Goal: Task Accomplishment & Management: Manage account settings

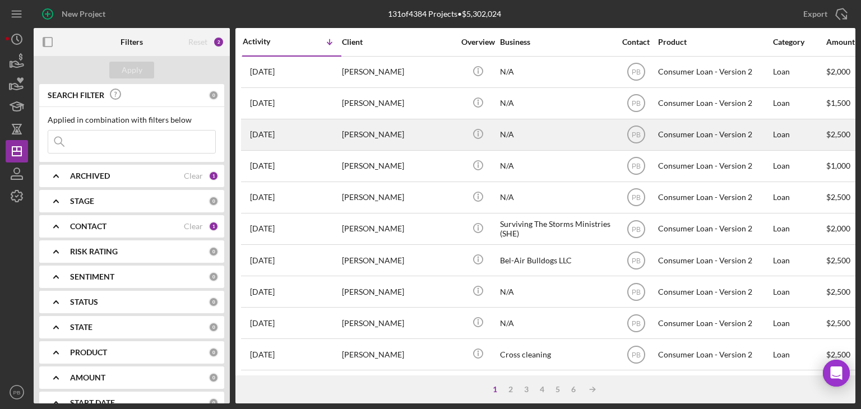
click at [380, 133] on div "[PERSON_NAME]" at bounding box center [398, 135] width 112 height 30
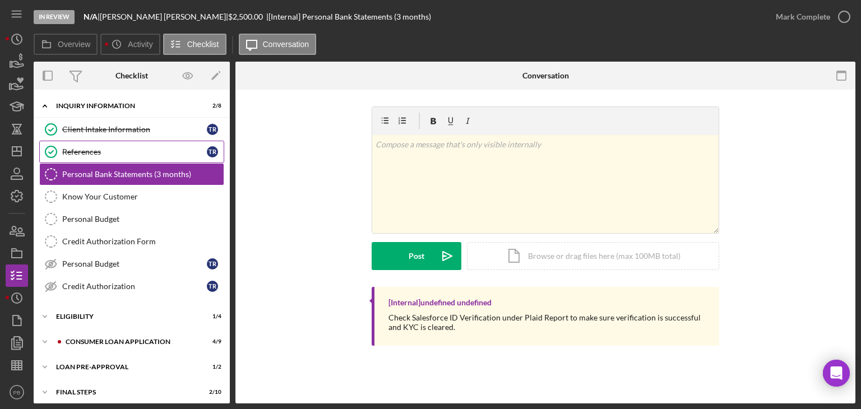
click at [82, 149] on div "References" at bounding box center [134, 151] width 145 height 9
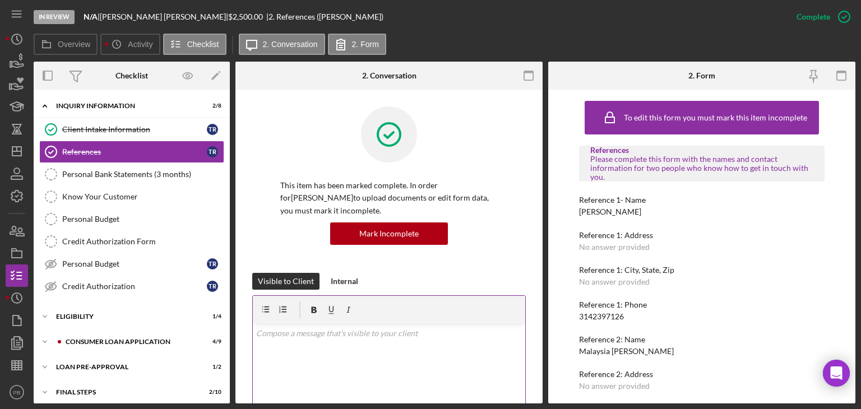
click at [124, 177] on div "Personal Bank Statements (3 months)" at bounding box center [142, 174] width 161 height 9
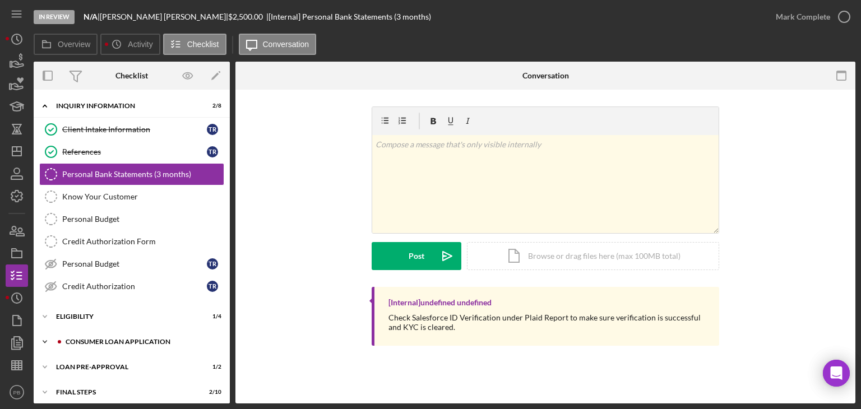
click at [135, 335] on div "Icon/Expander Consumer Loan Application 4 / 9" at bounding box center [132, 342] width 196 height 22
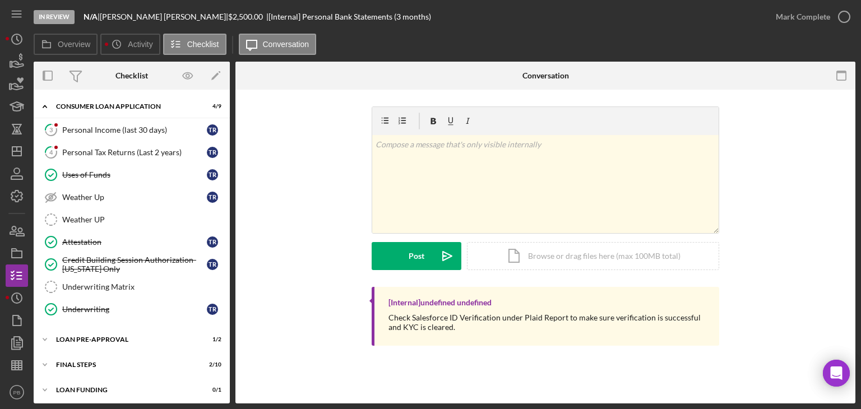
click at [106, 132] on div "Personal Income (last 30 days)" at bounding box center [134, 130] width 145 height 9
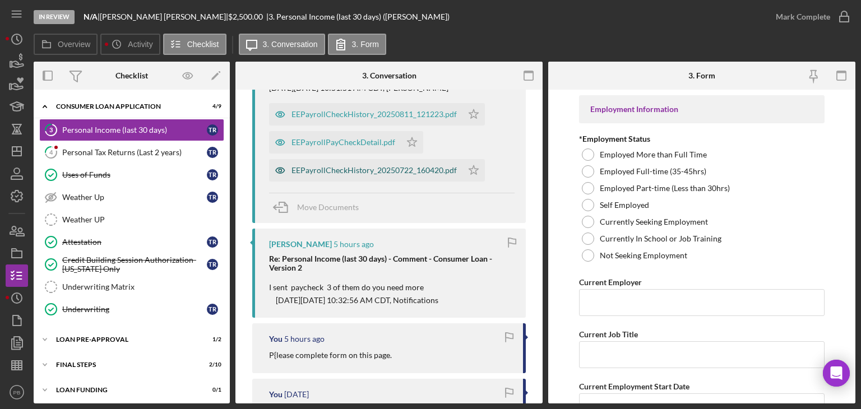
scroll to position [224, 0]
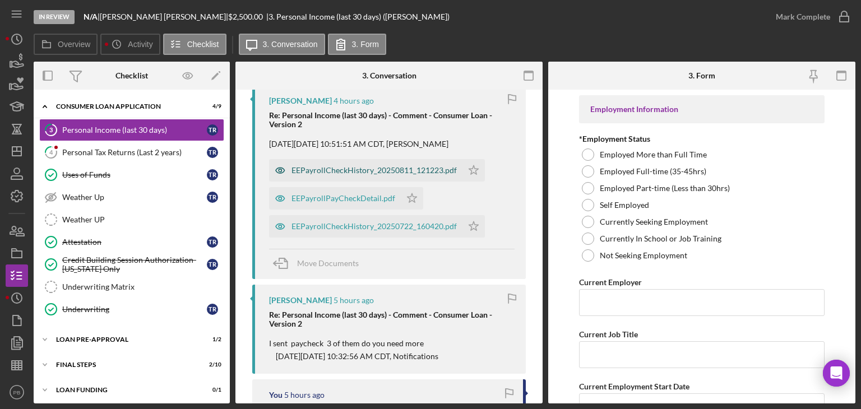
click at [386, 168] on div "EEPayrollCheckHistory_20250811_121223.pdf" at bounding box center [374, 170] width 165 height 9
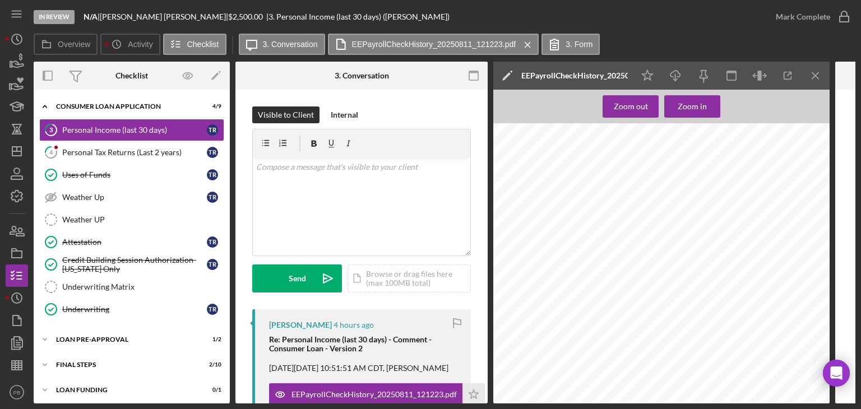
scroll to position [561, 0]
click at [112, 148] on div "Personal Tax Returns (Last 2 years)" at bounding box center [134, 152] width 145 height 9
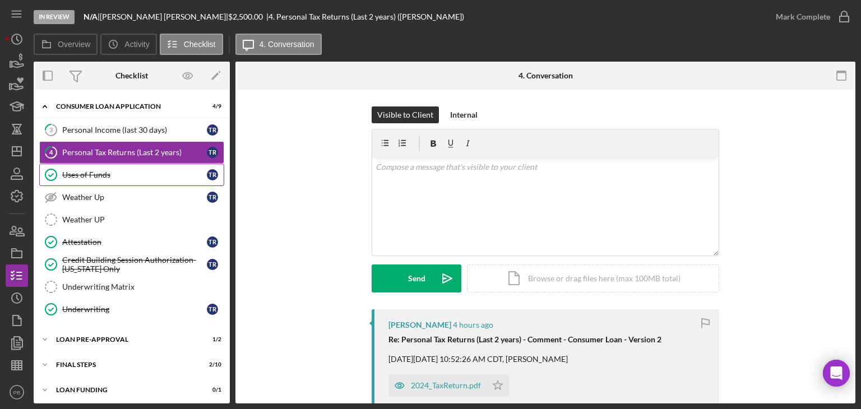
click at [103, 170] on div "Uses of Funds" at bounding box center [134, 174] width 145 height 9
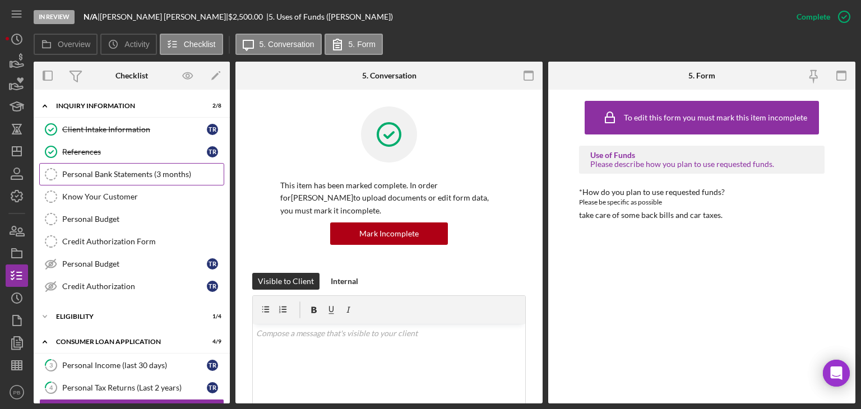
click at [132, 173] on div "Personal Bank Statements (3 months)" at bounding box center [142, 174] width 161 height 9
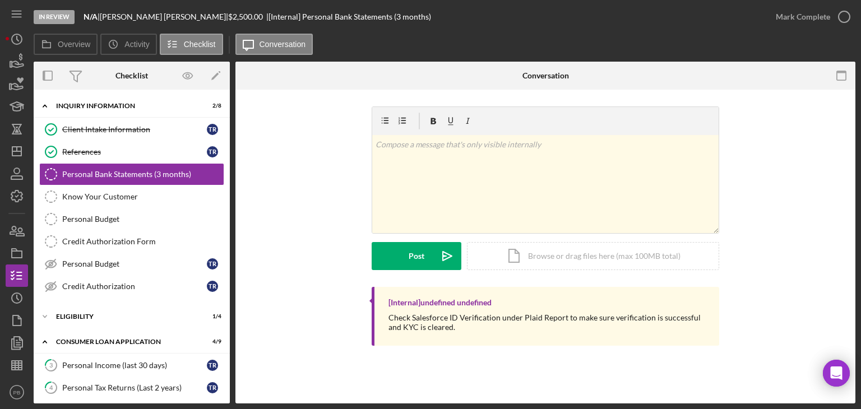
scroll to position [112, 0]
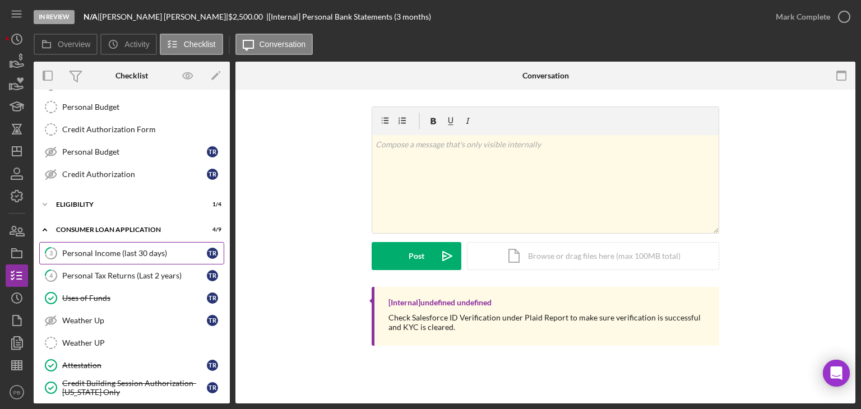
click at [117, 250] on div "Personal Income (last 30 days)" at bounding box center [134, 253] width 145 height 9
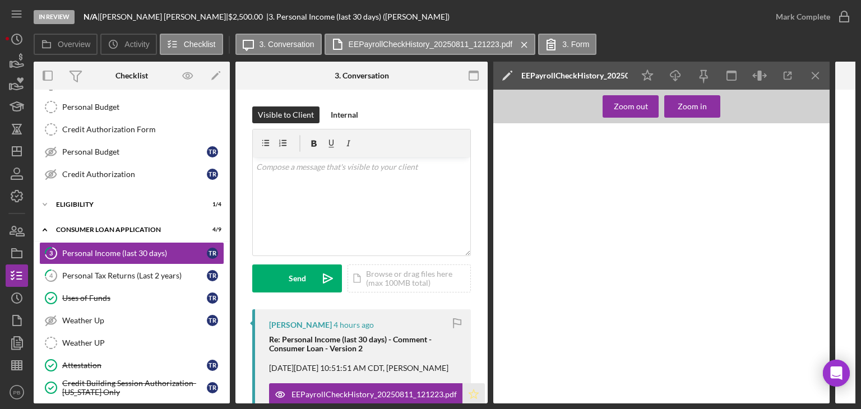
scroll to position [168, 0]
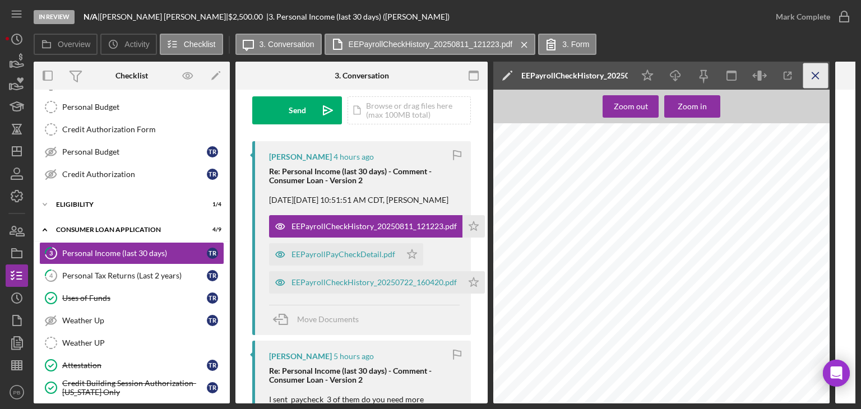
click at [819, 76] on icon "Icon/Menu Close" at bounding box center [816, 75] width 25 height 25
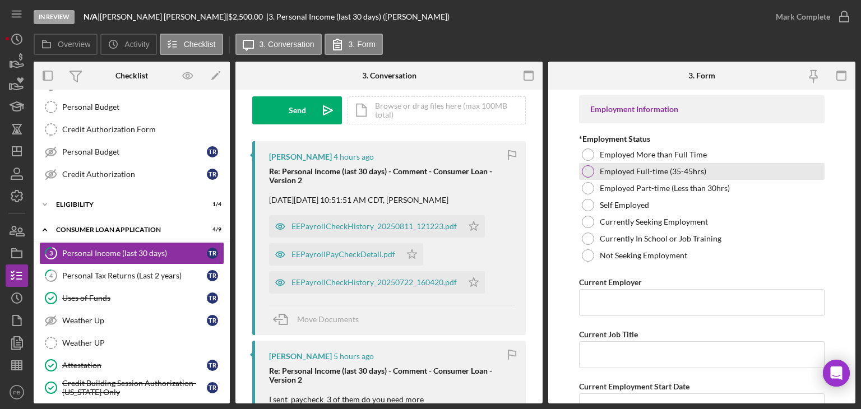
click at [589, 171] on div at bounding box center [588, 171] width 12 height 12
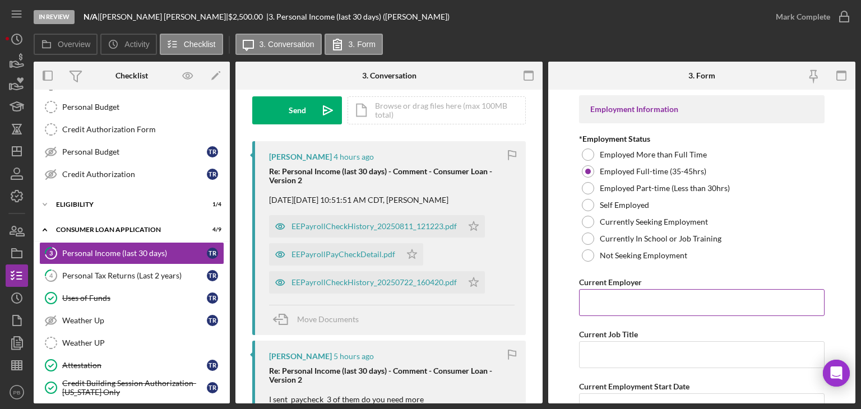
click at [631, 303] on input "Current Employer" at bounding box center [702, 302] width 246 height 27
type input "National Health Corporation"
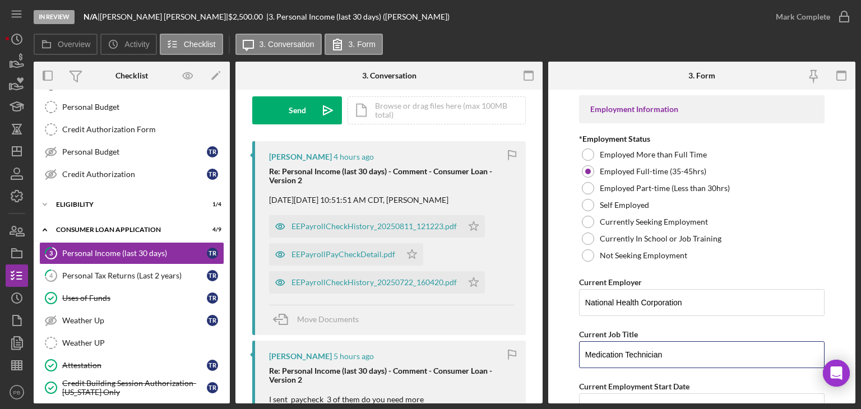
type input "Medication Technician"
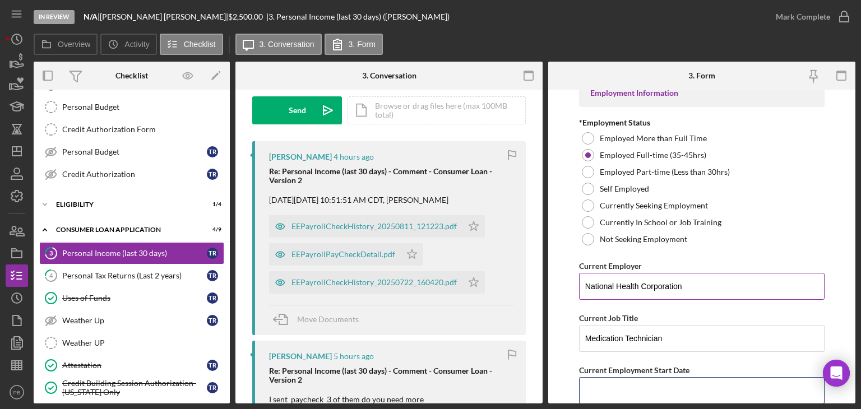
scroll to position [184, 0]
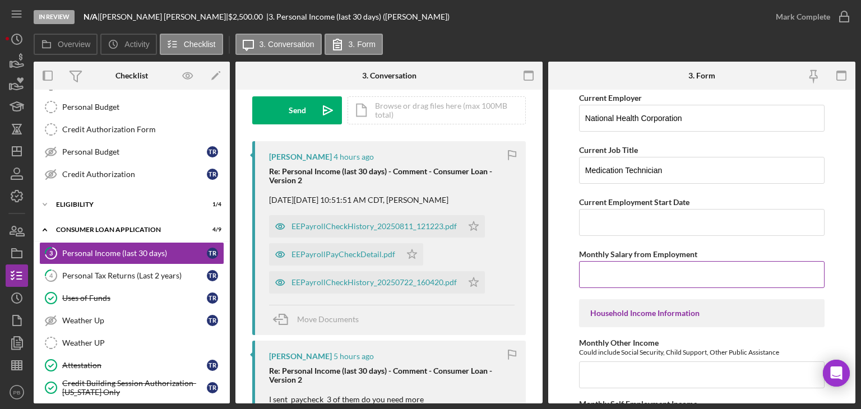
click at [602, 279] on input "Monthly Salary from Employment" at bounding box center [702, 274] width 246 height 27
type input "$4,061"
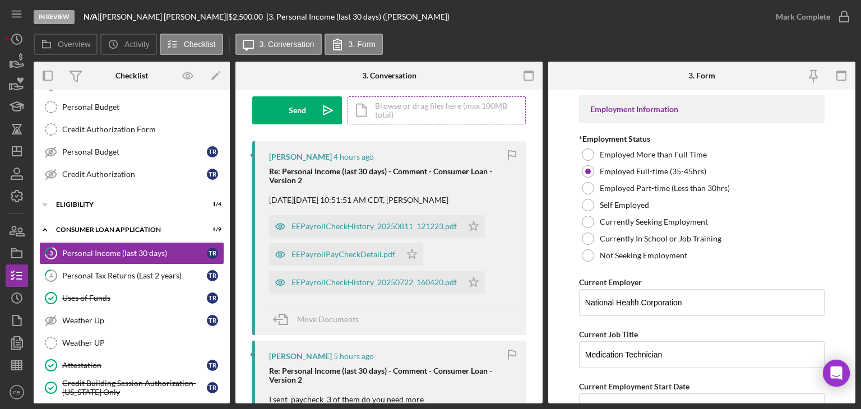
scroll to position [0, 0]
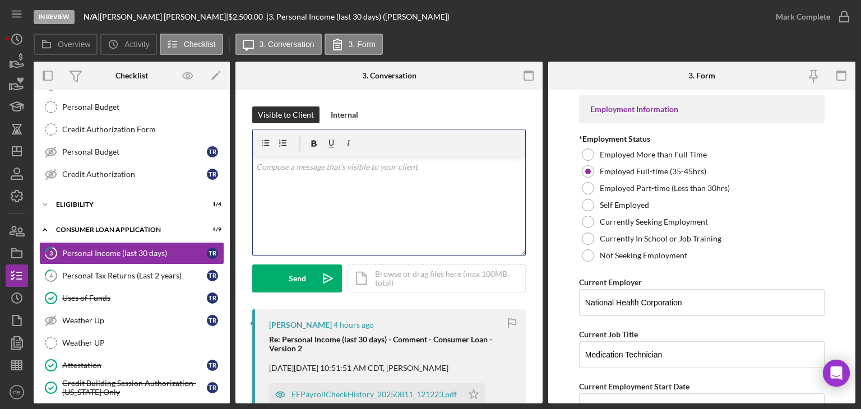
click at [338, 176] on div "v Color teal Color pink Remove color Add row above Add row below Add column bef…" at bounding box center [389, 207] width 273 height 98
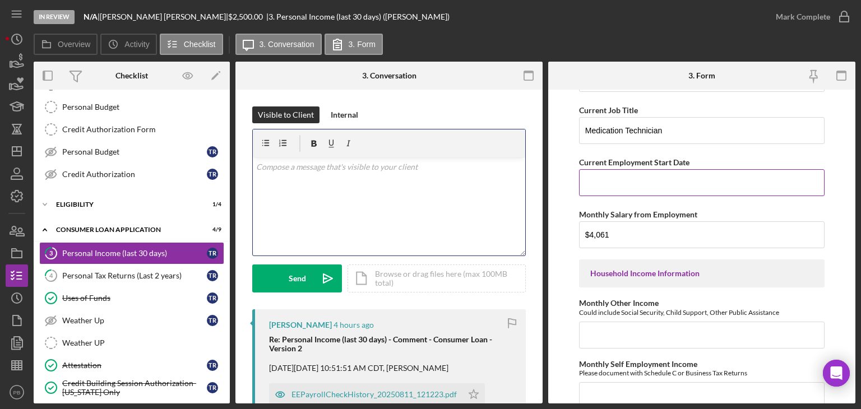
scroll to position [393, 0]
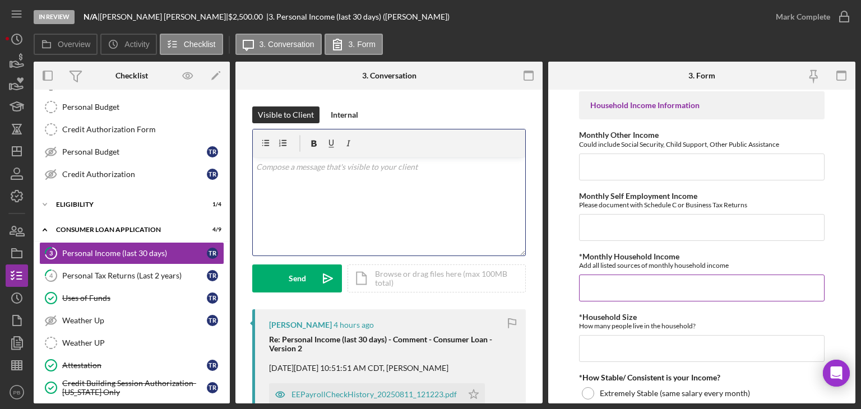
click at [635, 284] on input "*Monthly Household Income" at bounding box center [702, 288] width 246 height 27
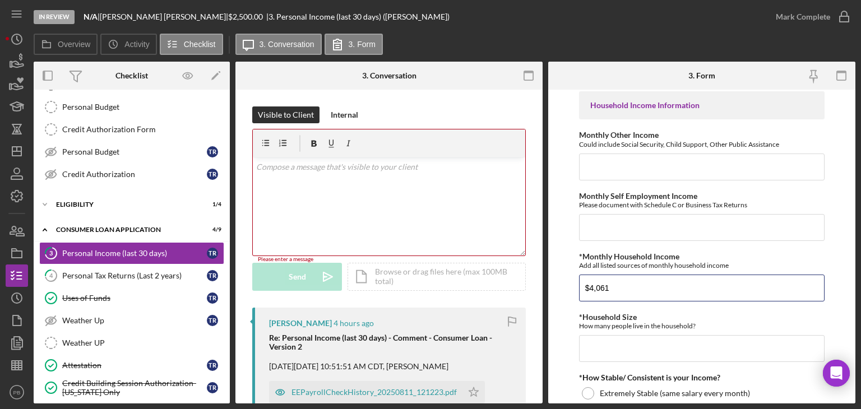
scroll to position [561, 0]
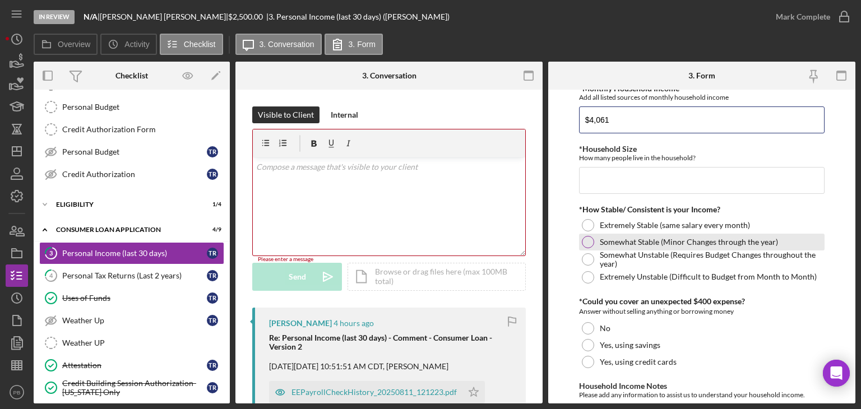
type input "$4,061"
click at [586, 241] on div at bounding box center [588, 242] width 12 height 12
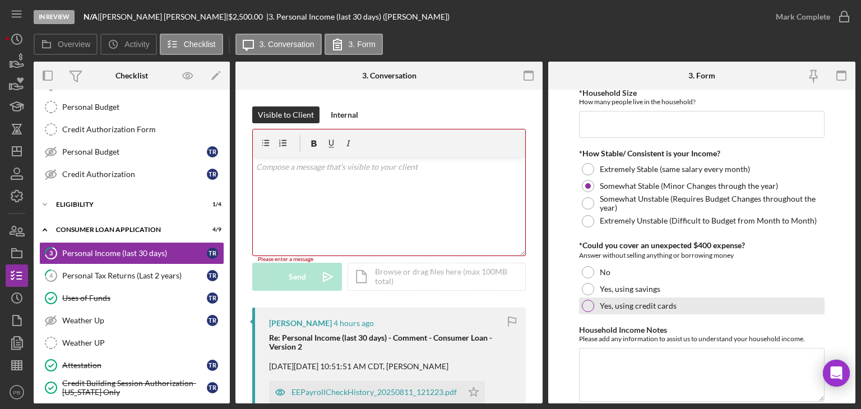
scroll to position [656, 0]
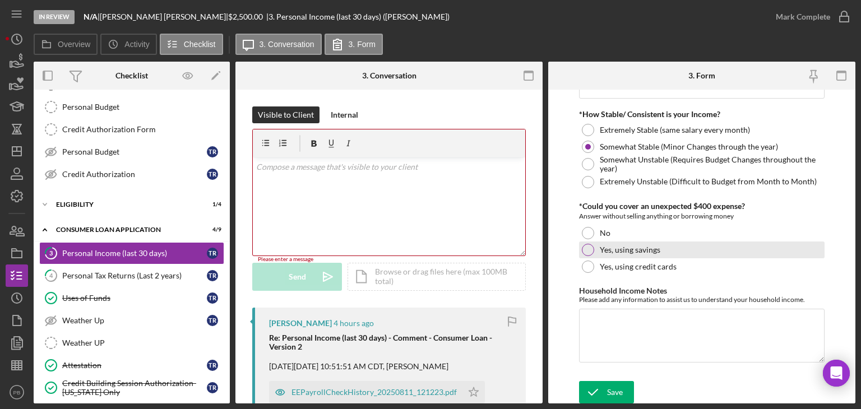
click at [584, 250] on div at bounding box center [588, 250] width 12 height 12
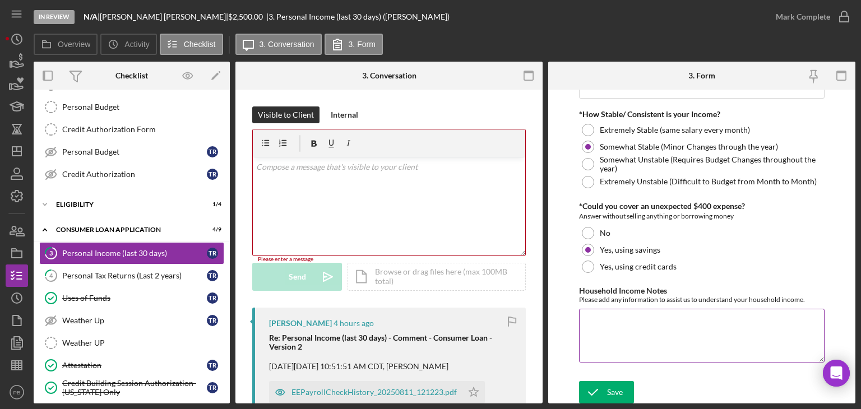
click at [616, 394] on div "Save" at bounding box center [615, 392] width 16 height 22
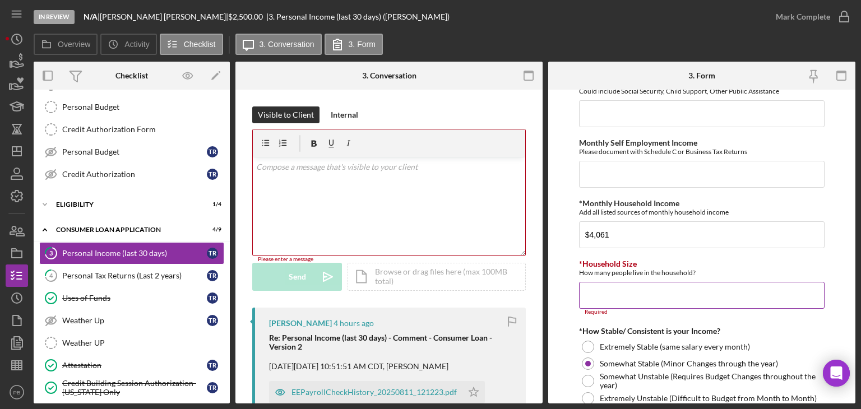
scroll to position [334, 0]
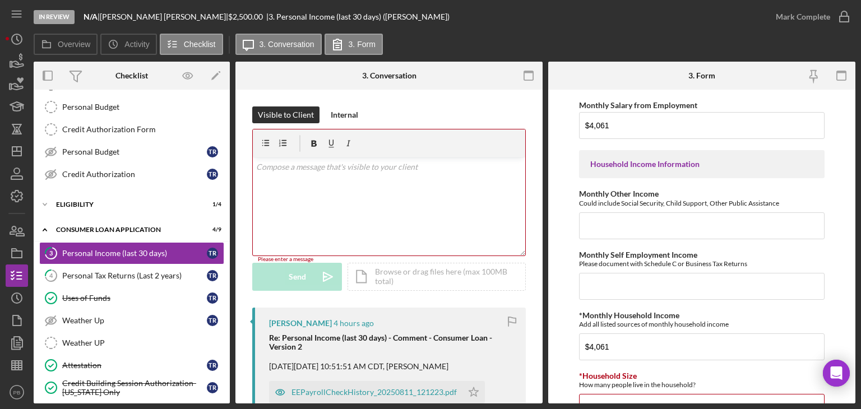
click at [338, 180] on div "v Color teal Color pink Remove color Add row above Add row below Add column bef…" at bounding box center [389, 207] width 273 height 98
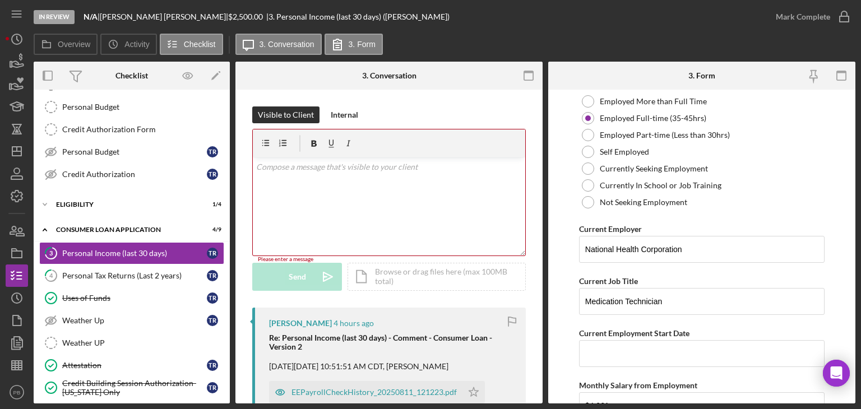
scroll to position [0, 0]
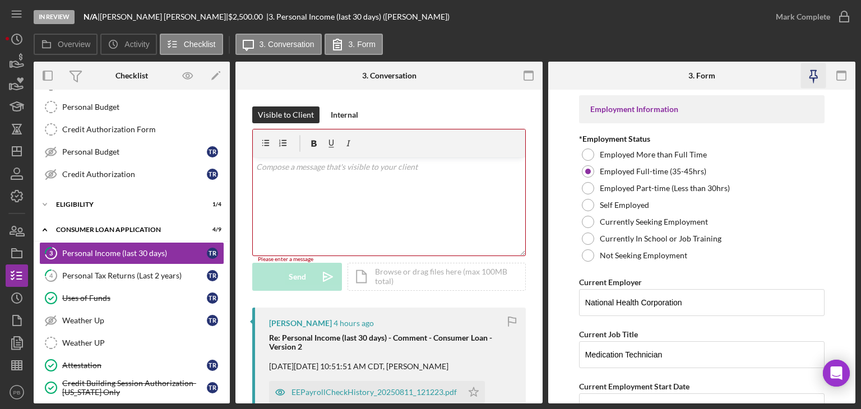
click at [813, 80] on icon "button" at bounding box center [814, 81] width 2 height 5
click at [842, 78] on icon "button" at bounding box center [841, 75] width 25 height 25
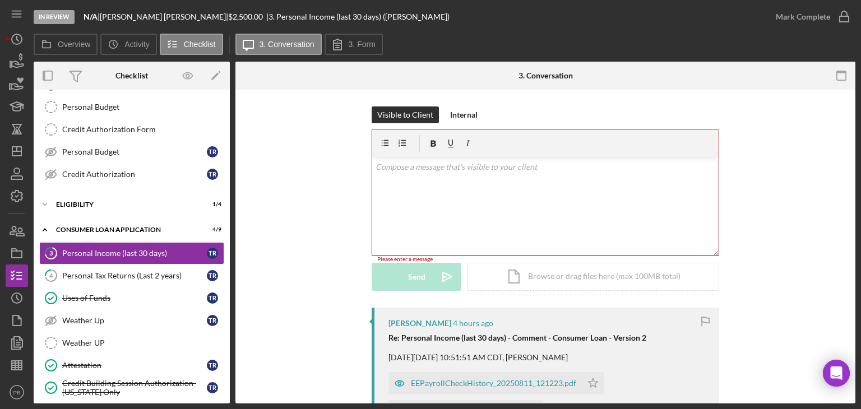
click at [842, 78] on icon "button" at bounding box center [841, 75] width 25 height 25
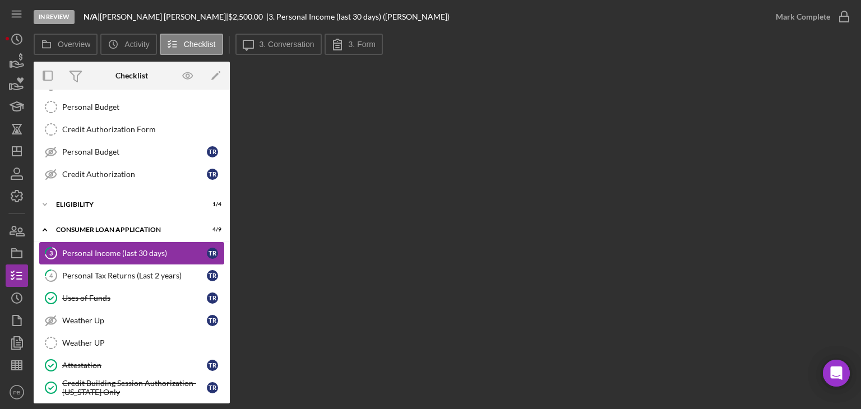
click at [107, 255] on div "Personal Income (last 30 days)" at bounding box center [134, 253] width 145 height 9
click at [349, 47] on label "3. Form" at bounding box center [362, 44] width 27 height 9
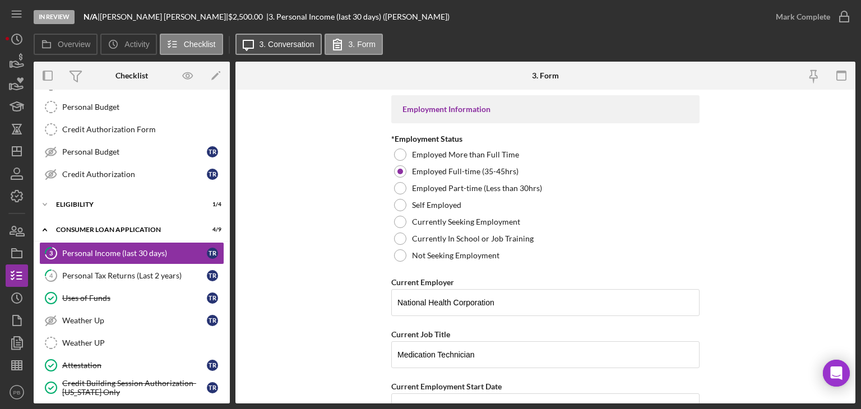
click at [285, 48] on label "3. Conversation" at bounding box center [287, 44] width 55 height 9
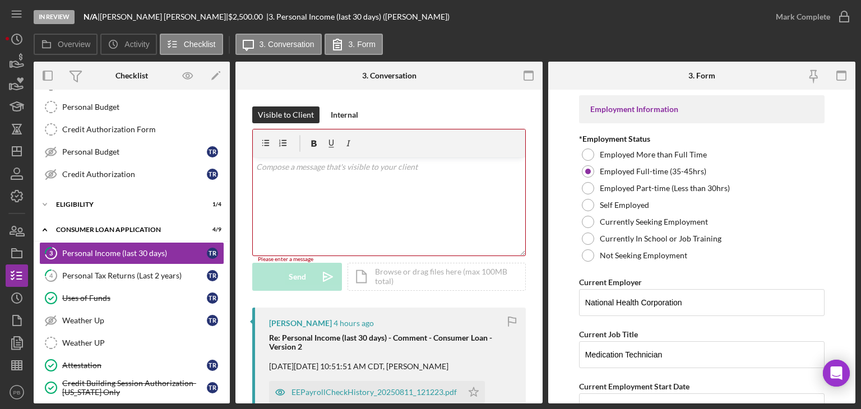
click at [327, 210] on div "v Color teal Color pink Remove color Add row above Add row below Add column bef…" at bounding box center [389, 207] width 273 height 98
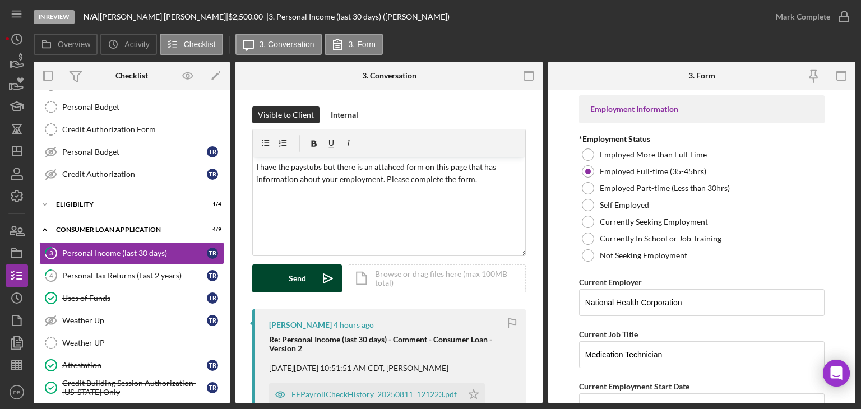
click at [307, 291] on button "Send Icon/icon-invite-send" at bounding box center [297, 279] width 90 height 28
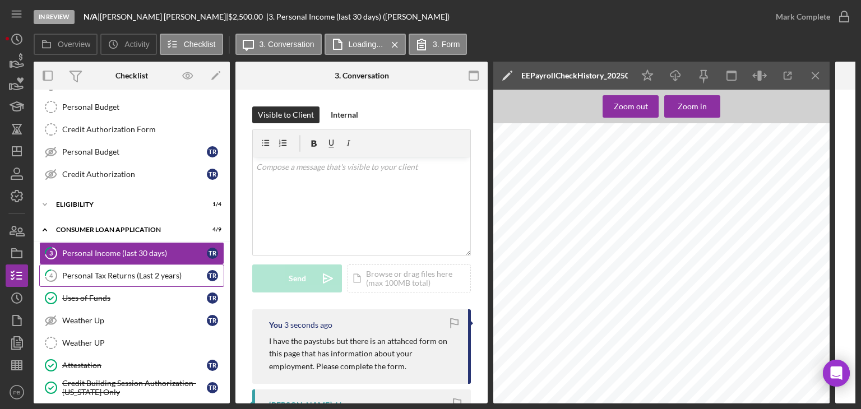
click at [101, 273] on div "Personal Tax Returns (Last 2 years)" at bounding box center [134, 275] width 145 height 9
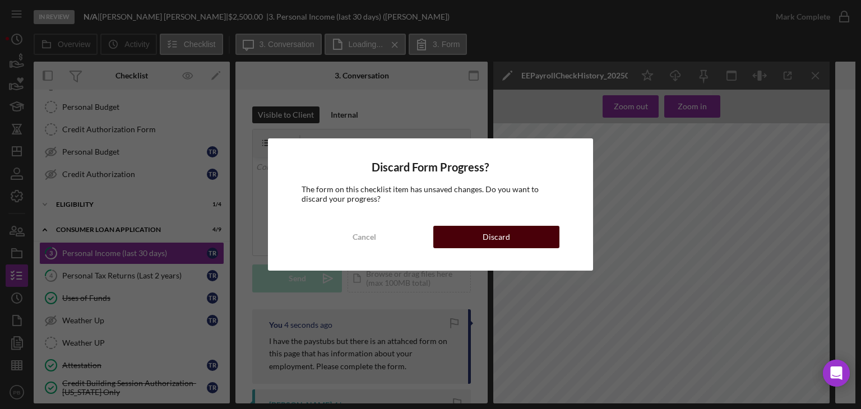
click at [491, 238] on div "Discard" at bounding box center [496, 237] width 27 height 22
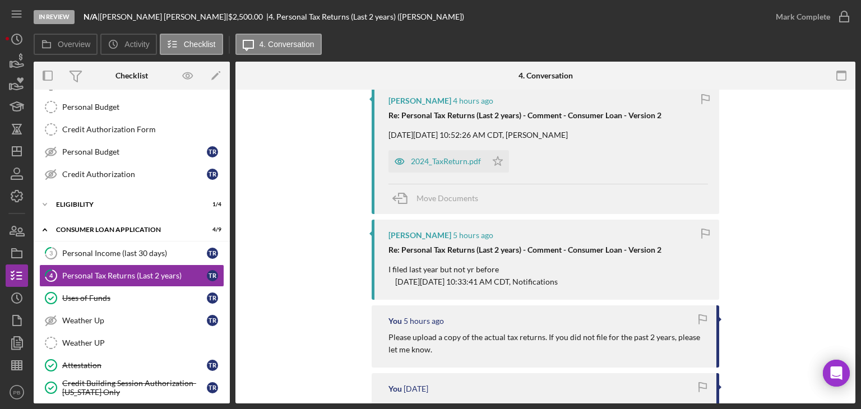
scroll to position [56, 0]
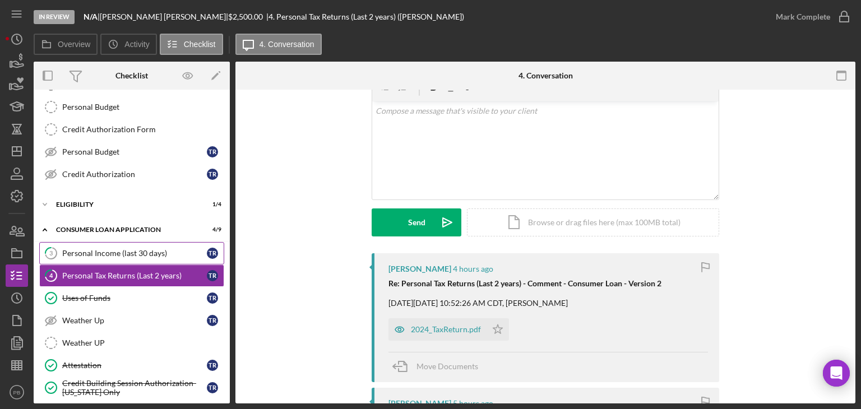
click at [109, 254] on div "Personal Income (last 30 days)" at bounding box center [134, 253] width 145 height 9
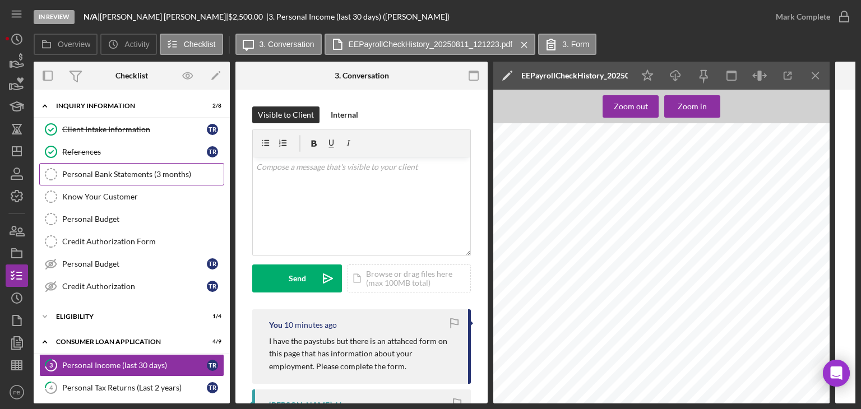
click at [86, 176] on div "Personal Bank Statements (3 months)" at bounding box center [142, 174] width 161 height 9
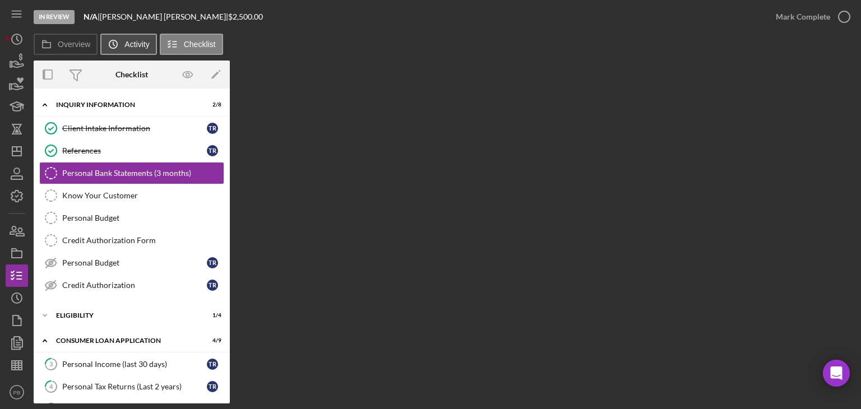
click at [126, 41] on label "Activity" at bounding box center [136, 44] width 25 height 9
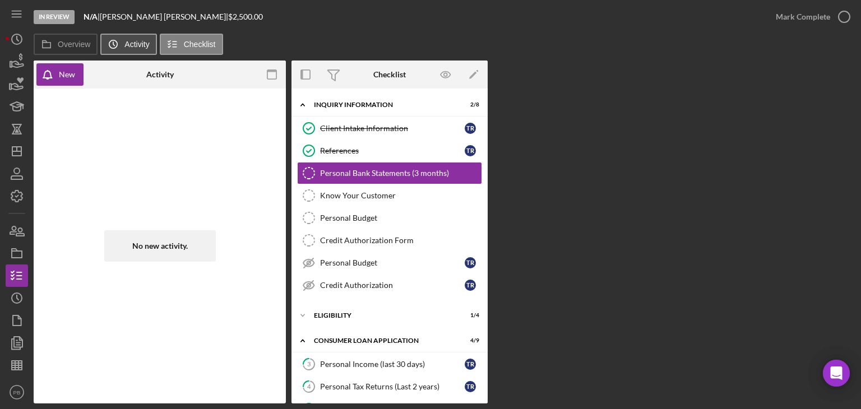
click at [126, 45] on label "Activity" at bounding box center [136, 44] width 25 height 9
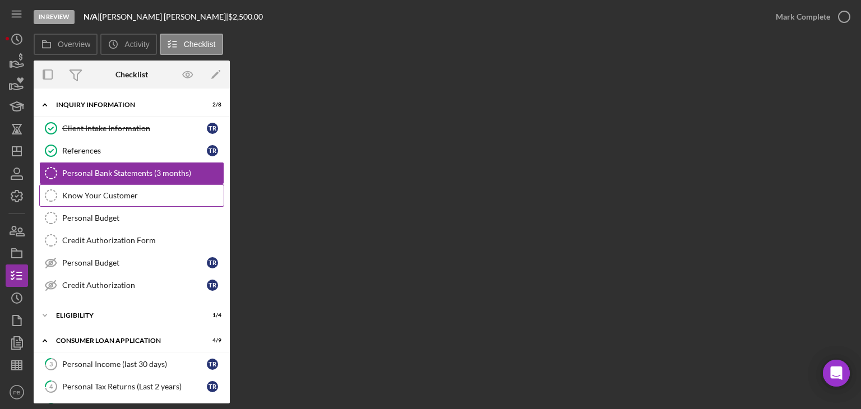
click at [87, 191] on div "Know Your Customer" at bounding box center [142, 195] width 161 height 9
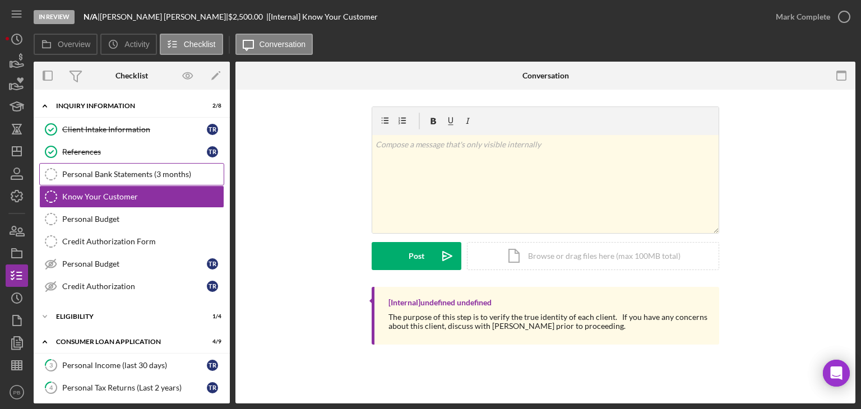
click at [107, 180] on link "Personal Bank Statements (3 months) Personal Bank Statements (3 months)" at bounding box center [131, 174] width 185 height 22
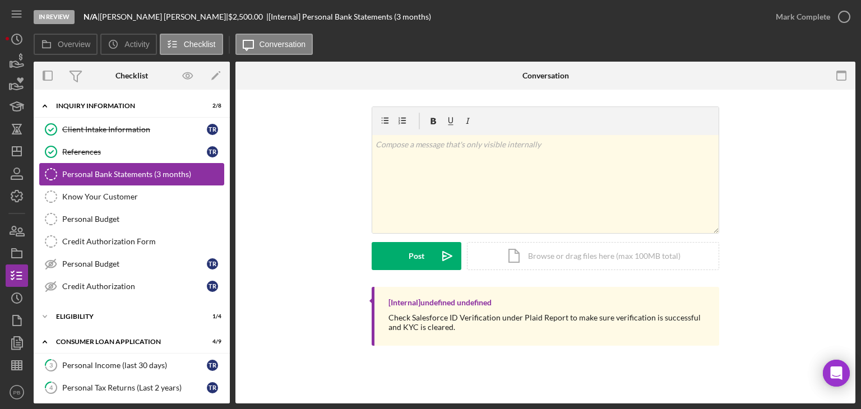
click at [54, 172] on icon "Personal Bank Statements (3 months)" at bounding box center [51, 174] width 28 height 28
click at [48, 176] on icon "Personal Bank Statements (3 months)" at bounding box center [51, 174] width 28 height 28
click at [831, 73] on icon "button" at bounding box center [841, 75] width 25 height 25
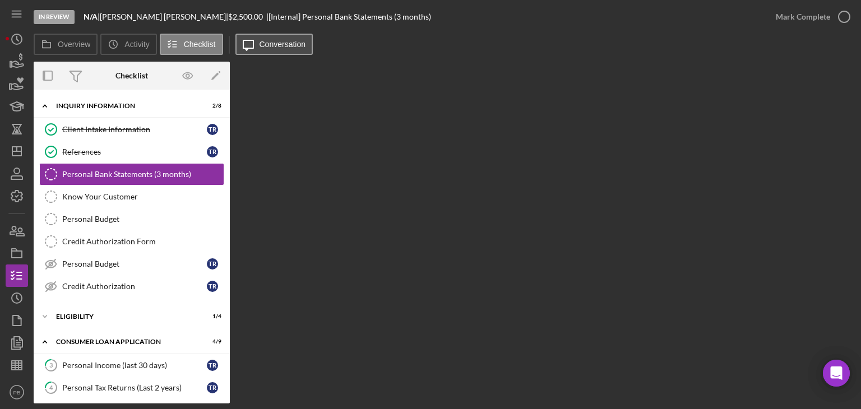
click at [275, 48] on label "Conversation" at bounding box center [283, 44] width 47 height 9
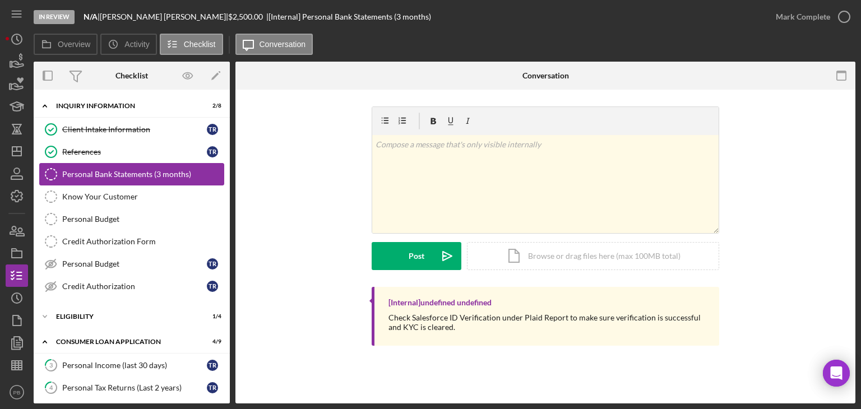
click at [112, 173] on div "Personal Bank Statements (3 months)" at bounding box center [142, 174] width 161 height 9
click at [112, 190] on link "Know Your Customer Know Your Customer" at bounding box center [131, 197] width 185 height 22
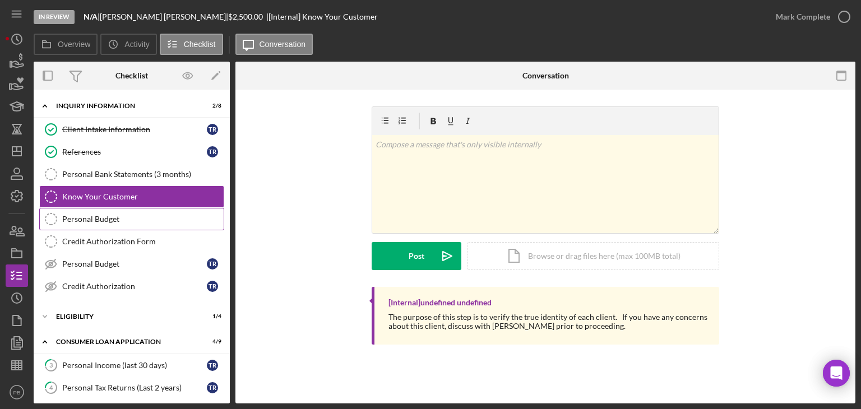
click at [105, 215] on div "Personal Budget" at bounding box center [142, 219] width 161 height 9
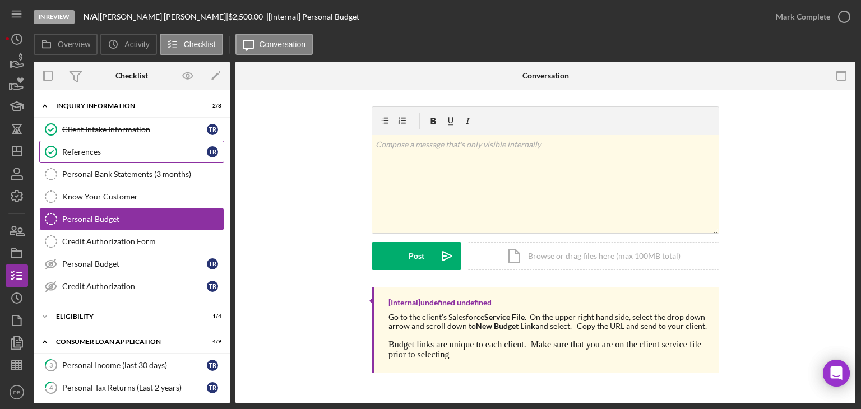
click at [100, 161] on link "References References t r" at bounding box center [131, 152] width 185 height 22
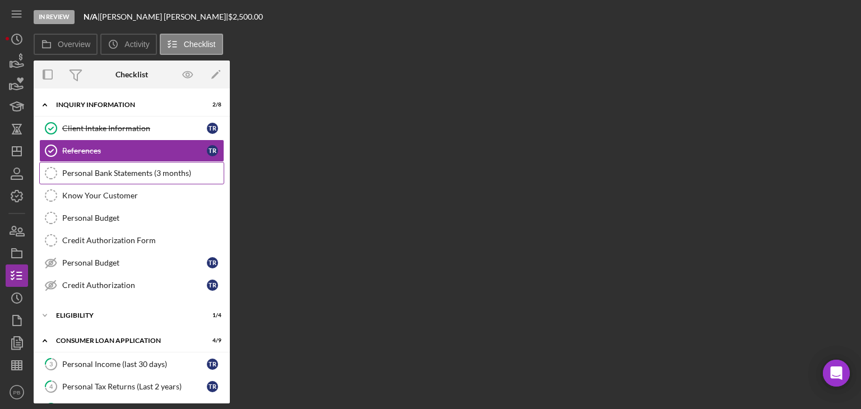
click at [102, 173] on div "Personal Bank Statements (3 months)" at bounding box center [142, 173] width 161 height 9
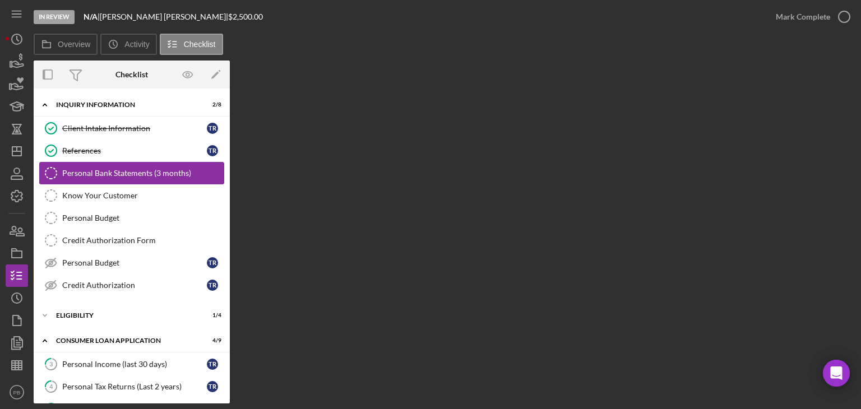
click at [137, 171] on div "Personal Bank Statements (3 months)" at bounding box center [142, 173] width 161 height 9
click at [122, 193] on div "Know Your Customer" at bounding box center [142, 195] width 161 height 9
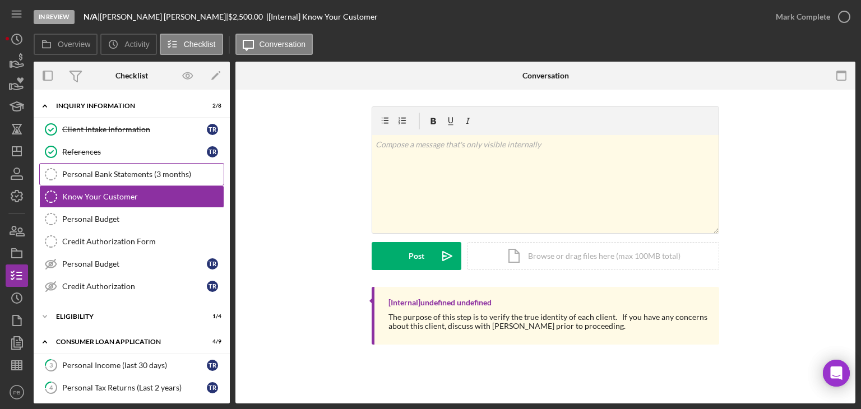
click at [128, 170] on div "Personal Bank Statements (3 months)" at bounding box center [142, 174] width 161 height 9
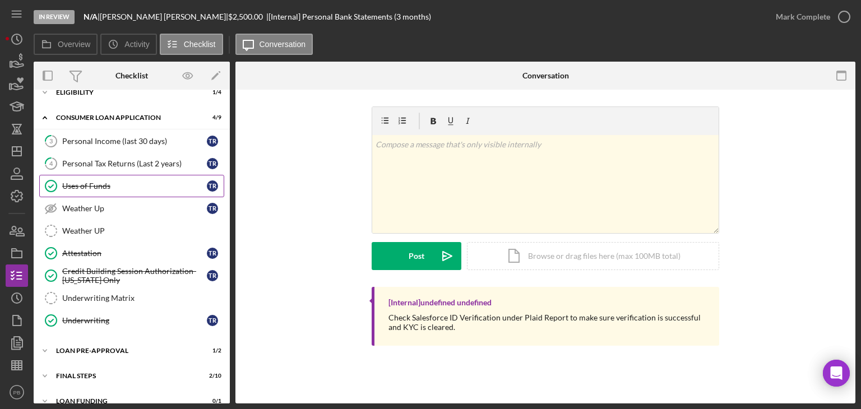
scroll to position [236, 0]
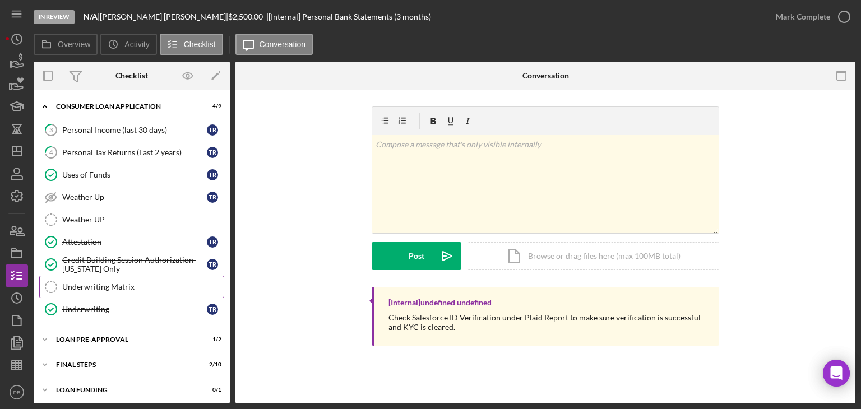
drag, startPoint x: 88, startPoint y: 333, endPoint x: 105, endPoint y: 283, distance: 52.3
click at [88, 336] on div "Loan Pre-Approval" at bounding box center [124, 339] width 137 height 7
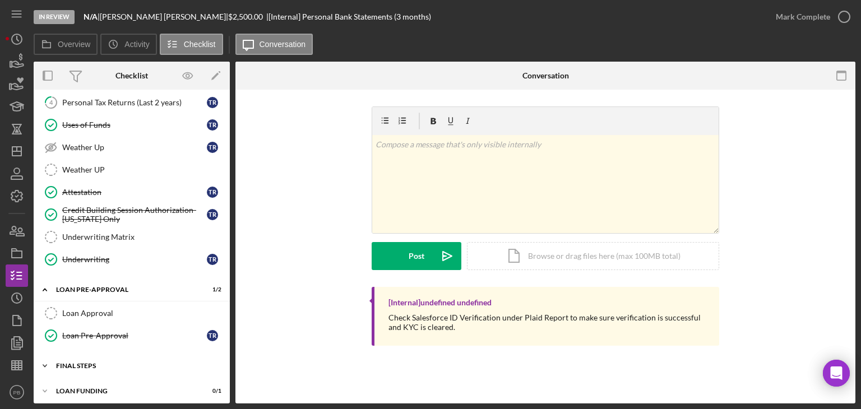
click at [85, 366] on div "Icon/Expander FINAL STEPS 2 / 10" at bounding box center [132, 366] width 196 height 22
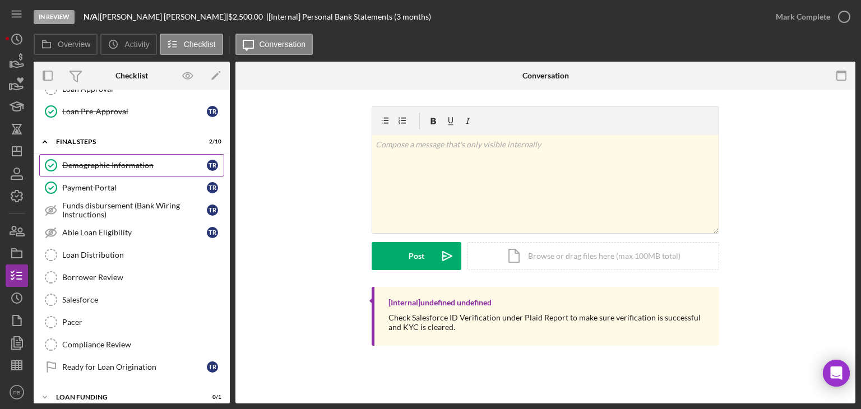
click at [108, 161] on div "Demographic Information" at bounding box center [134, 165] width 145 height 9
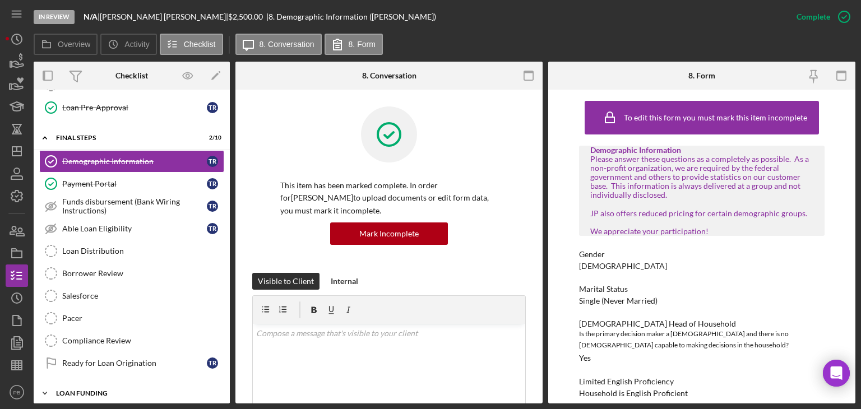
click at [89, 390] on div "Loan Funding" at bounding box center [136, 393] width 160 height 7
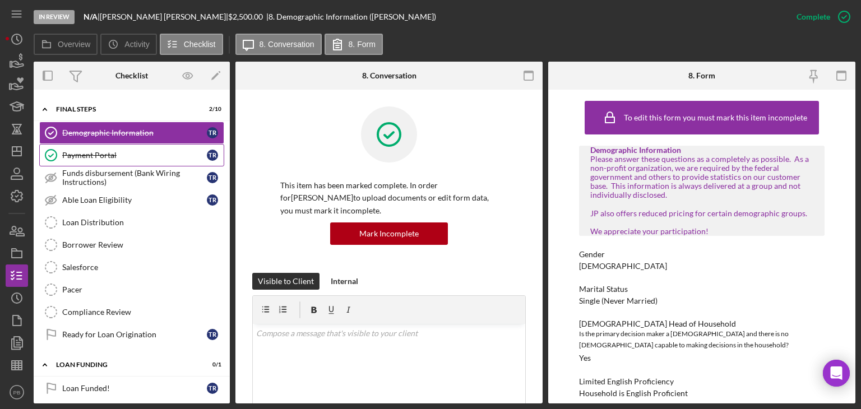
click at [111, 151] on div "Payment Portal" at bounding box center [134, 155] width 145 height 9
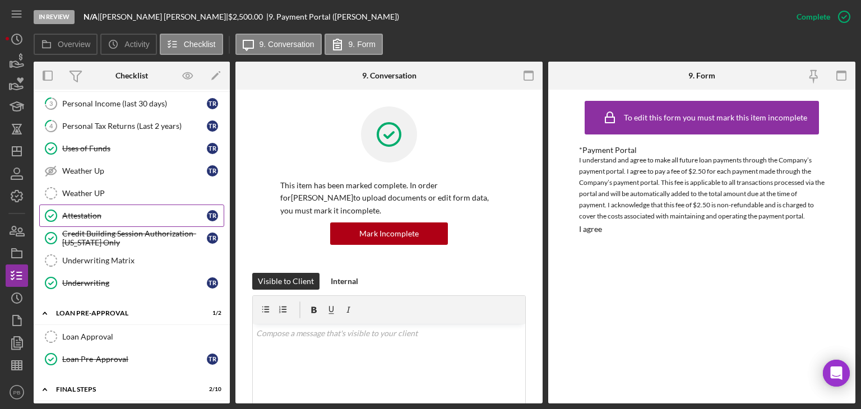
scroll to position [150, 0]
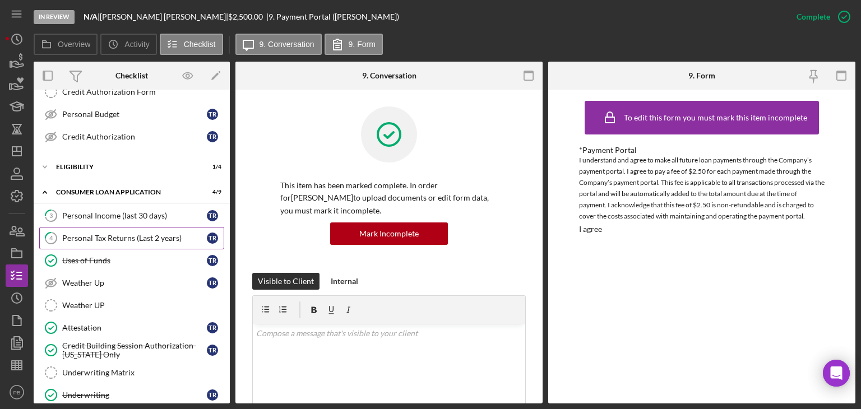
click at [94, 238] on div "Personal Tax Returns (Last 2 years)" at bounding box center [134, 238] width 145 height 9
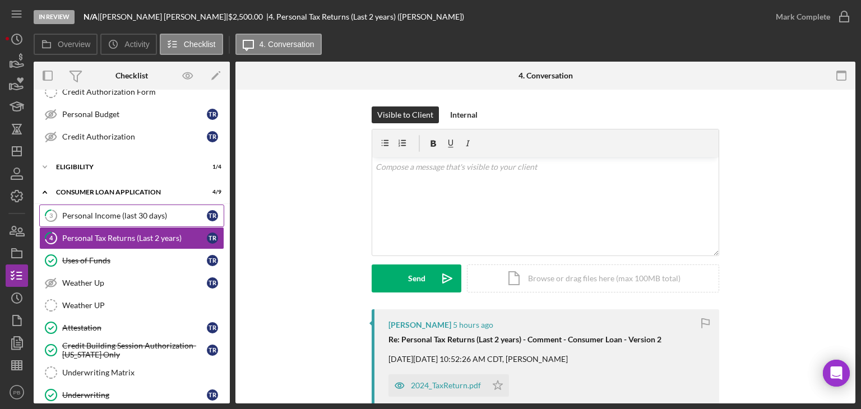
scroll to position [38, 0]
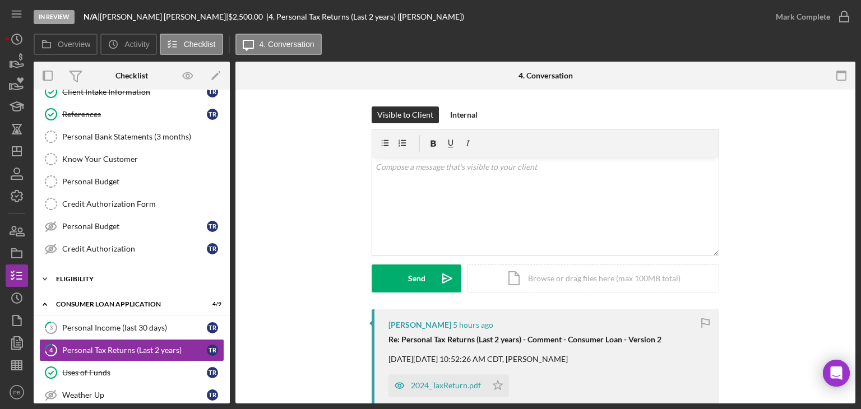
click at [85, 276] on div "Eligibility" at bounding box center [136, 279] width 160 height 7
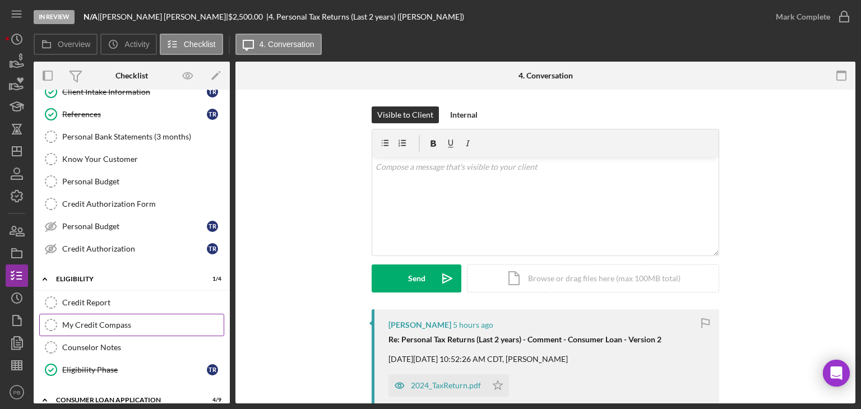
click at [90, 322] on div "My Credit Compass" at bounding box center [142, 325] width 161 height 9
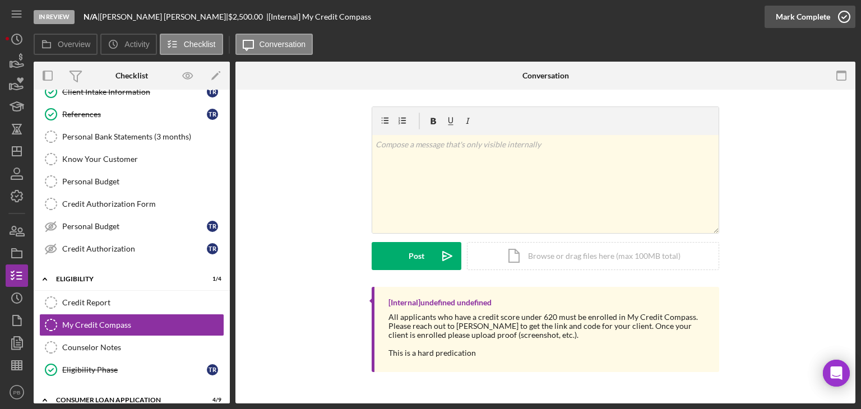
click at [792, 20] on div "Mark Complete" at bounding box center [803, 17] width 54 height 22
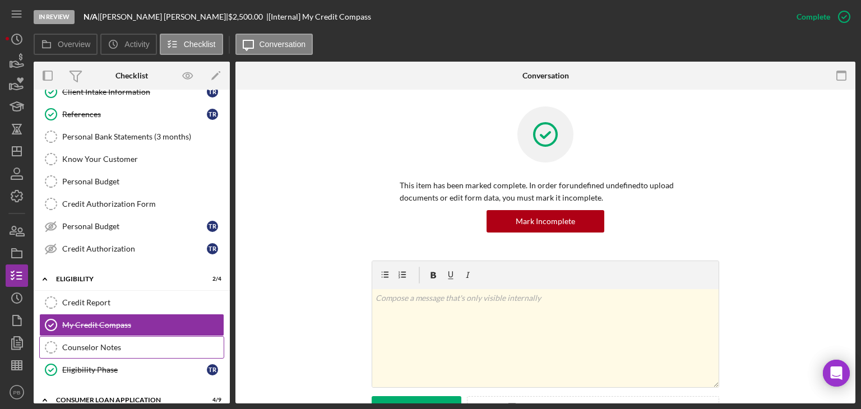
click at [93, 347] on div "Counselor Notes" at bounding box center [142, 347] width 161 height 9
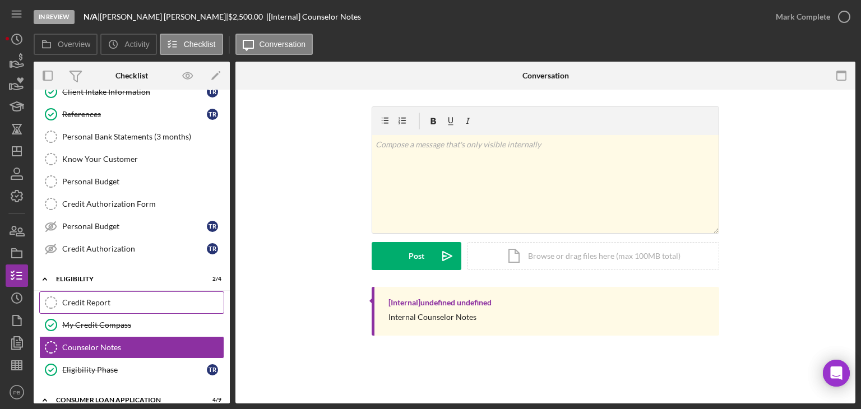
click at [98, 294] on link "Credit Report Credit Report" at bounding box center [131, 303] width 185 height 22
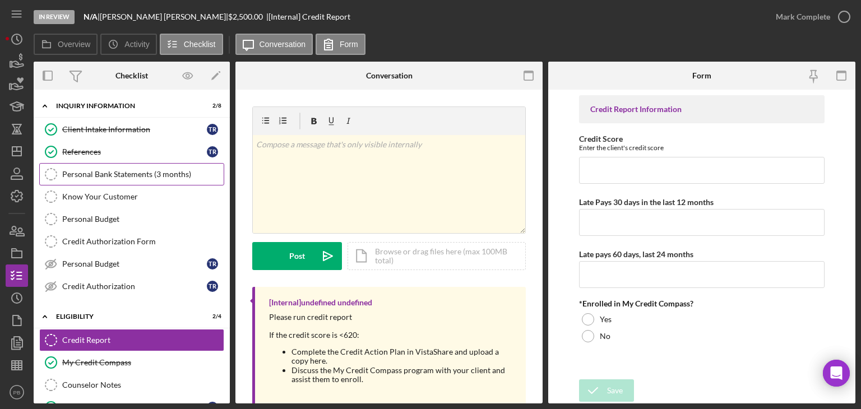
click at [103, 175] on div "Personal Bank Statements (3 months)" at bounding box center [142, 174] width 161 height 9
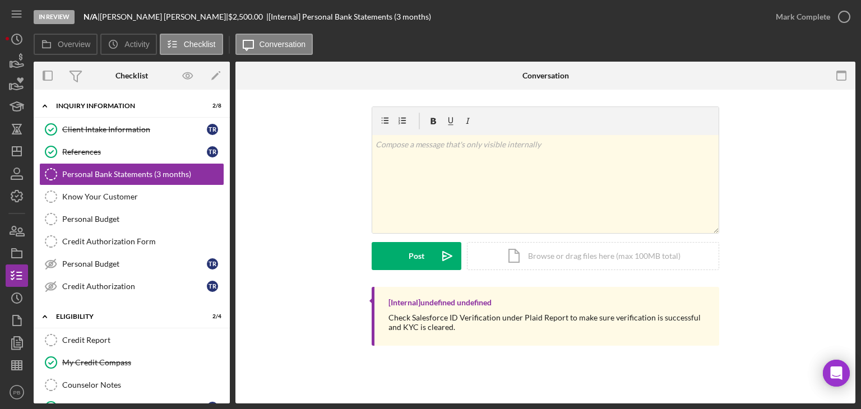
click at [462, 313] on p "Check Salesforce ID Verification under Plaid Report to make sure verification i…" at bounding box center [549, 322] width 320 height 19
click at [541, 179] on div "v Color teal Color pink Remove color Add row above Add row below Add column bef…" at bounding box center [545, 184] width 347 height 98
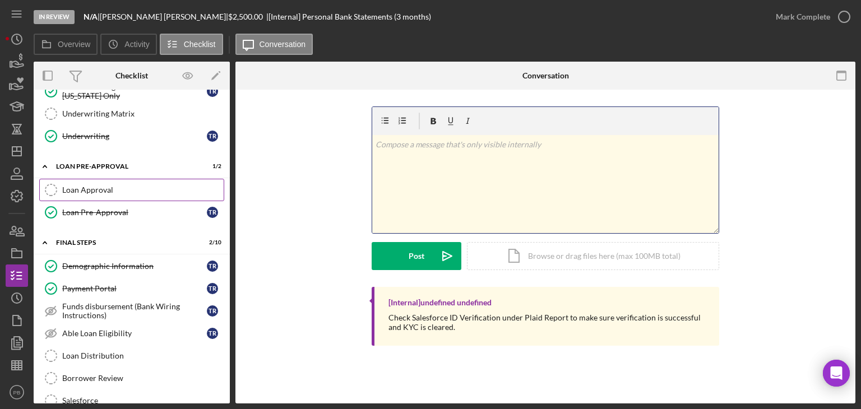
scroll to position [637, 0]
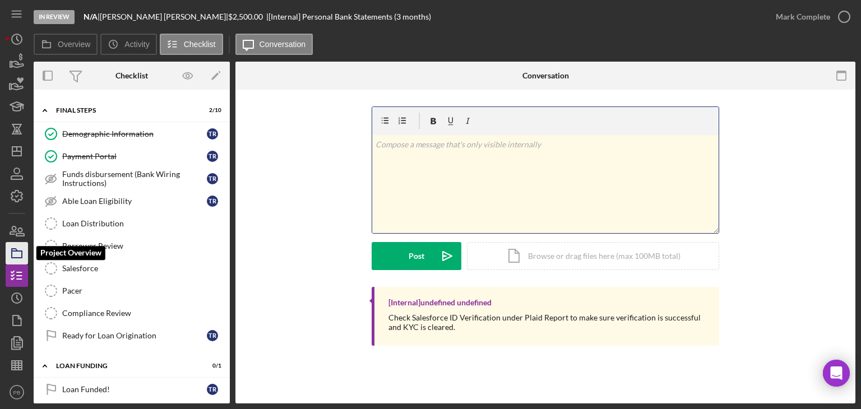
click at [14, 247] on icon "button" at bounding box center [17, 253] width 28 height 28
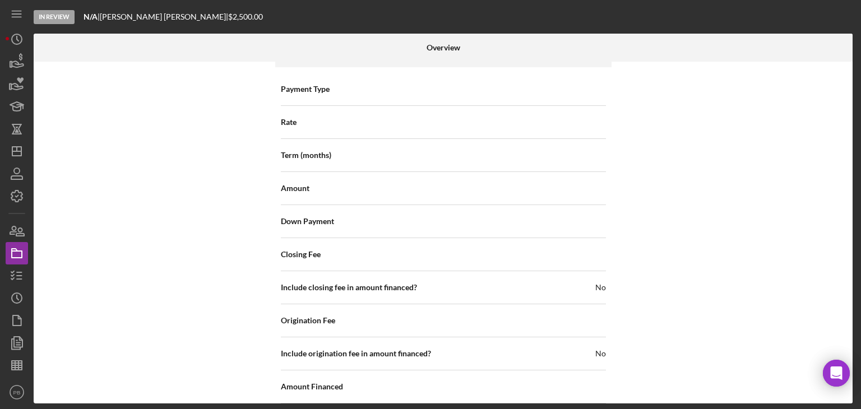
scroll to position [1276, 0]
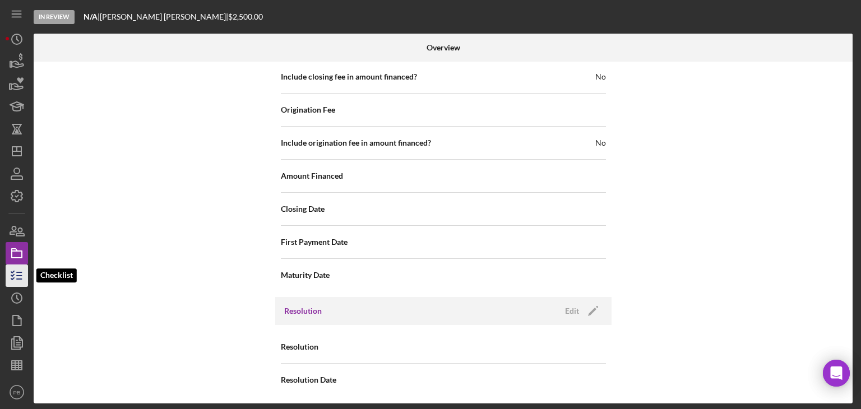
click at [17, 274] on icon "button" at bounding box center [17, 276] width 28 height 28
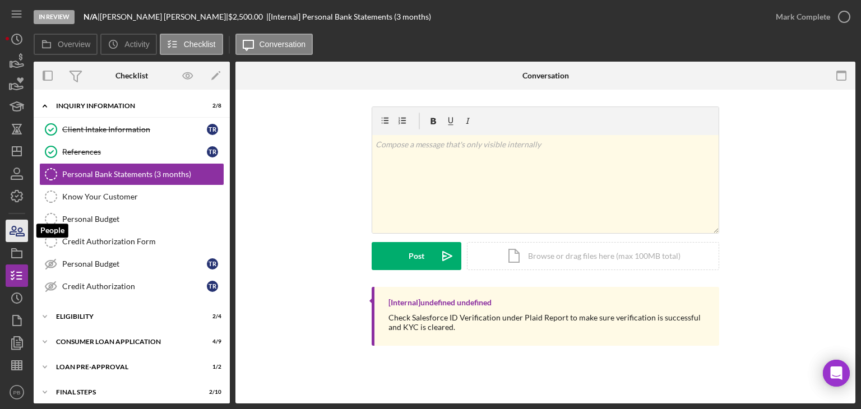
click at [17, 234] on icon "button" at bounding box center [20, 232] width 8 height 8
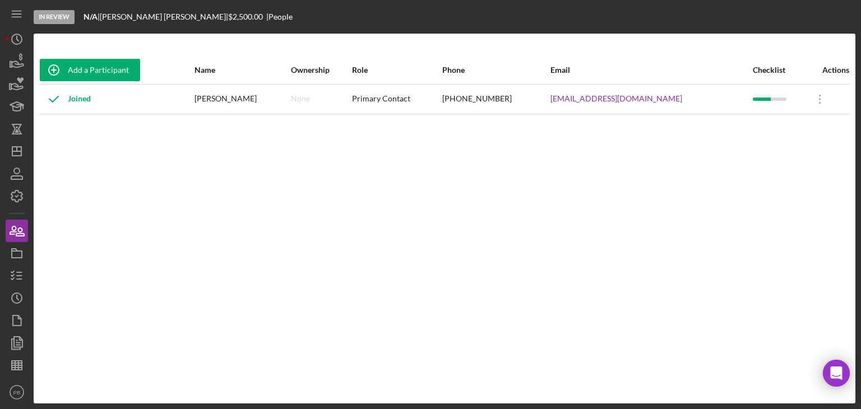
click at [238, 100] on div "[PERSON_NAME]" at bounding box center [242, 99] width 95 height 28
click at [815, 100] on icon "Icon/Overflow" at bounding box center [820, 99] width 28 height 28
click at [442, 219] on div "Add a Participant Name Ownership Role Phone Email Checklist Actions Joined [PER…" at bounding box center [445, 218] width 822 height 325
click at [814, 98] on icon "Icon/Overflow" at bounding box center [820, 99] width 28 height 28
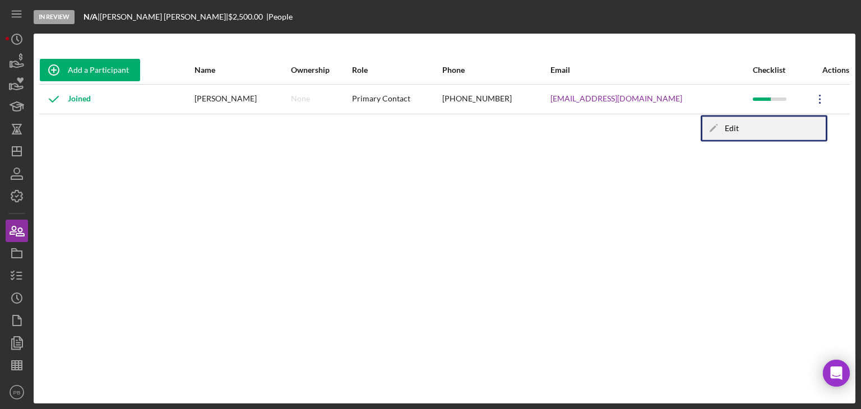
click at [703, 133] on icon "Icon/Edit" at bounding box center [714, 128] width 22 height 22
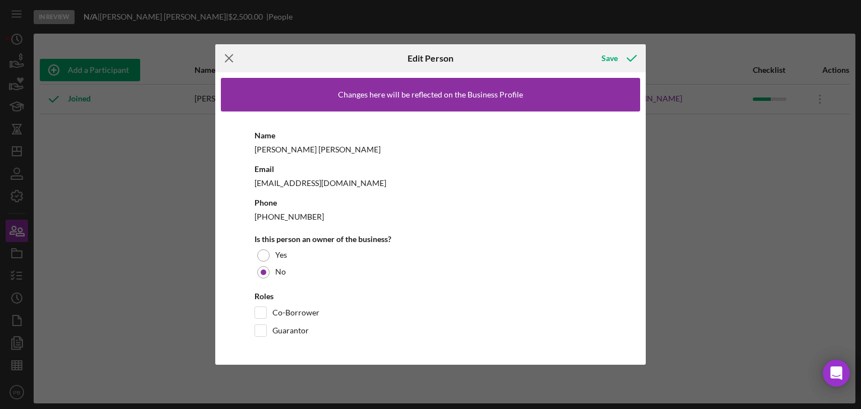
click at [231, 56] on line at bounding box center [228, 58] width 7 height 7
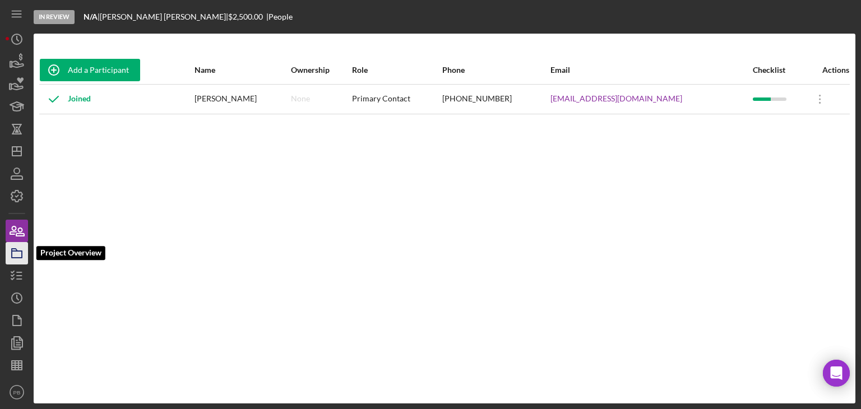
click at [15, 254] on icon "button" at bounding box center [17, 253] width 28 height 28
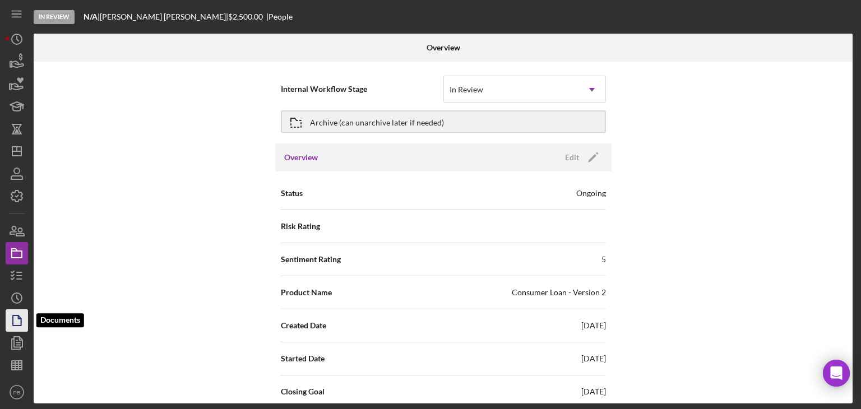
click at [14, 317] on icon "button" at bounding box center [17, 321] width 28 height 28
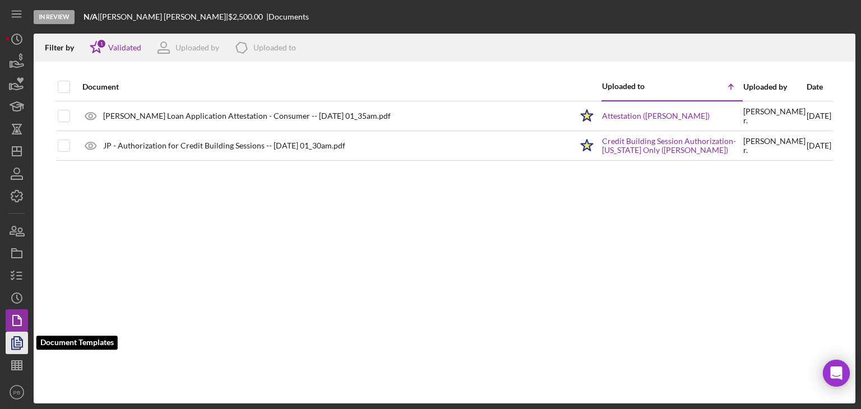
click at [18, 342] on icon "button" at bounding box center [17, 343] width 28 height 28
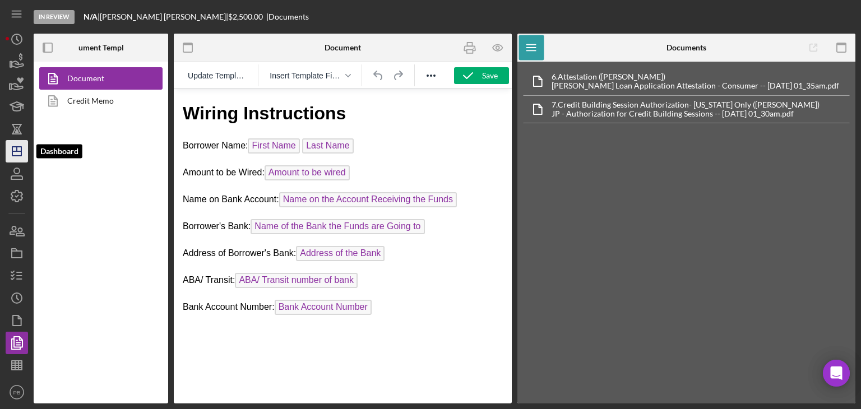
click at [14, 148] on icon "Icon/Dashboard" at bounding box center [17, 151] width 28 height 28
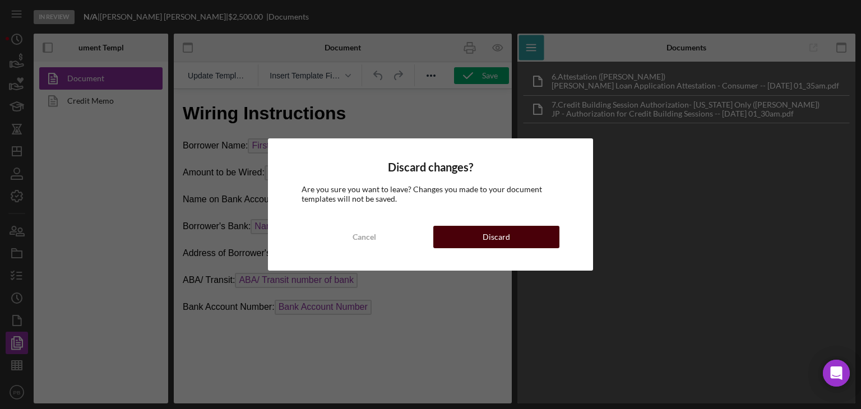
click at [483, 242] on div "Discard" at bounding box center [496, 237] width 27 height 22
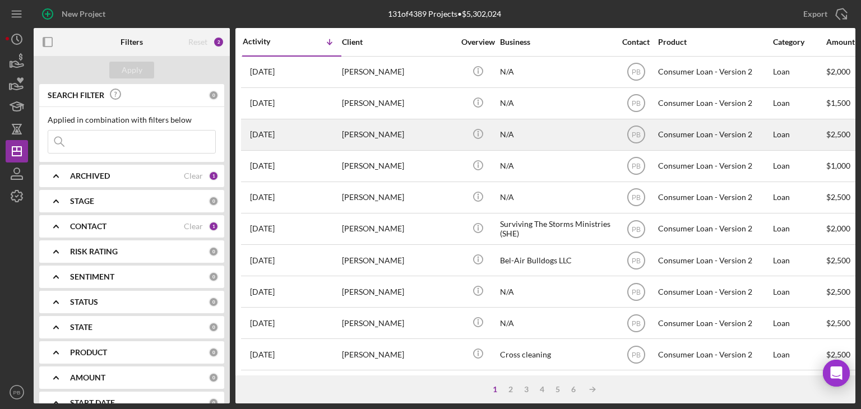
click at [379, 135] on div "[PERSON_NAME]" at bounding box center [398, 135] width 112 height 30
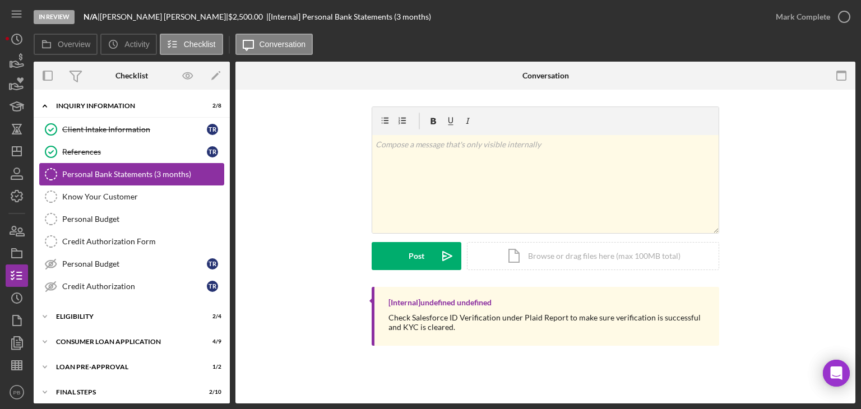
click at [115, 172] on div "Personal Bank Statements (3 months)" at bounding box center [142, 174] width 161 height 9
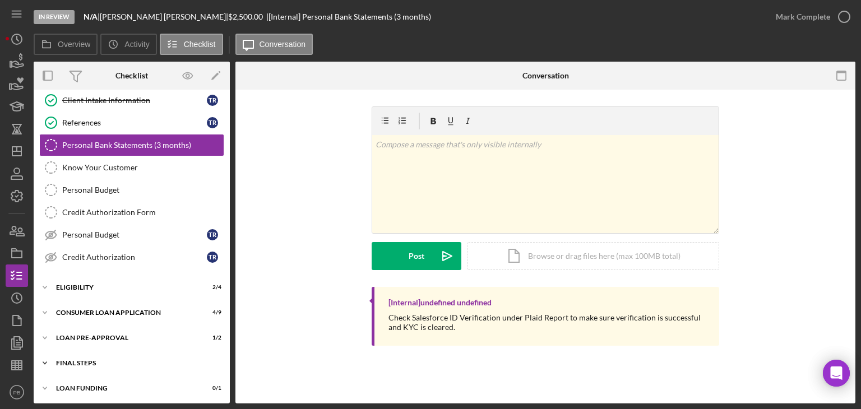
click at [94, 357] on div "Icon/Expander FINAL STEPS 2 / 10" at bounding box center [132, 363] width 196 height 22
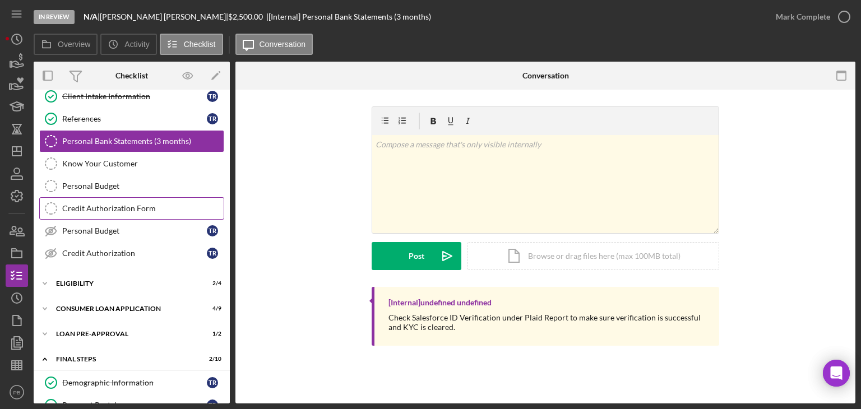
scroll to position [201, 0]
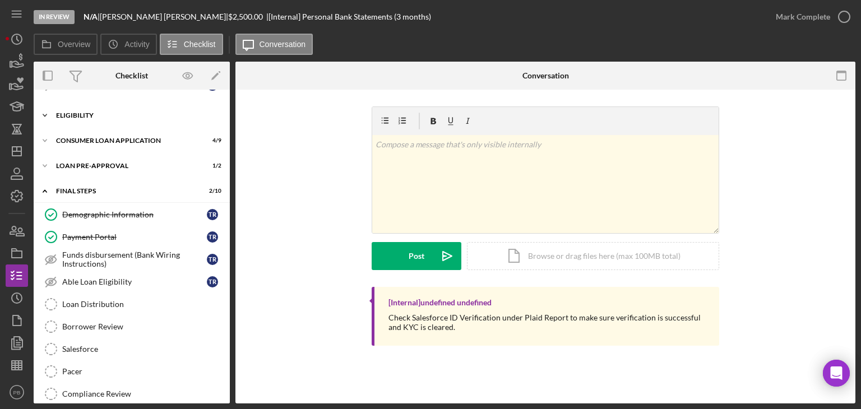
click at [83, 115] on div "Eligibility" at bounding box center [136, 115] width 160 height 7
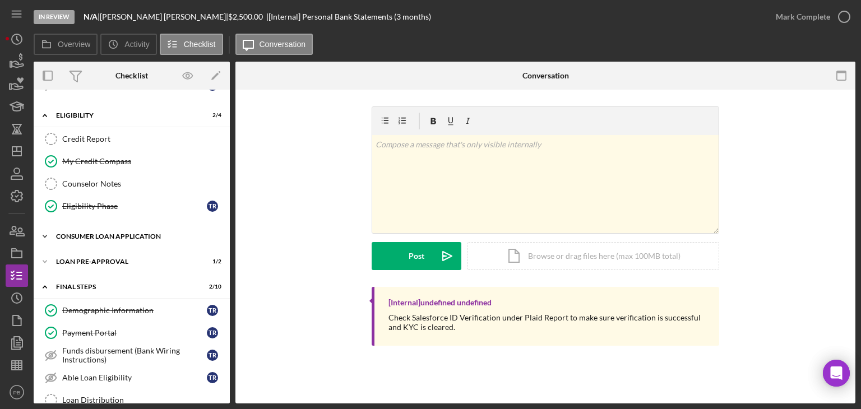
click at [103, 225] on div "Icon/Expander Consumer Loan Application 4 / 9" at bounding box center [132, 236] width 196 height 22
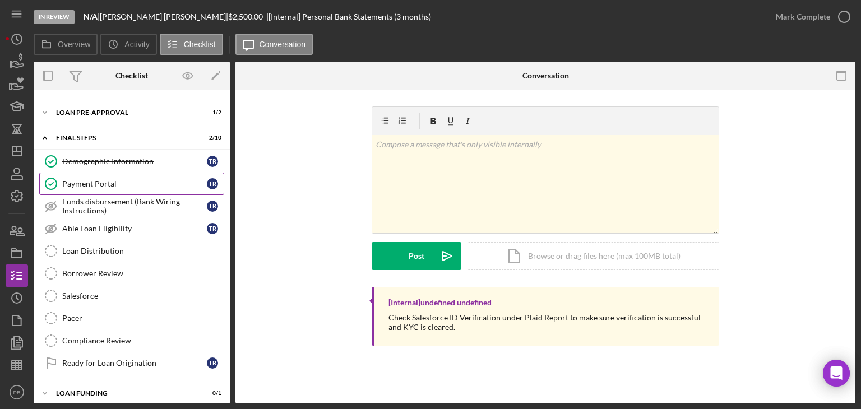
scroll to position [446, 0]
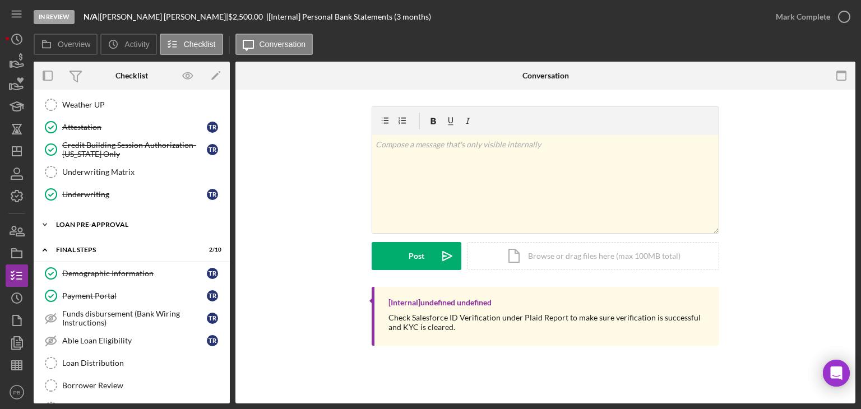
click at [100, 227] on div "Icon/Expander Loan Pre-Approval 1 / 2" at bounding box center [132, 225] width 196 height 22
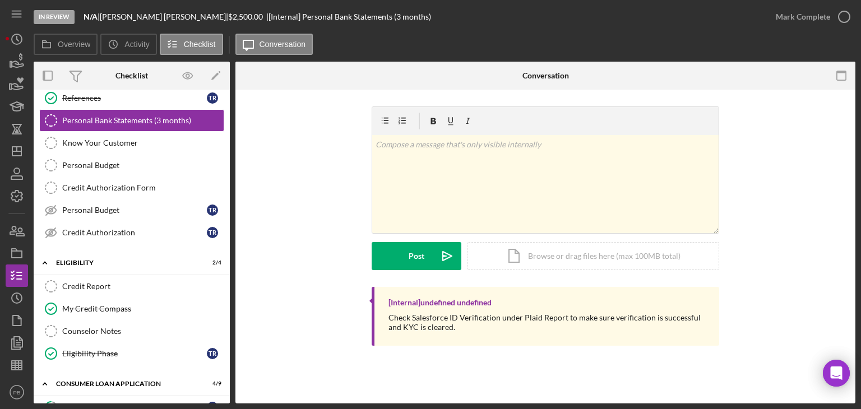
scroll to position [0, 0]
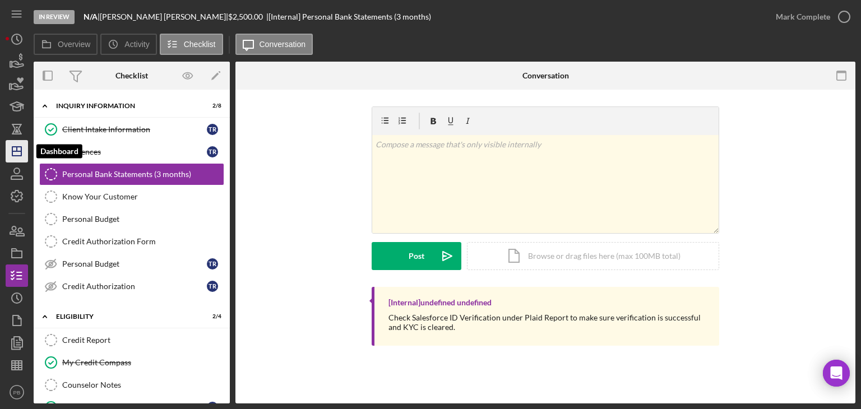
click at [17, 146] on icon "Icon/Dashboard" at bounding box center [17, 151] width 28 height 28
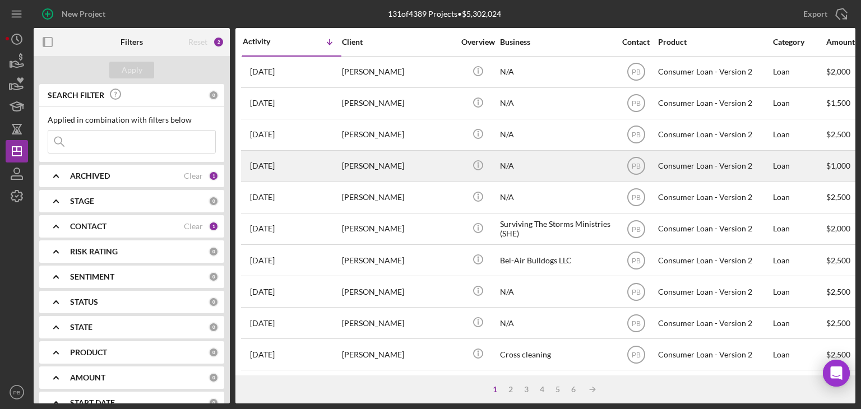
click at [375, 167] on div "[PERSON_NAME]" at bounding box center [398, 166] width 112 height 30
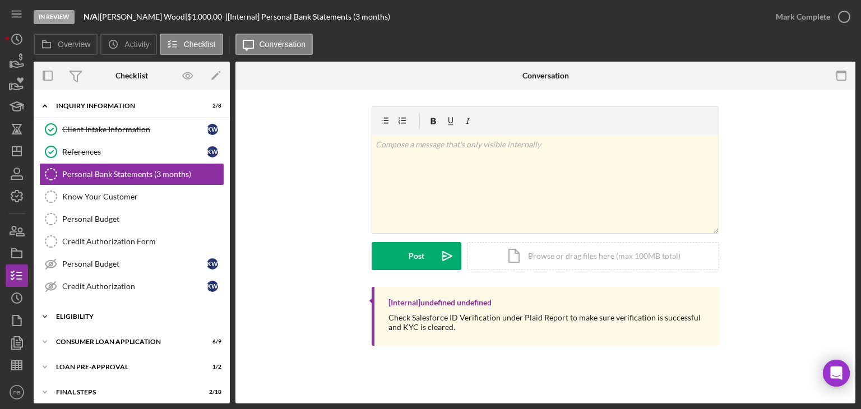
click at [83, 319] on div "Icon/Expander Eligibility 1 / 4" at bounding box center [132, 317] width 196 height 22
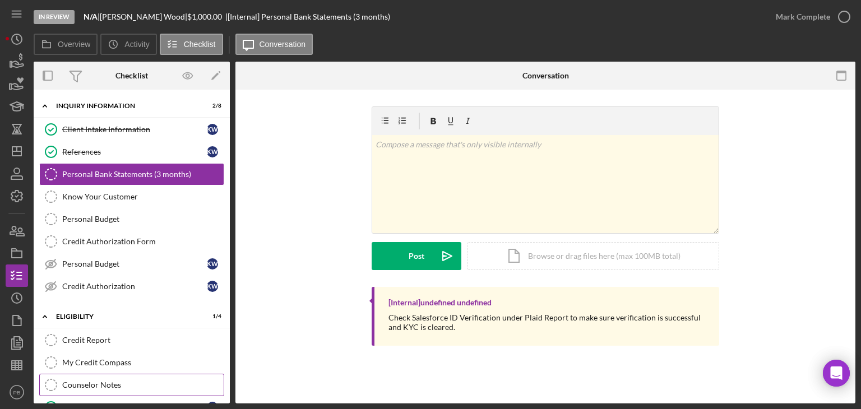
scroll to position [124, 0]
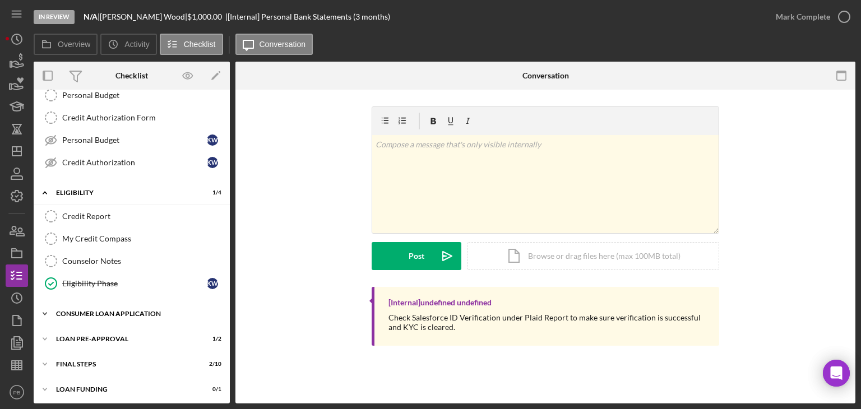
click at [109, 311] on div "Consumer Loan Application" at bounding box center [136, 314] width 160 height 7
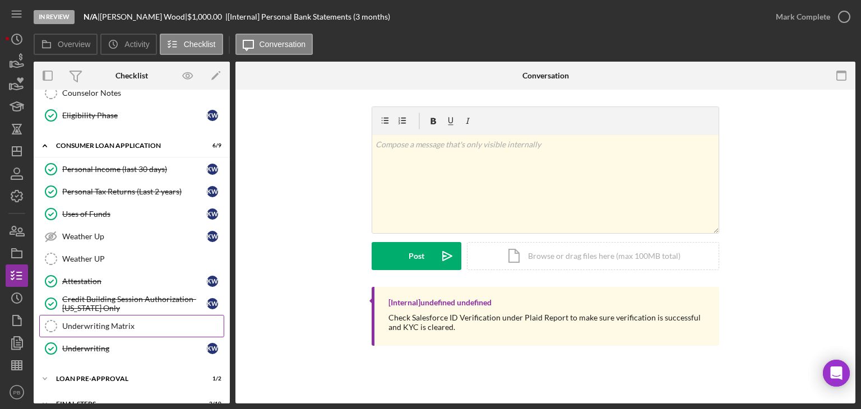
scroll to position [330, 0]
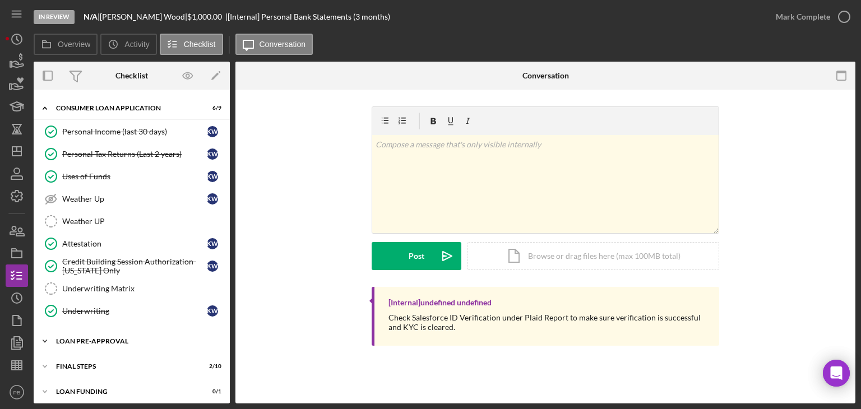
click at [107, 332] on div "Icon/Expander Loan Pre-Approval 1 / 2" at bounding box center [132, 341] width 196 height 22
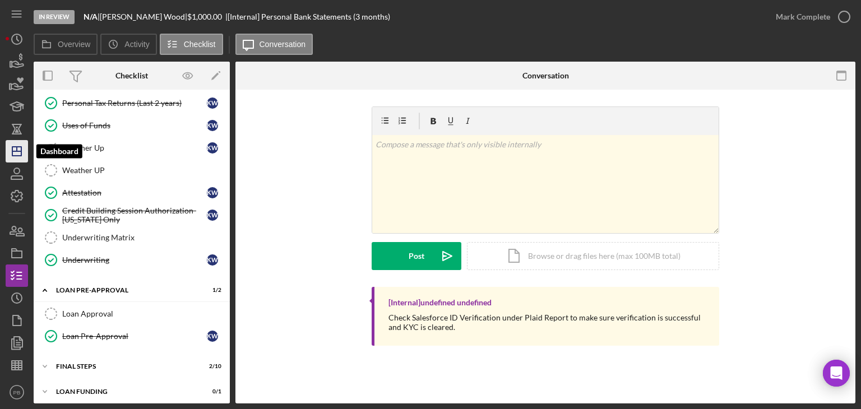
click at [16, 152] on icon "Icon/Dashboard" at bounding box center [17, 151] width 28 height 28
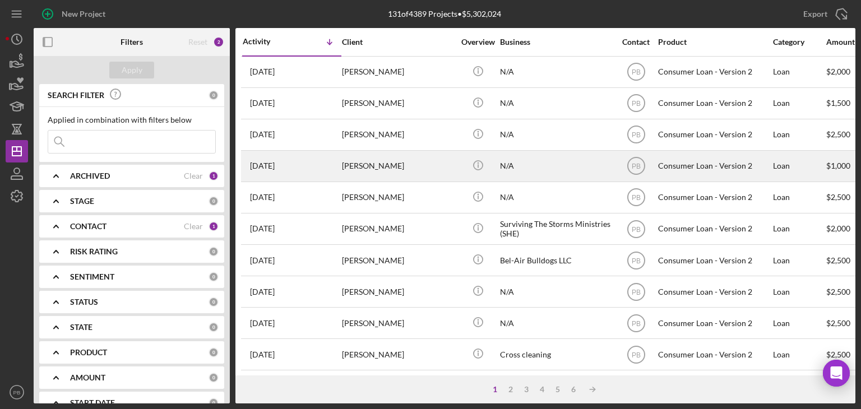
click at [377, 160] on div "[PERSON_NAME]" at bounding box center [398, 166] width 112 height 30
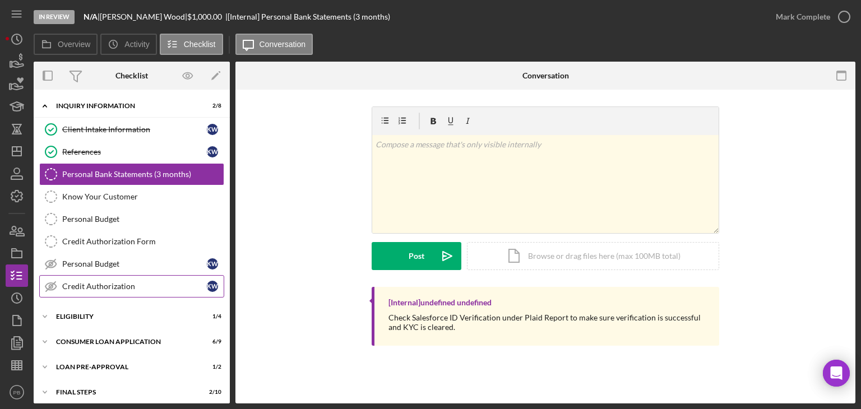
scroll to position [29, 0]
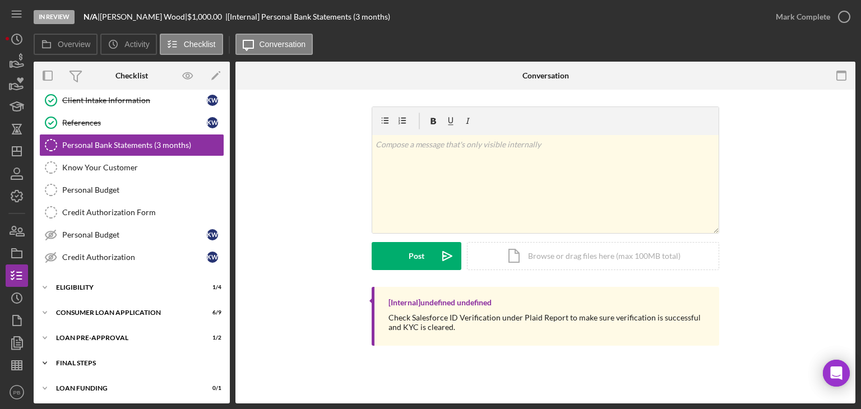
click at [85, 360] on div "FINAL STEPS" at bounding box center [136, 363] width 160 height 7
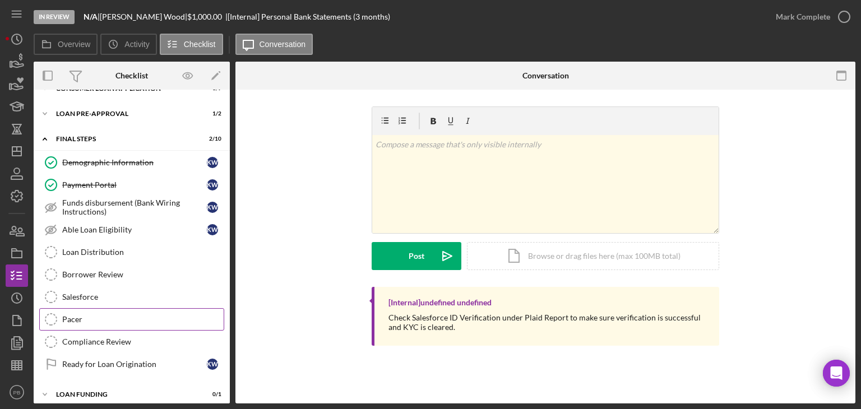
scroll to position [257, 0]
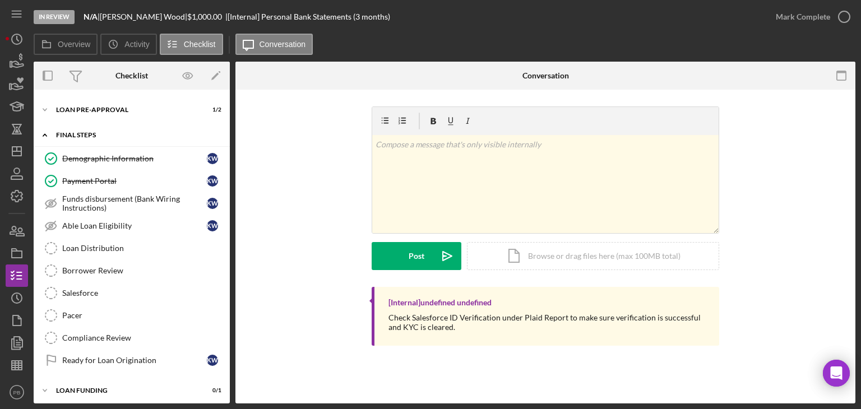
click at [80, 136] on div "Icon/Expander FINAL STEPS 2 / 10" at bounding box center [132, 135] width 196 height 23
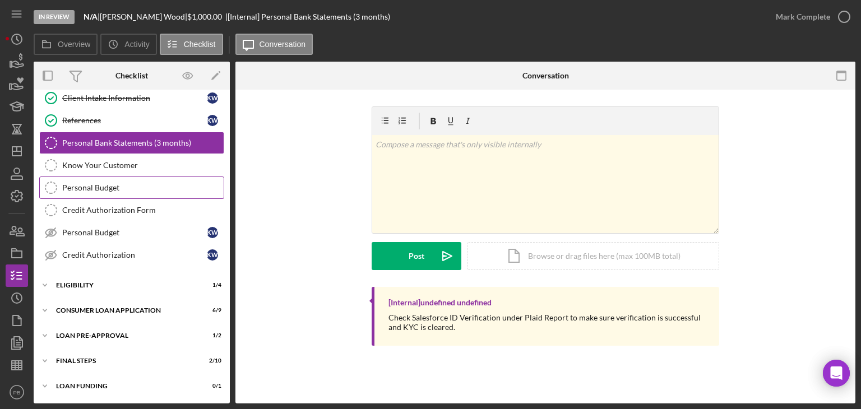
scroll to position [29, 0]
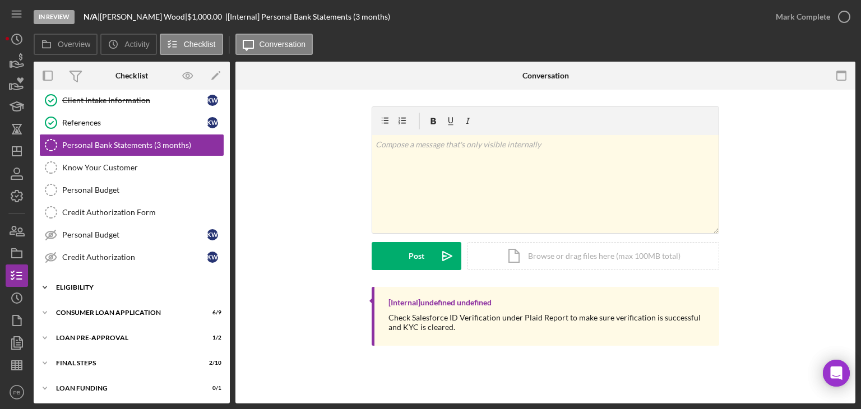
click at [81, 285] on div "Eligibility" at bounding box center [136, 287] width 160 height 7
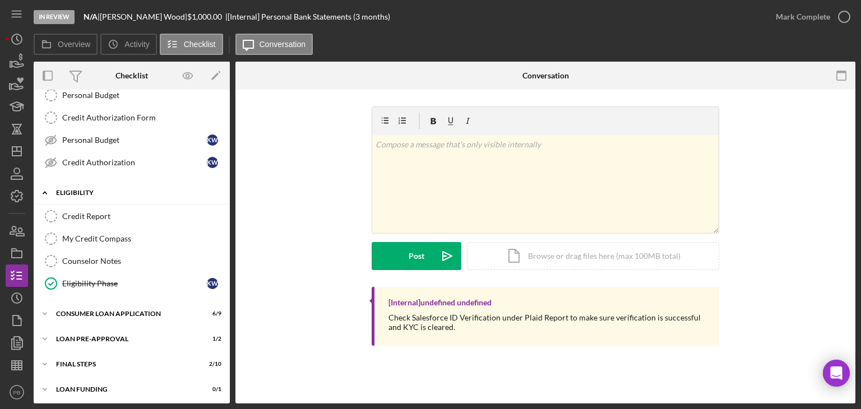
click at [79, 192] on div "Eligibility" at bounding box center [136, 193] width 160 height 7
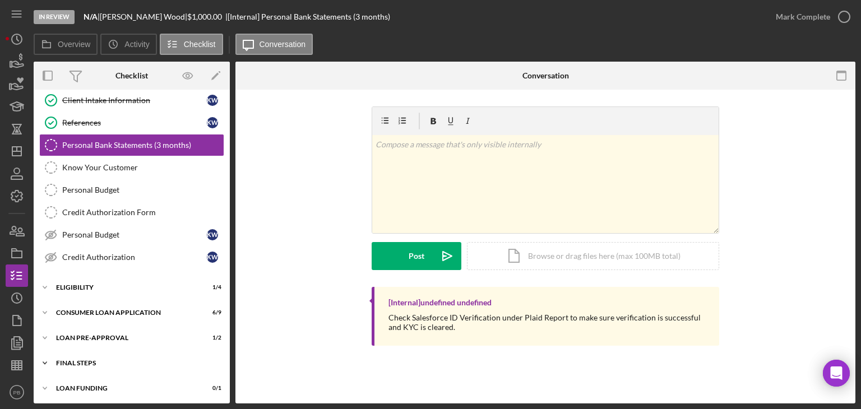
click at [96, 355] on div "Icon/Expander FINAL STEPS 2 / 10" at bounding box center [132, 363] width 196 height 22
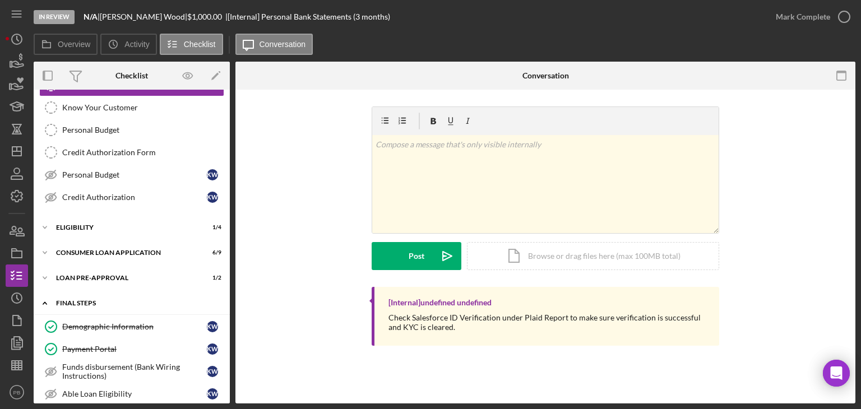
click at [87, 300] on div "FINAL STEPS" at bounding box center [136, 303] width 160 height 7
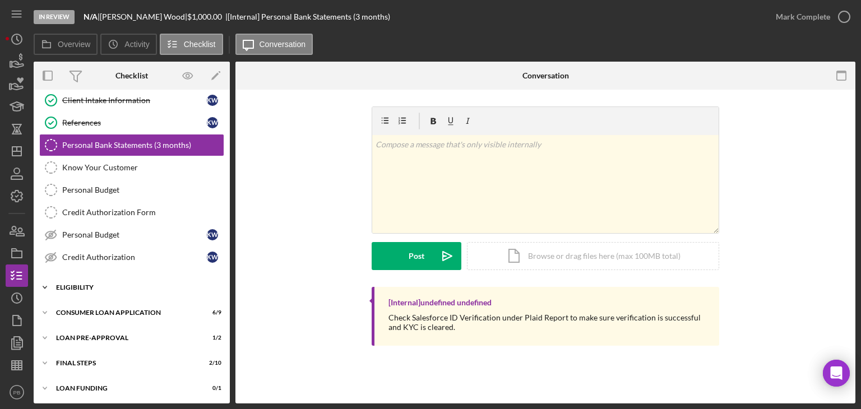
click at [82, 284] on div "Eligibility" at bounding box center [136, 287] width 160 height 7
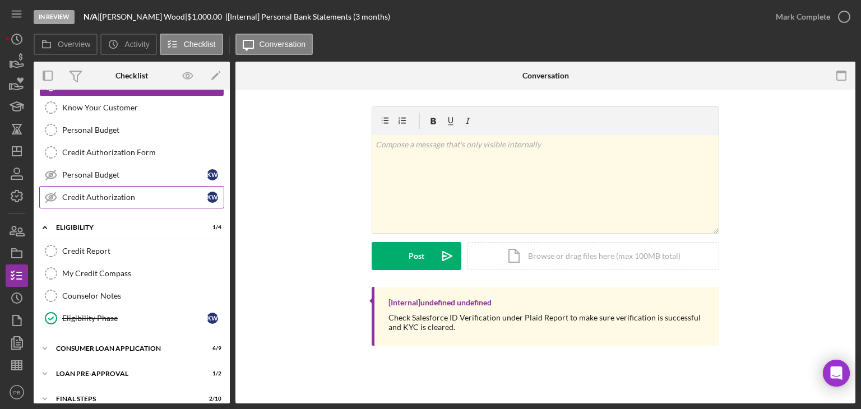
scroll to position [0, 0]
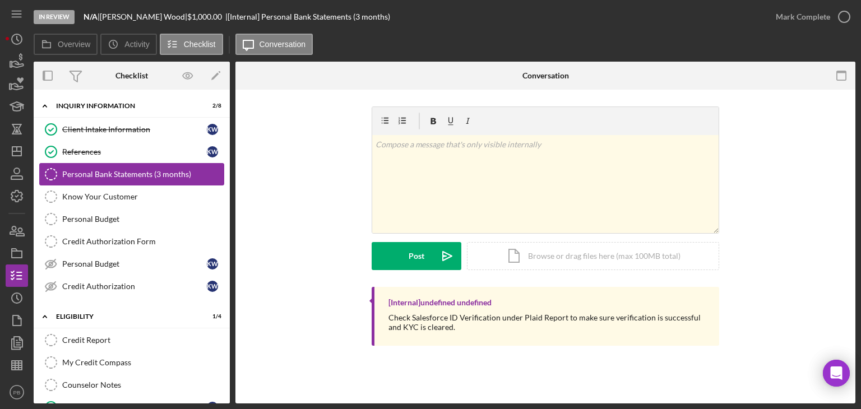
click at [84, 173] on div "Personal Bank Statements (3 months)" at bounding box center [142, 174] width 161 height 9
click at [86, 201] on link "Know Your Customer Know Your Customer" at bounding box center [131, 197] width 185 height 22
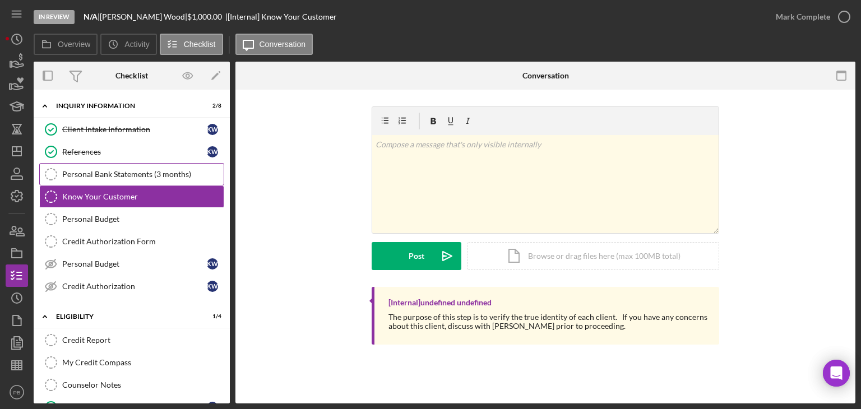
click at [109, 182] on link "Personal Bank Statements (3 months) Personal Bank Statements (3 months)" at bounding box center [131, 174] width 185 height 22
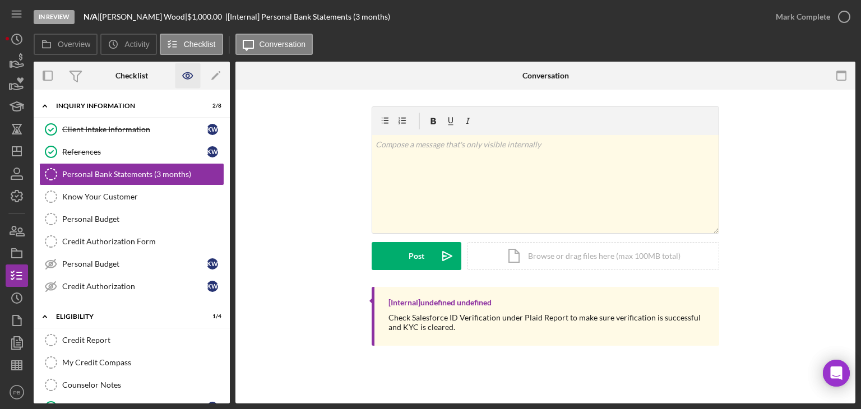
click at [195, 72] on icon "button" at bounding box center [188, 75] width 25 height 25
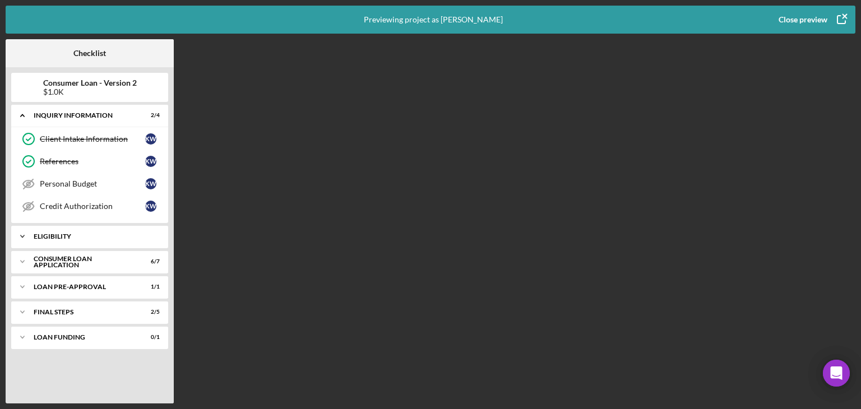
click at [76, 238] on div "Eligibility" at bounding box center [94, 236] width 121 height 7
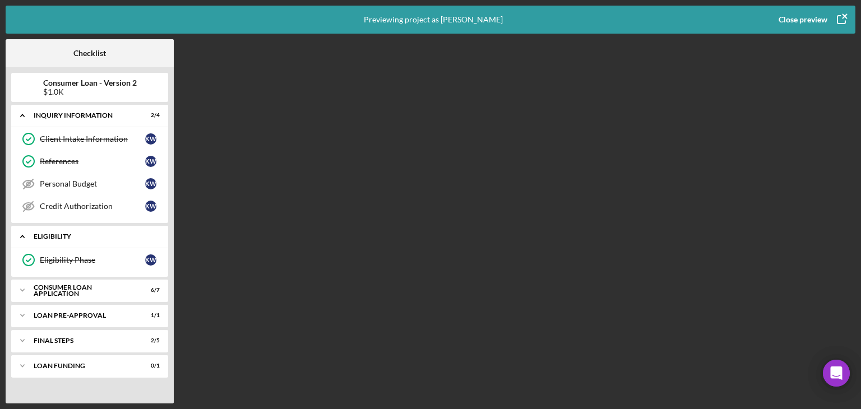
click at [76, 238] on div "Eligibility" at bounding box center [94, 236] width 121 height 7
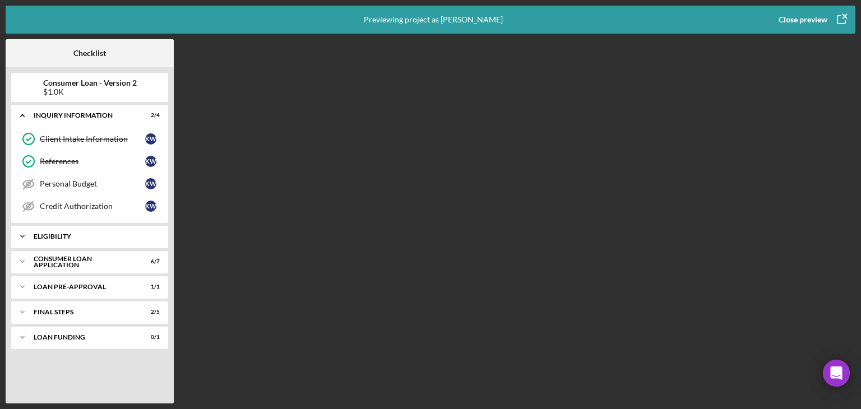
click at [76, 238] on div "Eligibility" at bounding box center [94, 236] width 121 height 7
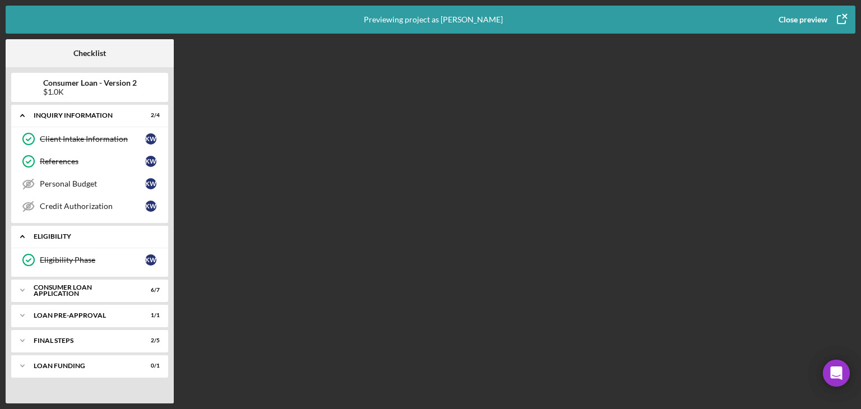
click at [76, 238] on div "Eligibility" at bounding box center [94, 236] width 121 height 7
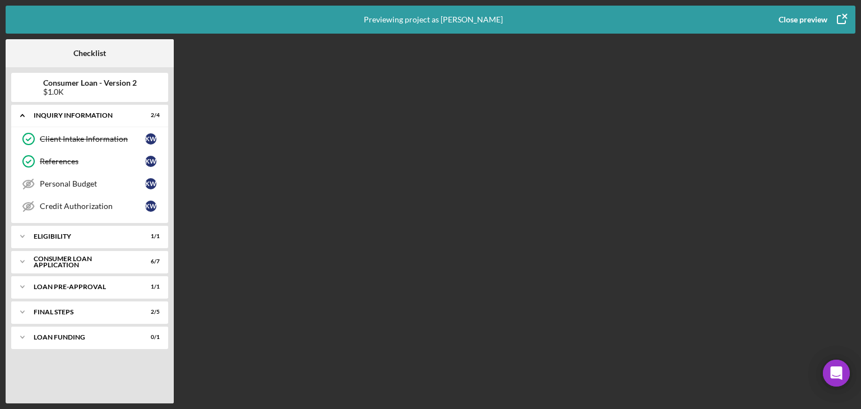
click at [792, 20] on div "Close preview" at bounding box center [803, 19] width 49 height 22
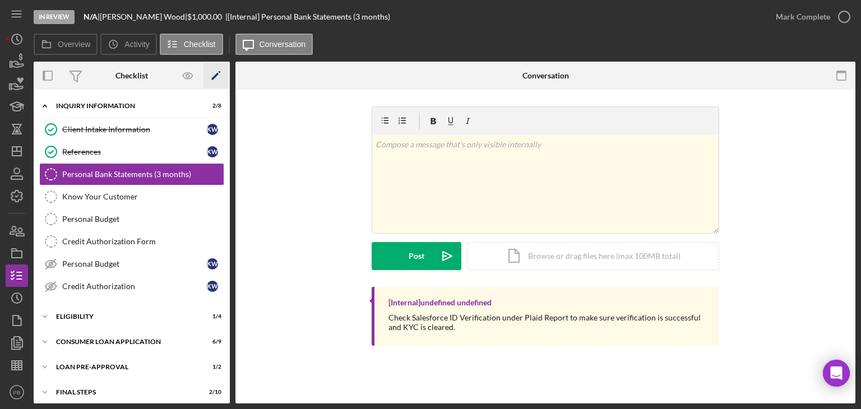
click at [214, 75] on icon "Icon/Edit" at bounding box center [216, 75] width 25 height 25
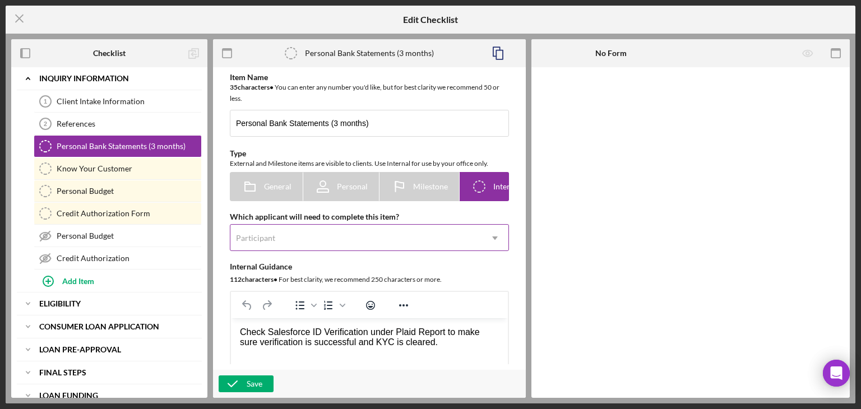
click at [492, 239] on icon "Icon/Dropdown Arrow" at bounding box center [495, 238] width 27 height 27
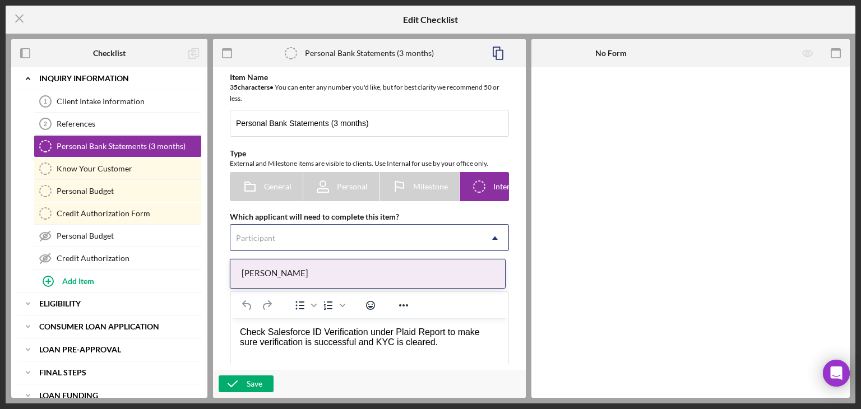
click at [313, 267] on div "[PERSON_NAME]" at bounding box center [367, 274] width 275 height 29
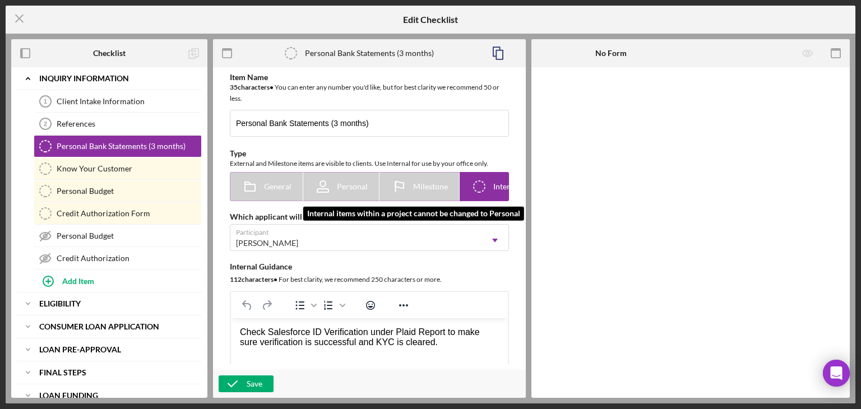
click at [339, 189] on span "Personal" at bounding box center [352, 186] width 31 height 9
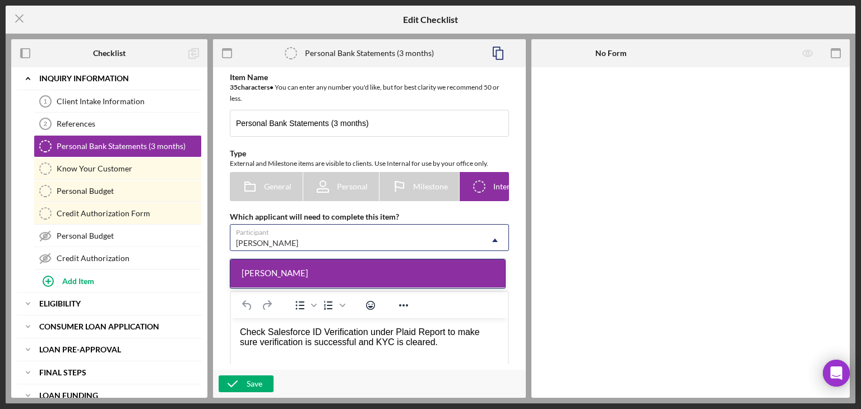
click at [393, 238] on div "[PERSON_NAME]" at bounding box center [355, 243] width 251 height 26
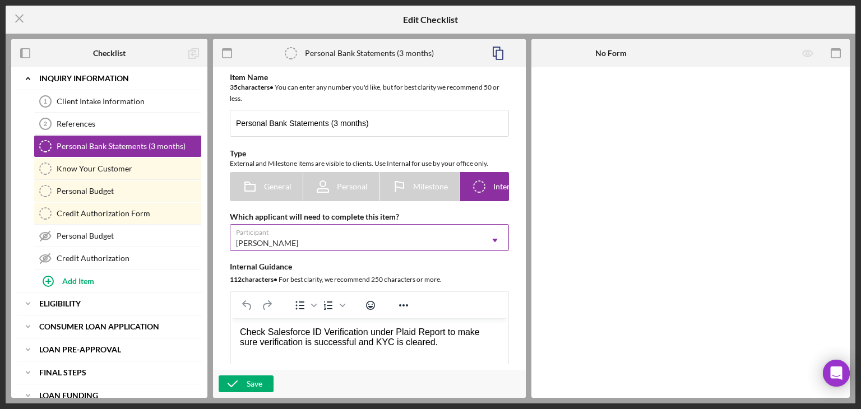
click at [269, 241] on div "[PERSON_NAME]" at bounding box center [355, 243] width 251 height 26
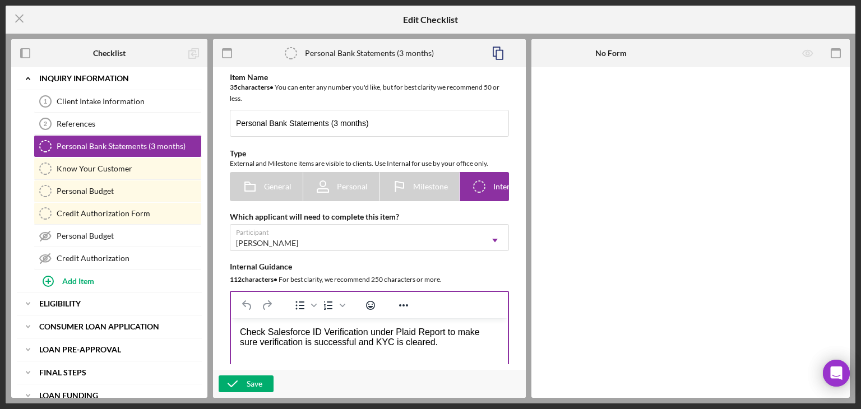
scroll to position [168, 0]
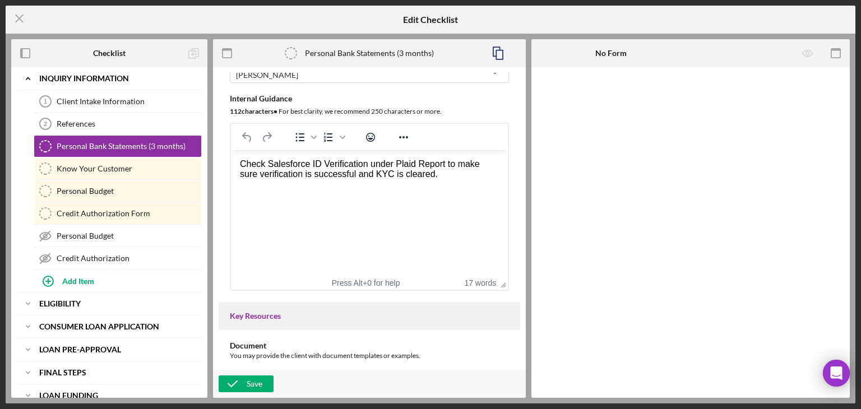
drag, startPoint x: 421, startPoint y: 180, endPoint x: 1016, endPoint y: 267, distance: 601.9
click at [231, 161] on html "Check Salesforce ID Verification under Plaid Report to make sure verification i…" at bounding box center [369, 169] width 277 height 38
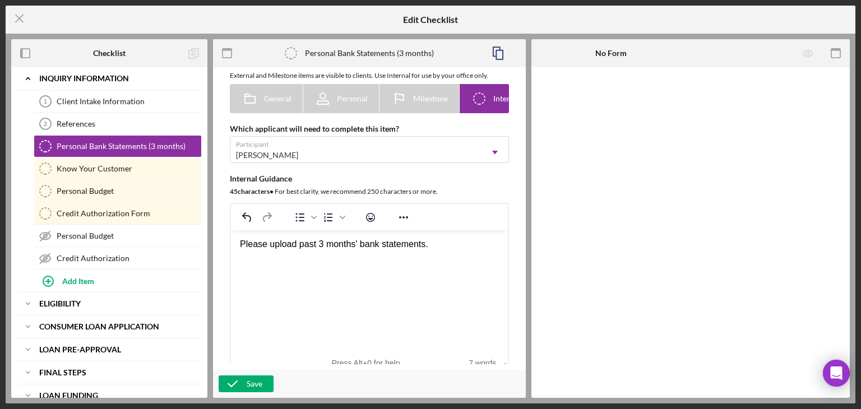
scroll to position [0, 0]
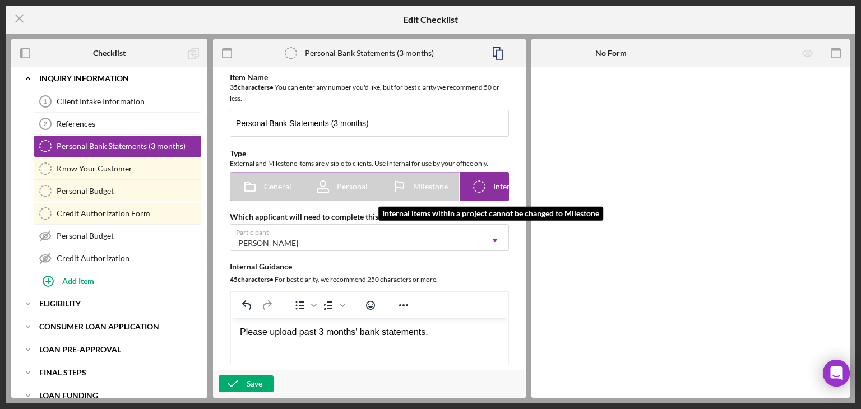
click at [426, 189] on span "Milestone" at bounding box center [430, 186] width 35 height 9
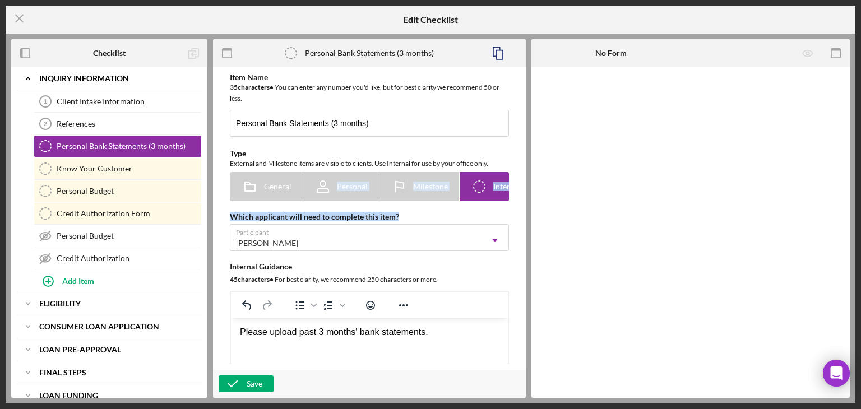
drag, startPoint x: 345, startPoint y: 201, endPoint x: 493, endPoint y: 209, distance: 147.7
click at [493, 209] on div "Item Name 35 character s • You can enter any number you'd like, but for best cl…" at bounding box center [370, 266] width 302 height 386
click at [490, 189] on icon "Icon/Checklist Item Internal" at bounding box center [479, 187] width 28 height 28
click at [488, 191] on icon "Icon/Checklist Item Internal" at bounding box center [479, 187] width 28 height 28
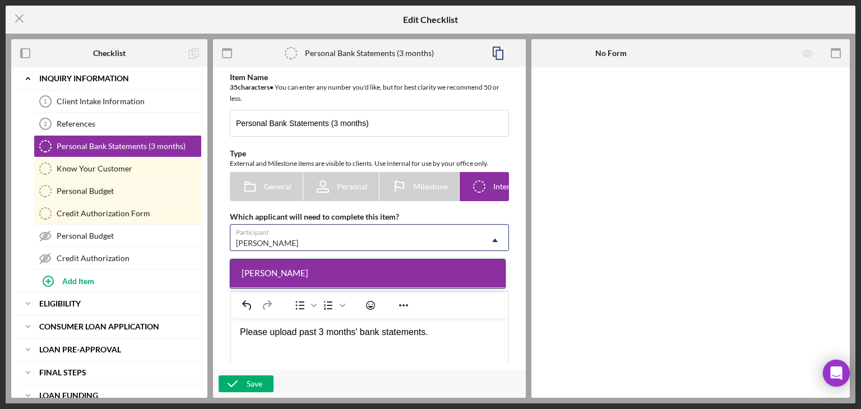
click at [449, 227] on div "[PERSON_NAME] Icon/Dropdown Arrow" at bounding box center [369, 237] width 279 height 27
click at [451, 220] on div "Which applicant will need to complete this item?" at bounding box center [369, 217] width 279 height 9
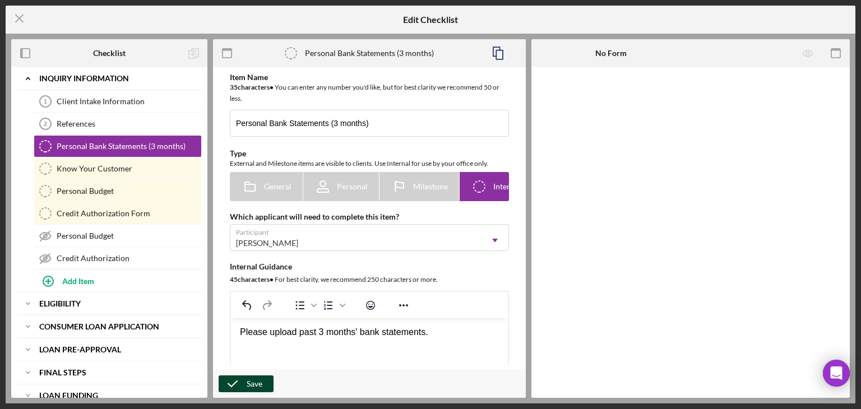
click at [247, 385] on div "Save" at bounding box center [255, 384] width 16 height 17
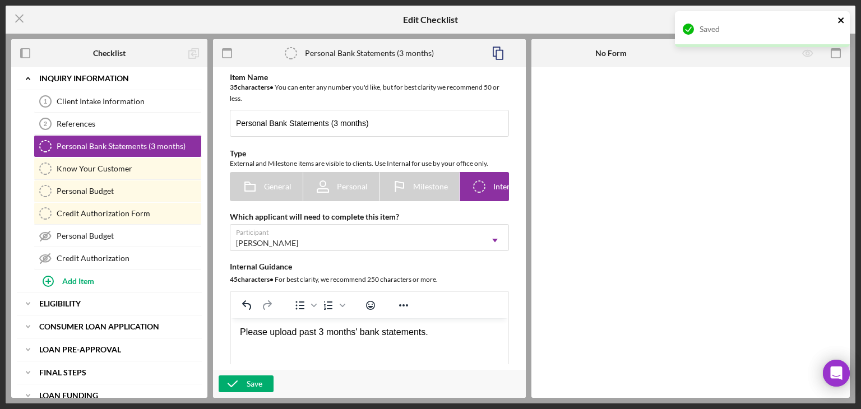
click at [839, 22] on icon "close" at bounding box center [841, 20] width 6 height 6
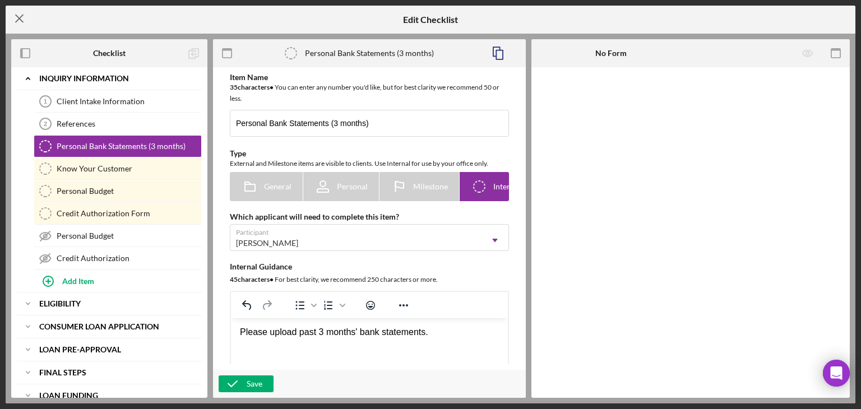
click at [18, 21] on icon "Icon/Menu Close" at bounding box center [20, 18] width 28 height 28
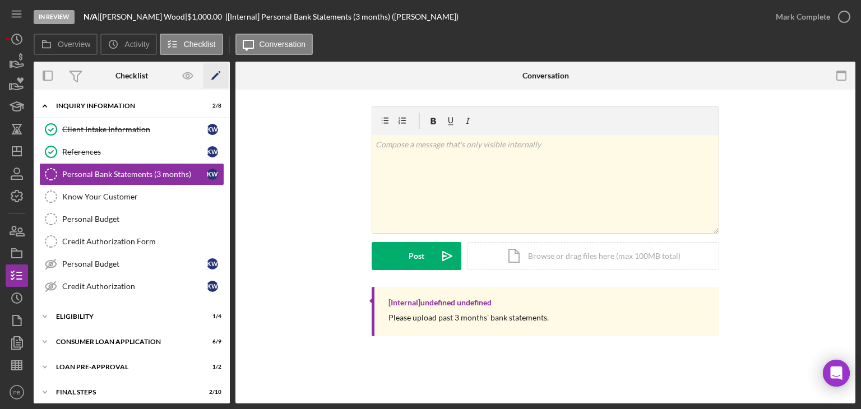
click at [218, 76] on icon "Icon/Edit" at bounding box center [216, 75] width 25 height 25
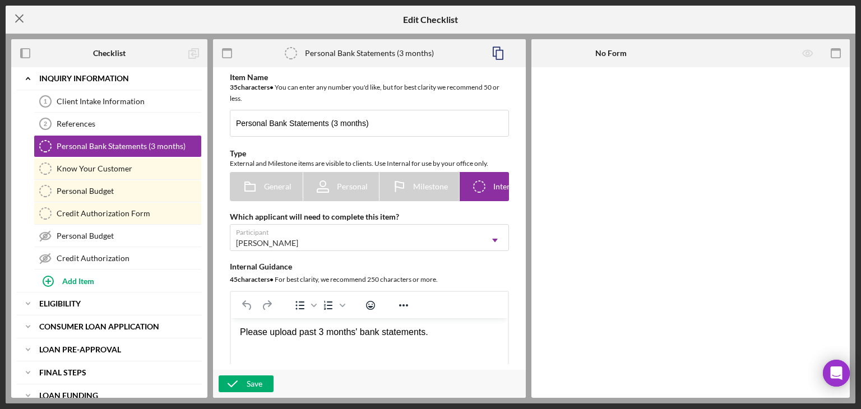
click at [11, 17] on icon "Icon/Menu Close" at bounding box center [20, 18] width 28 height 28
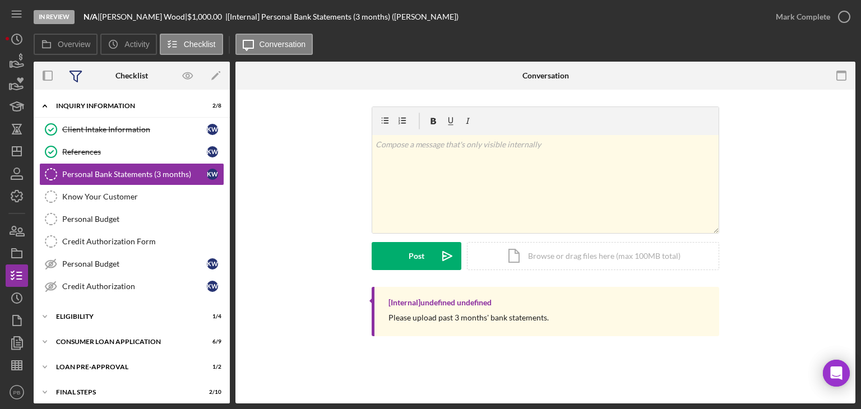
click at [79, 75] on icon at bounding box center [76, 76] width 12 height 11
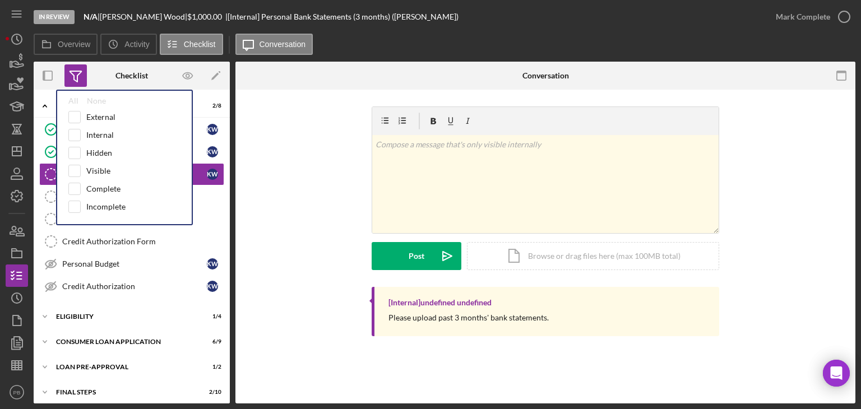
click at [79, 75] on icon at bounding box center [76, 76] width 12 height 11
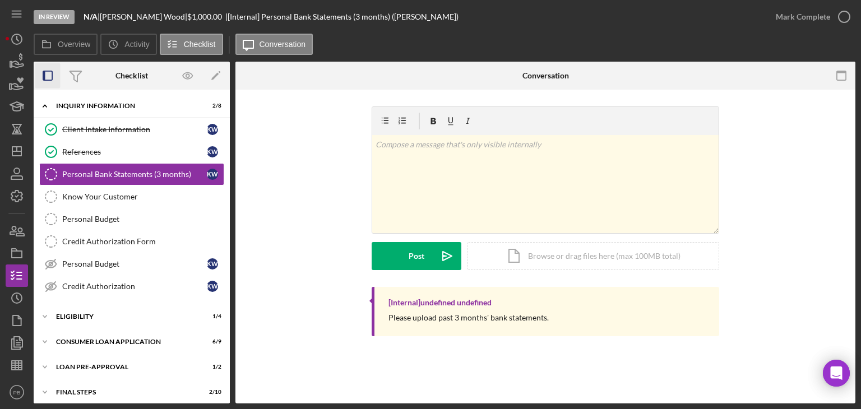
click at [52, 76] on icon "button" at bounding box center [47, 75] width 25 height 25
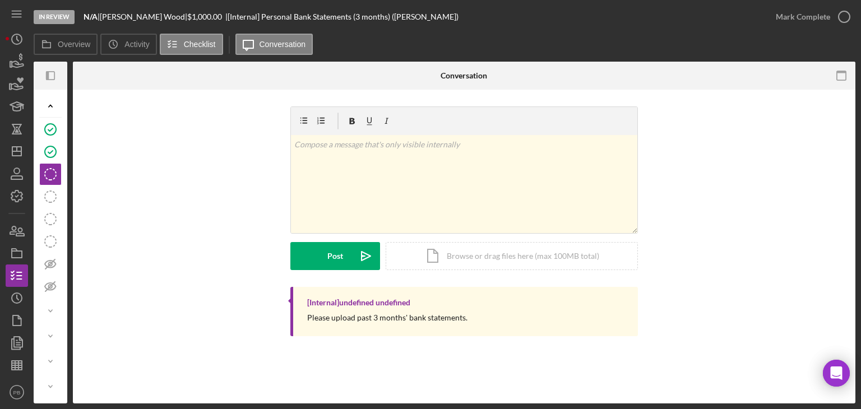
click at [52, 76] on icon "Icon/Panel Side Expand" at bounding box center [50, 75] width 25 height 25
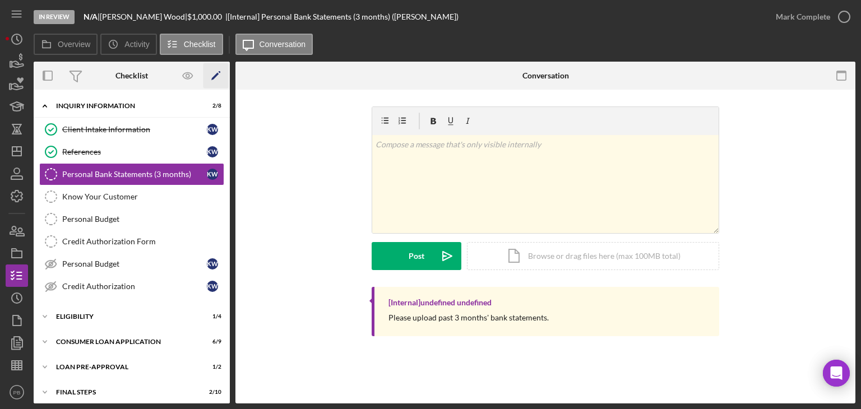
click at [216, 76] on polygon "button" at bounding box center [215, 77] width 8 height 8
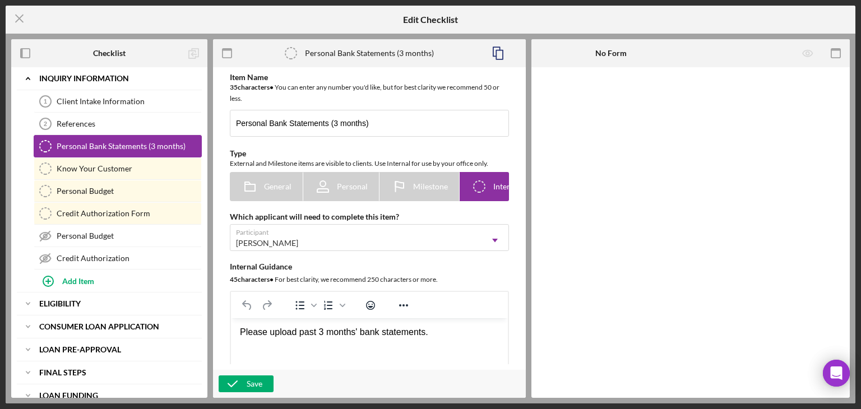
click at [93, 142] on div "Personal Bank Statements (3 months)" at bounding box center [129, 146] width 145 height 9
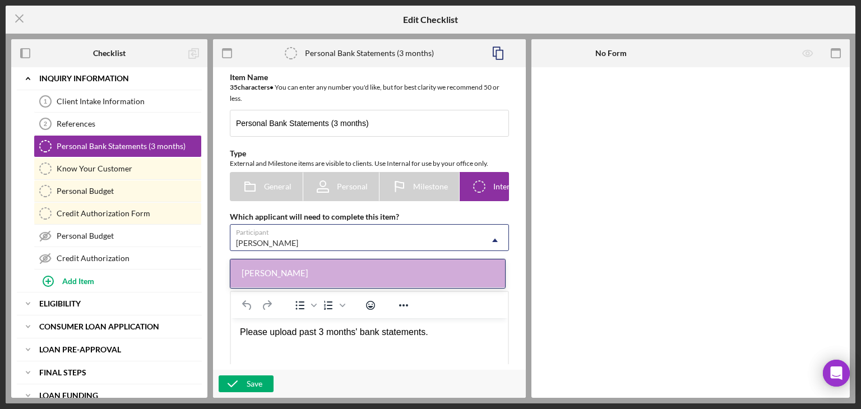
click at [333, 250] on div "[PERSON_NAME]" at bounding box center [355, 243] width 251 height 26
click at [301, 241] on div "[PERSON_NAME]" at bounding box center [355, 243] width 251 height 26
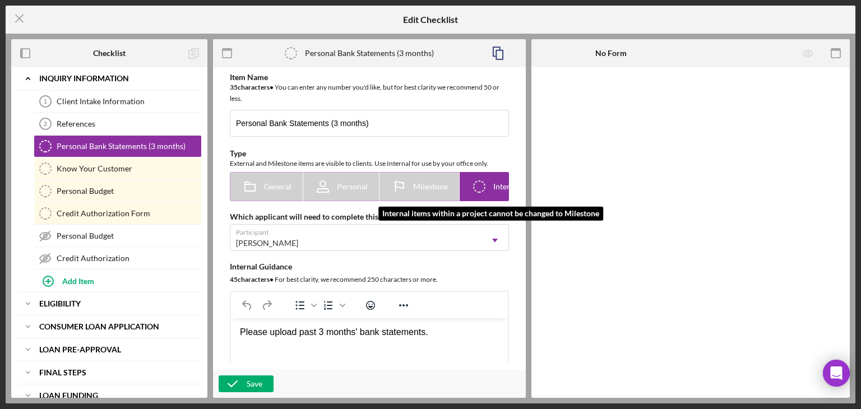
click at [427, 191] on div "Milestone" at bounding box center [419, 187] width 57 height 28
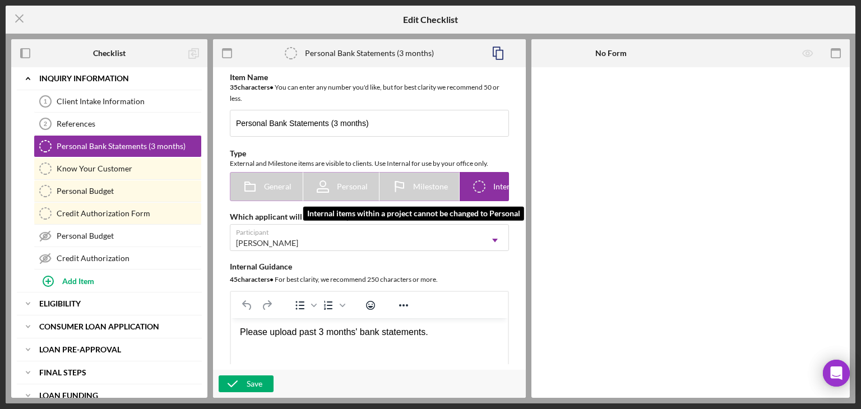
click at [296, 186] on label "General" at bounding box center [266, 187] width 72 height 28
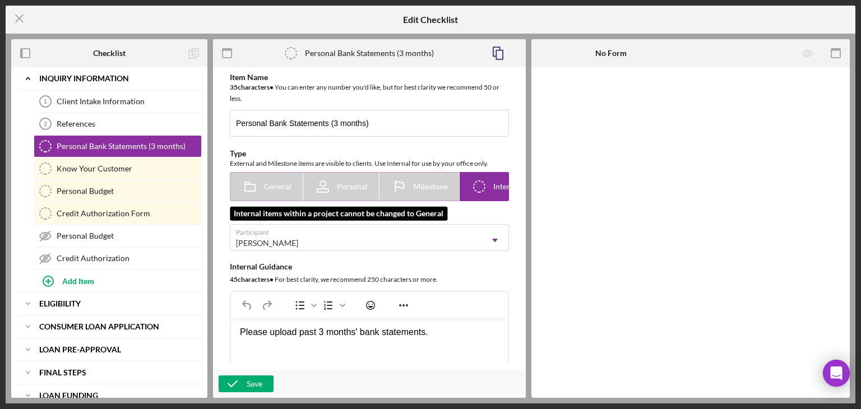
click at [248, 184] on polygon at bounding box center [248, 183] width 6 height 2
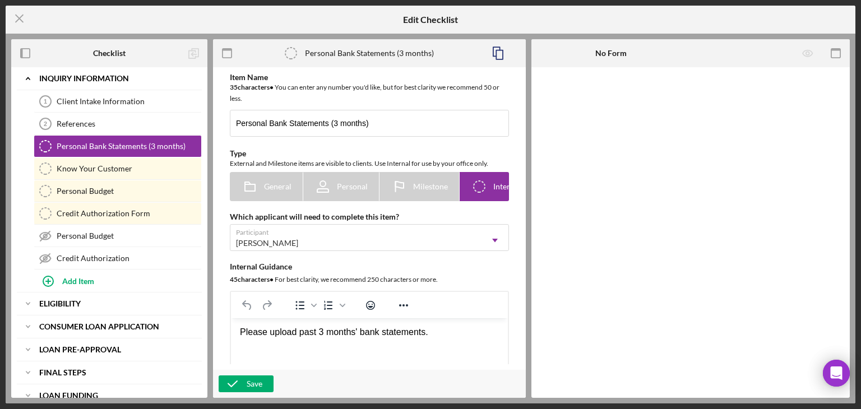
click at [256, 159] on div "External and Milestone items are visible to clients. Use Internal for use by yo…" at bounding box center [369, 163] width 279 height 11
click at [402, 164] on div "External and Milestone items are visible to clients. Use Internal for use by yo…" at bounding box center [369, 163] width 279 height 11
click at [451, 165] on div "External and Milestone items are visible to clients. Use Internal for use by yo…" at bounding box center [369, 163] width 279 height 11
click at [473, 196] on icon "Icon/Checklist Item Internal" at bounding box center [479, 187] width 28 height 28
click at [478, 188] on icon "Icon/Checklist Item Internal" at bounding box center [479, 187] width 28 height 28
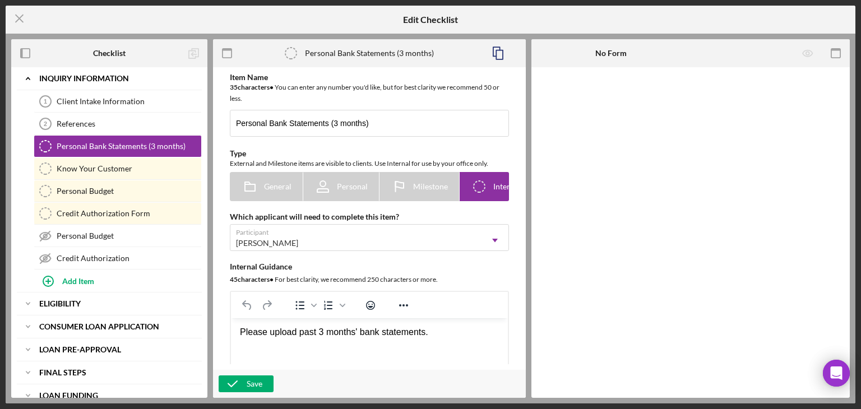
drag, startPoint x: 390, startPoint y: 149, endPoint x: 388, endPoint y: 158, distance: 9.2
click at [390, 156] on div "Type" at bounding box center [369, 153] width 279 height 9
click at [319, 94] on div "35 character s • You can enter any number you'd like, but for best clarity we r…" at bounding box center [369, 93] width 279 height 22
click at [836, 54] on icon "button" at bounding box center [836, 53] width 25 height 25
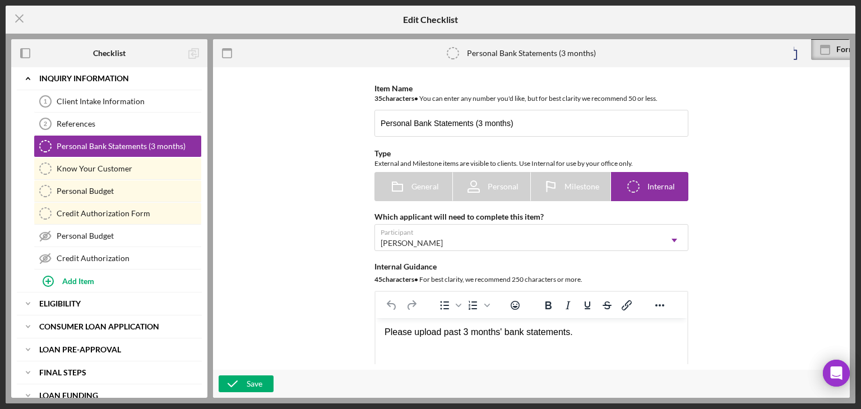
click at [836, 54] on icon at bounding box center [825, 50] width 28 height 28
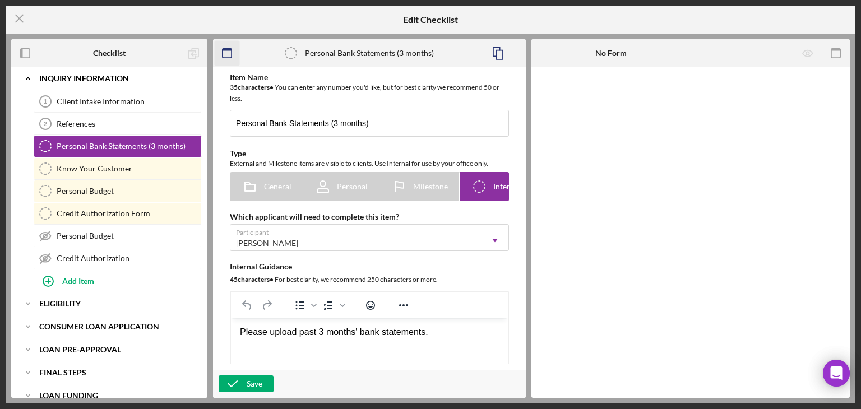
click at [230, 56] on icon "button" at bounding box center [227, 53] width 25 height 25
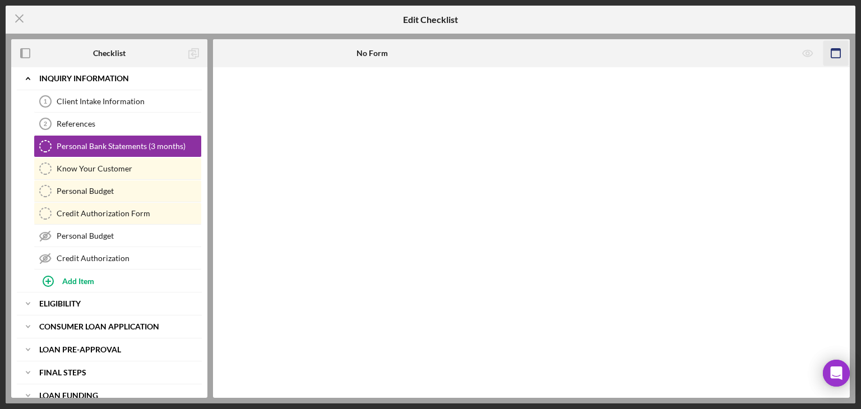
click at [833, 54] on icon "button" at bounding box center [836, 53] width 25 height 25
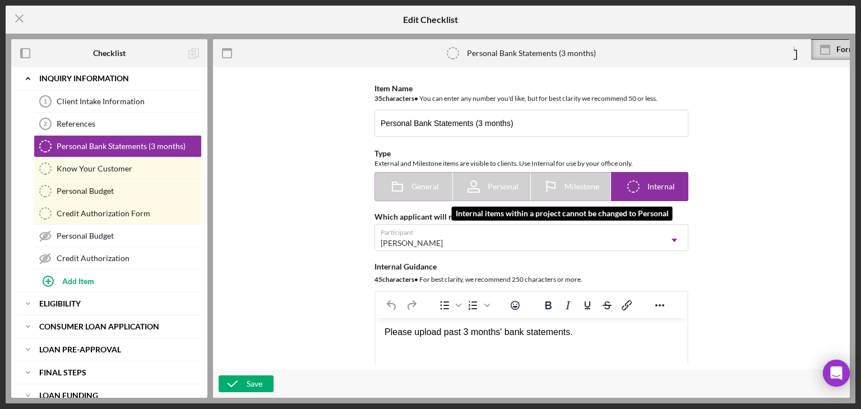
click at [489, 183] on span "Personal" at bounding box center [503, 186] width 31 height 9
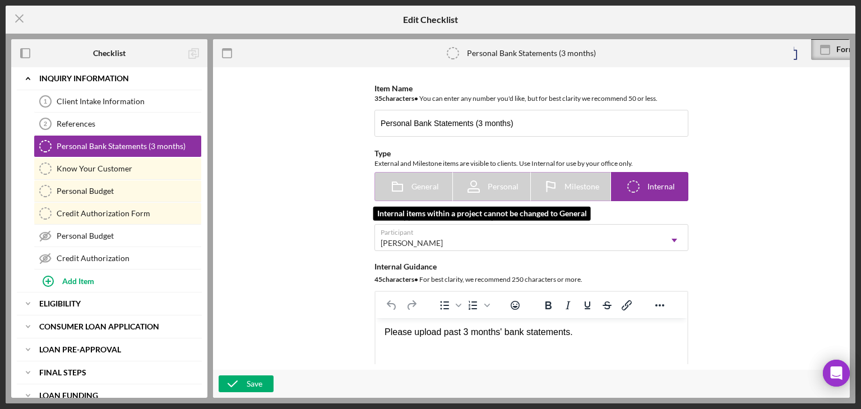
click at [413, 185] on span "General" at bounding box center [425, 186] width 27 height 9
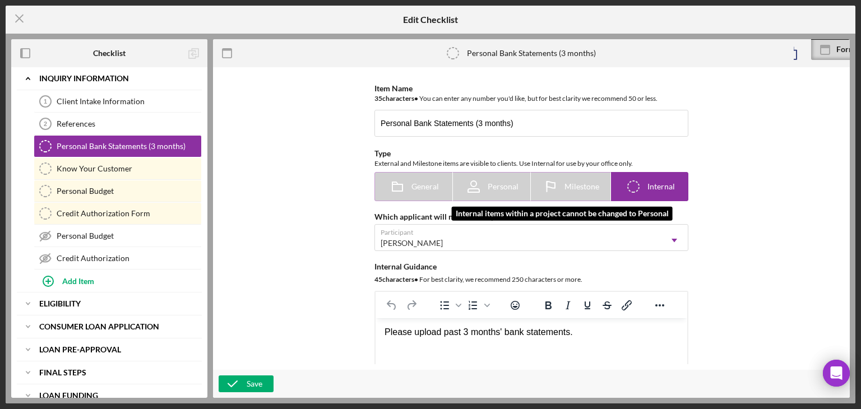
click at [518, 186] on label "Personal" at bounding box center [491, 187] width 77 height 28
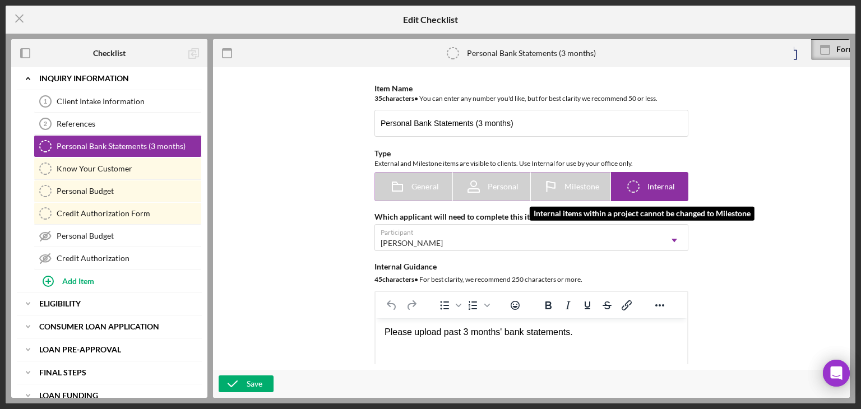
click at [554, 181] on icon at bounding box center [551, 187] width 28 height 28
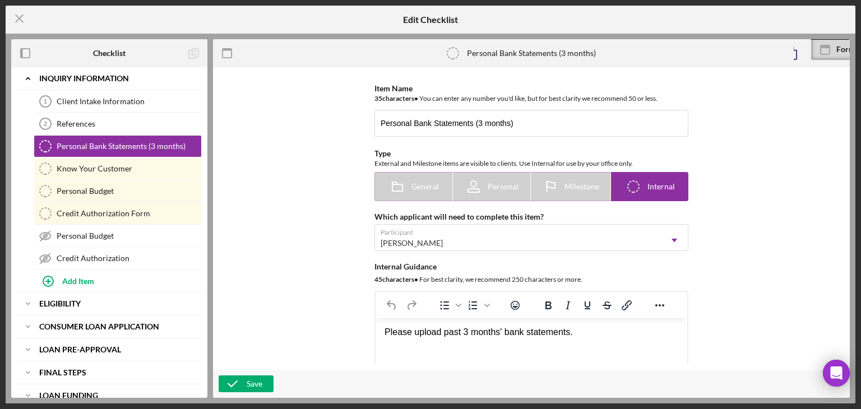
click at [659, 186] on span "Internal" at bounding box center [661, 186] width 27 height 9
click at [556, 169] on div "External and Milestone items are visible to clients. Use Internal for use by yo…" at bounding box center [532, 163] width 314 height 11
click at [543, 121] on input "Personal Bank Statements (3 months)" at bounding box center [532, 123] width 314 height 27
click at [823, 257] on div "Item Name 35 character s • You can enter any number you'd like, but for best cl…" at bounding box center [532, 219] width 626 height 292
click at [346, 201] on div "Item Name 35 character s • You can enter any number you'd like, but for best cl…" at bounding box center [531, 219] width 587 height 292
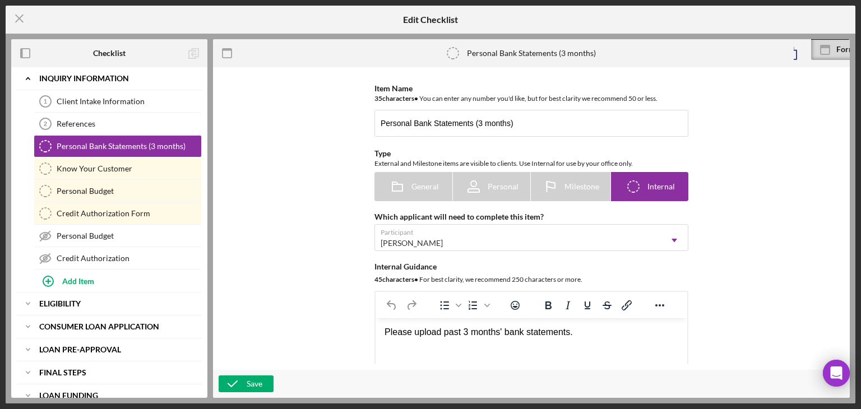
click at [793, 57] on div "Personal Bank Statements (3 months) Personal Bank Statements (3 months)" at bounding box center [517, 53] width 553 height 28
click at [19, 19] on line at bounding box center [19, 18] width 7 height 7
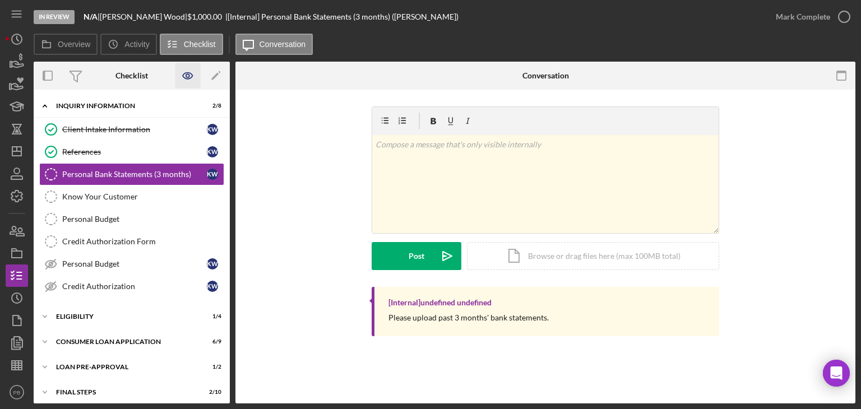
click at [192, 77] on icon "button" at bounding box center [188, 75] width 25 height 25
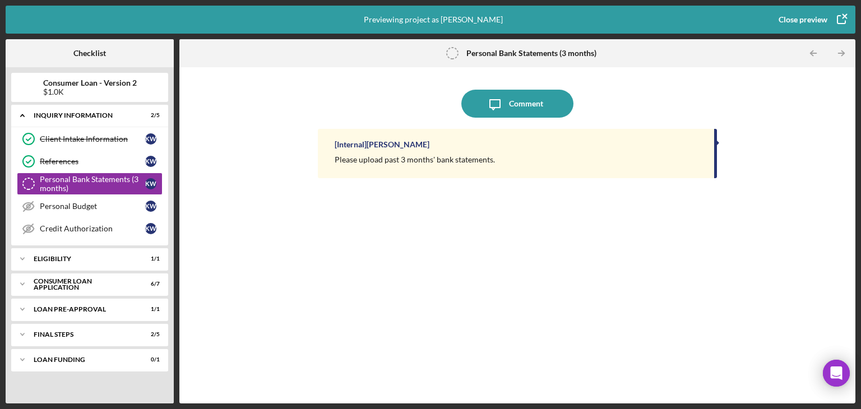
click at [55, 245] on div "Icon/Expander Inquiry Information 2 / 5 Client Intake Information Client Intake…" at bounding box center [89, 251] width 157 height 293
click at [58, 252] on div "Icon/Expander Eligibility 1 / 1" at bounding box center [89, 259] width 157 height 22
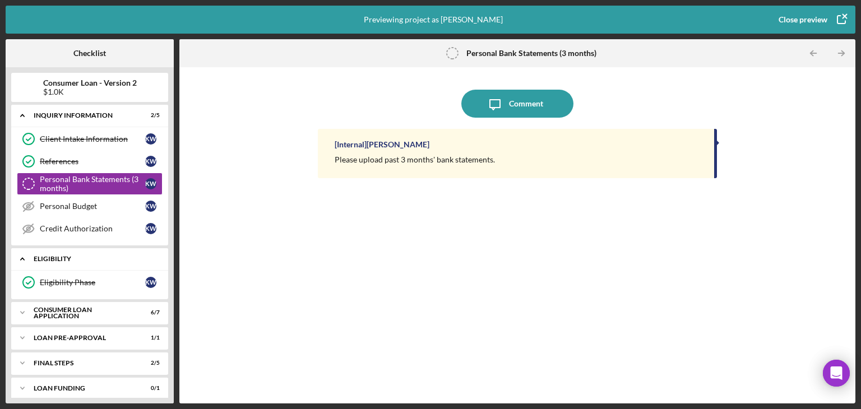
click at [58, 252] on div "Icon/Expander Eligibility 1 / 1" at bounding box center [89, 259] width 157 height 23
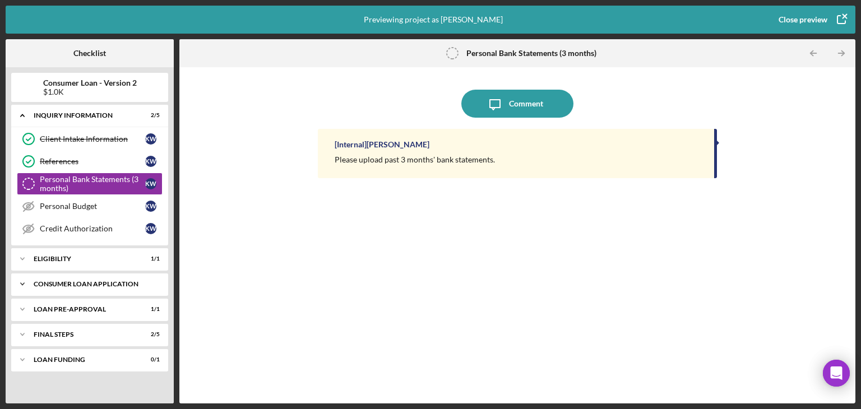
click at [62, 276] on div "Icon/Expander Consumer Loan Application 6 / 7" at bounding box center [89, 284] width 157 height 22
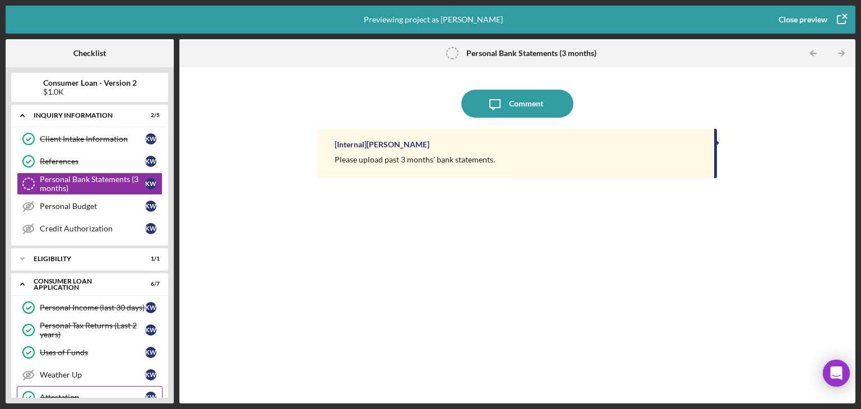
scroll to position [112, 0]
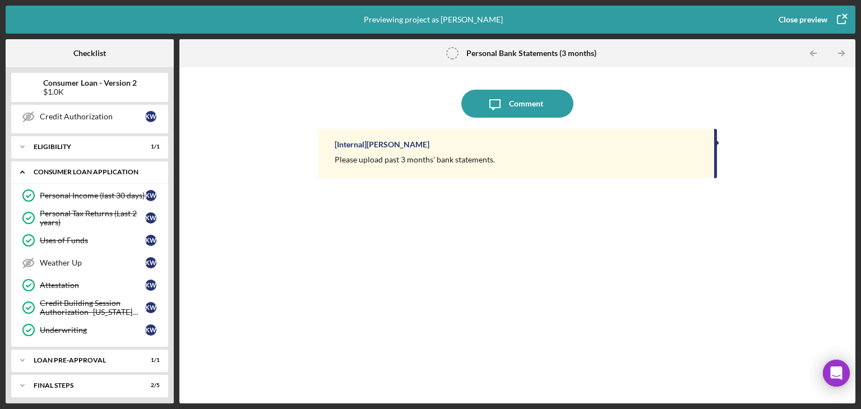
click at [62, 165] on div "Icon/Expander Consumer Loan Application 6 / 7" at bounding box center [89, 172] width 157 height 23
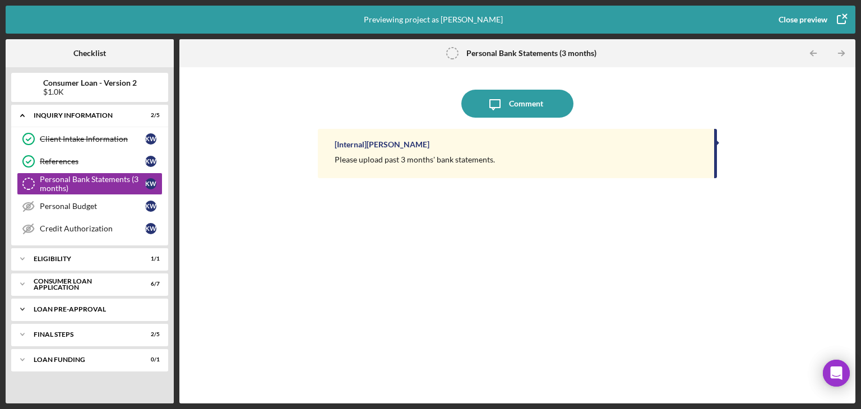
click at [63, 314] on div "Icon/Expander Loan Pre-Approval 1 / 1" at bounding box center [89, 309] width 157 height 22
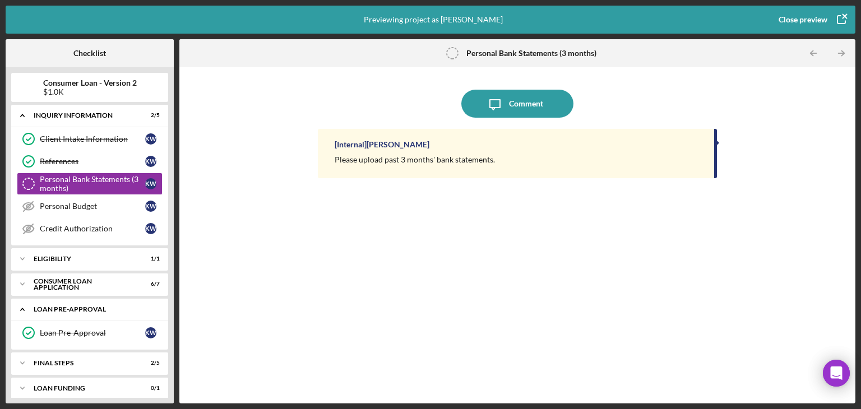
click at [64, 313] on div "Icon/Expander Loan Pre-Approval 1 / 1" at bounding box center [89, 309] width 157 height 23
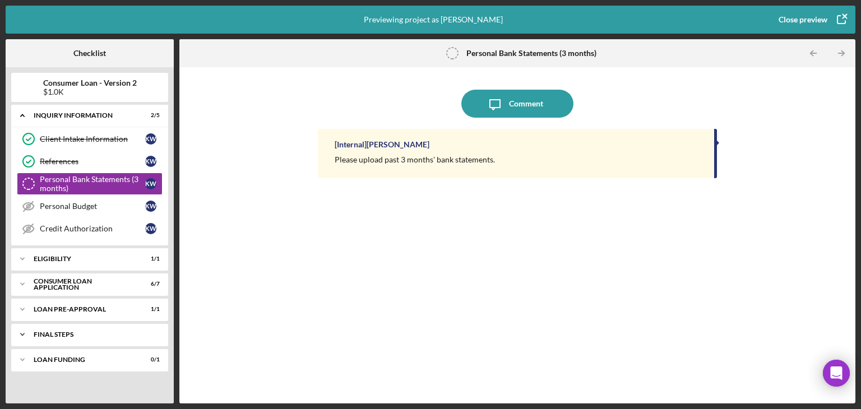
click at [66, 330] on div "Icon/Expander FINAL STEPS 2 / 5" at bounding box center [89, 335] width 157 height 22
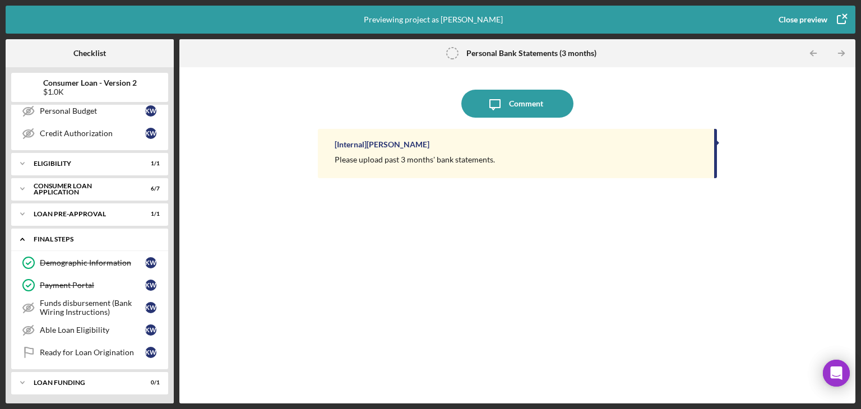
click at [61, 240] on div "FINAL STEPS" at bounding box center [94, 239] width 121 height 7
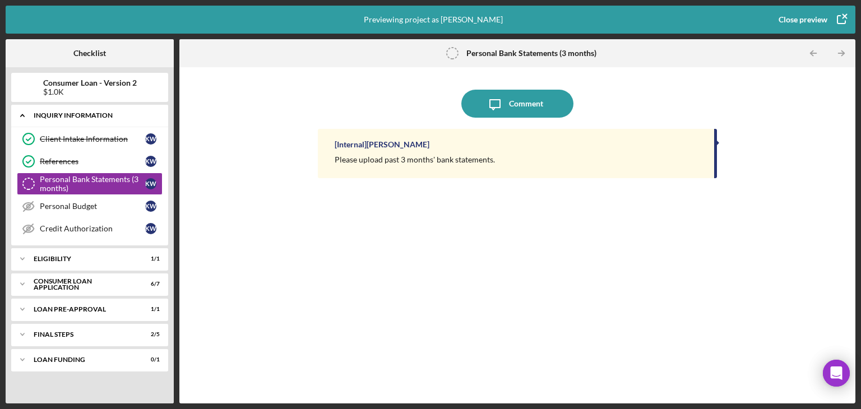
click at [81, 117] on div "Inquiry Information" at bounding box center [94, 115] width 121 height 7
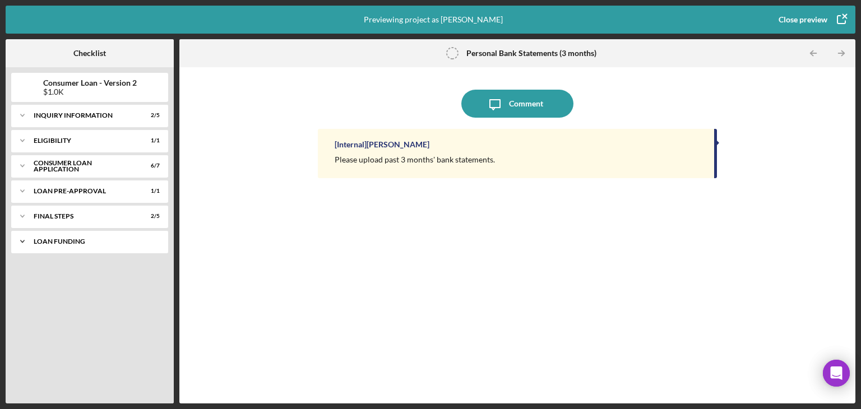
click at [56, 247] on div "Icon/Expander Loan Funding 0 / 1" at bounding box center [89, 241] width 157 height 22
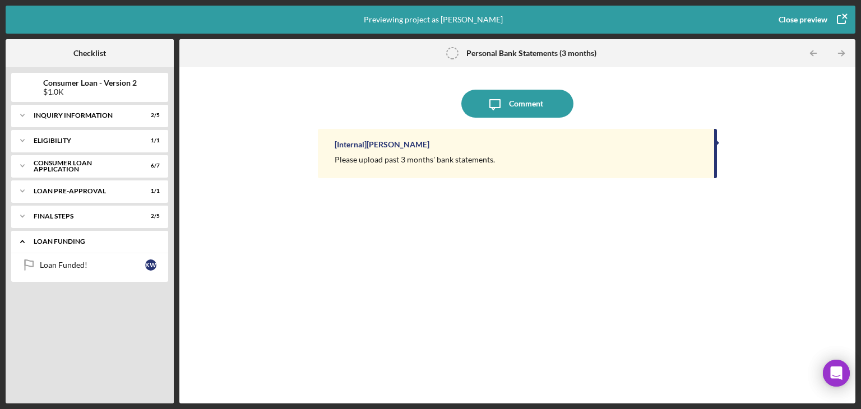
click at [56, 247] on div "Icon/Expander Loan Funding 0 / 1" at bounding box center [89, 241] width 157 height 23
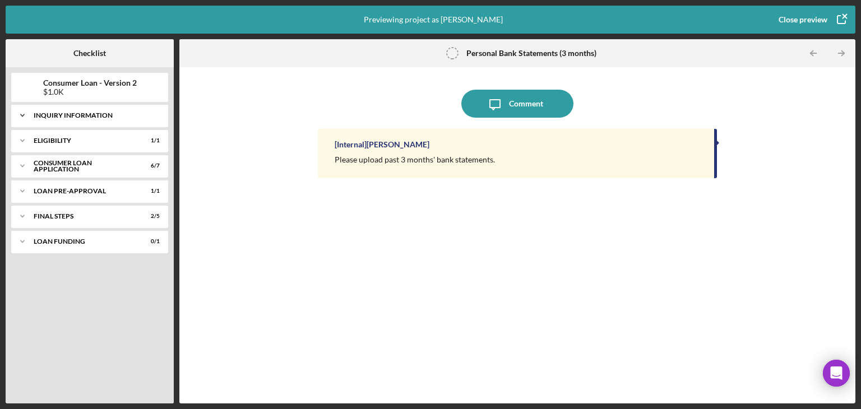
click at [30, 115] on icon "Icon/Expander" at bounding box center [22, 115] width 22 height 22
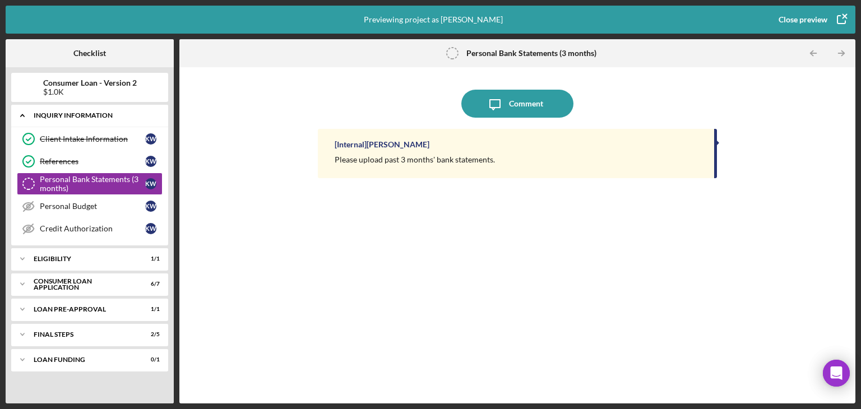
click at [29, 115] on icon "Icon/Expander" at bounding box center [22, 115] width 22 height 22
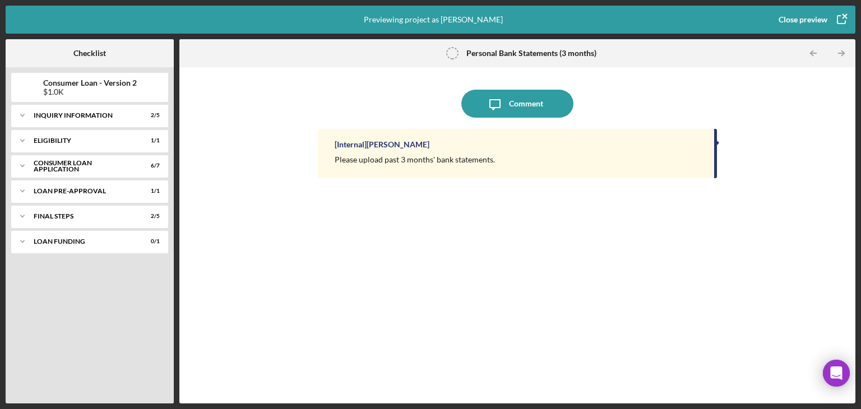
click at [810, 17] on div "Close preview" at bounding box center [803, 19] width 49 height 22
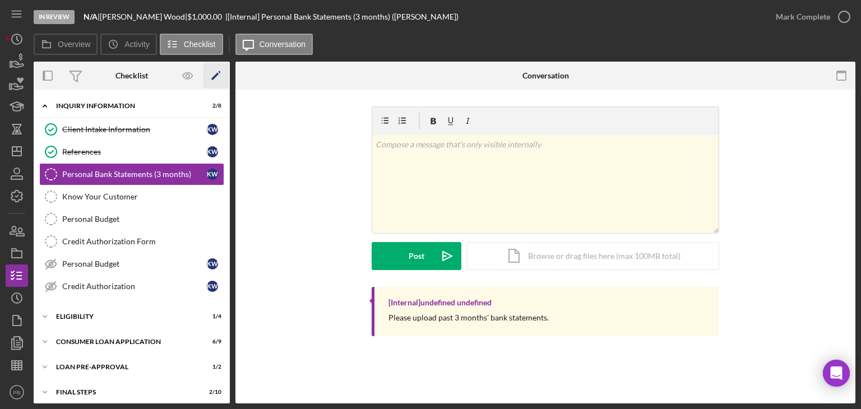
click at [217, 77] on icon "Icon/Edit" at bounding box center [216, 75] width 25 height 25
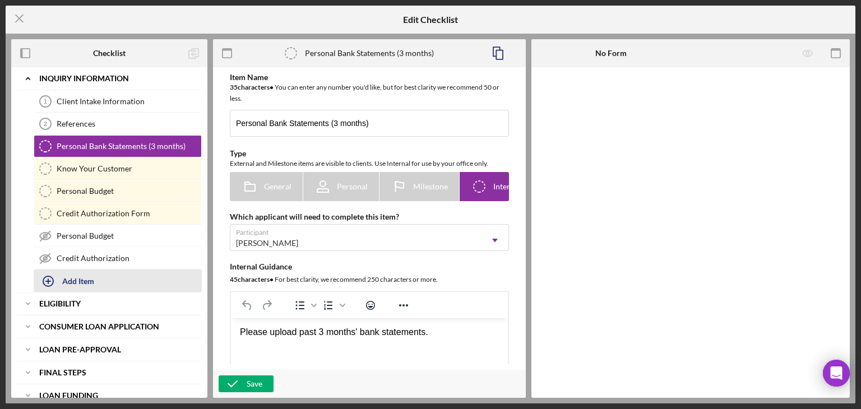
scroll to position [35, 0]
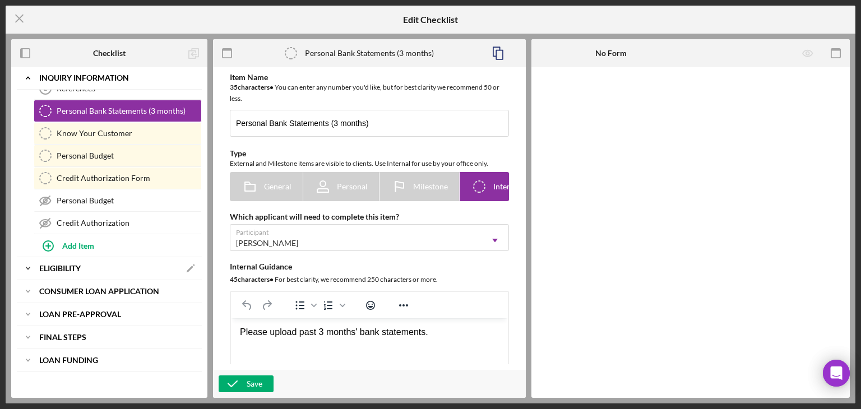
click at [67, 272] on div "Icon/Expander Eligibility Icon/Edit" at bounding box center [109, 268] width 185 height 22
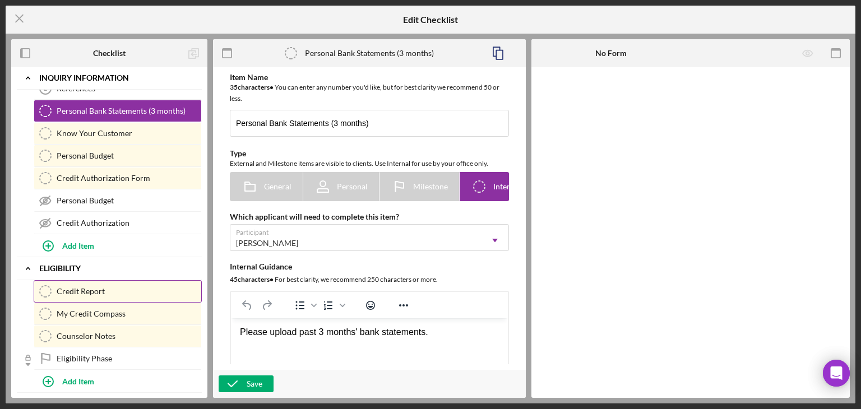
click at [83, 296] on link "Credit Report Credit Report" at bounding box center [118, 291] width 168 height 22
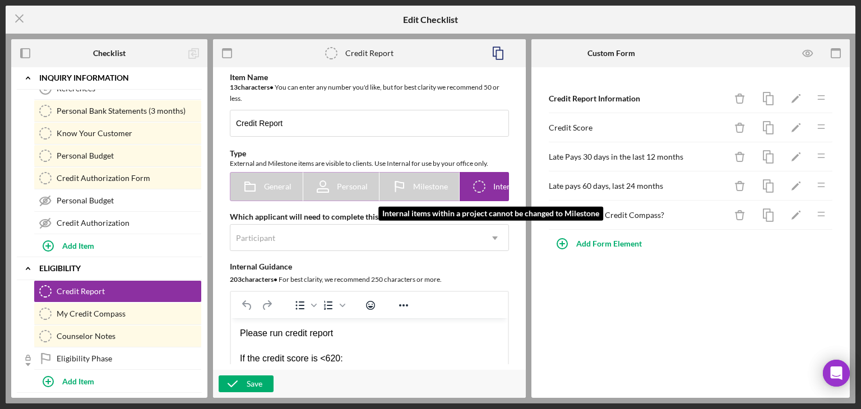
click at [423, 185] on span "Milestone" at bounding box center [430, 186] width 35 height 9
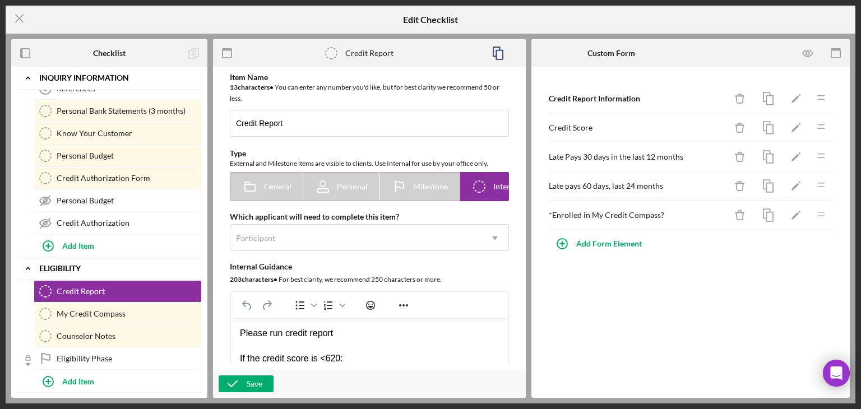
click at [481, 186] on icon "Icon/Checklist Item Internal" at bounding box center [479, 187] width 28 height 28
click at [426, 189] on span "Milestone" at bounding box center [430, 186] width 35 height 9
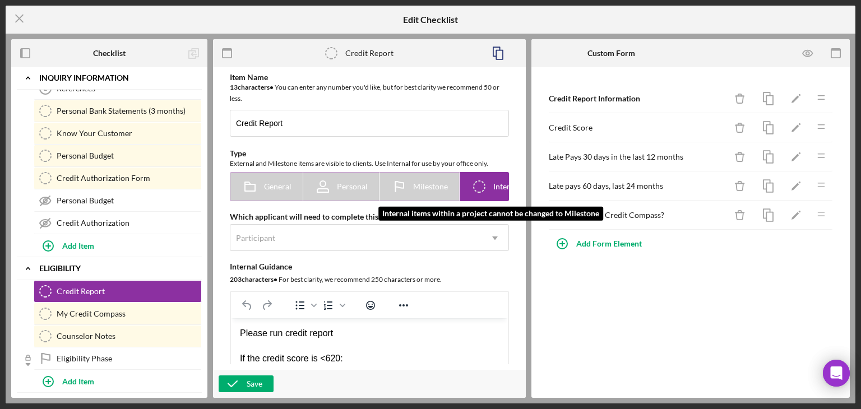
click at [335, 189] on icon at bounding box center [323, 187] width 28 height 28
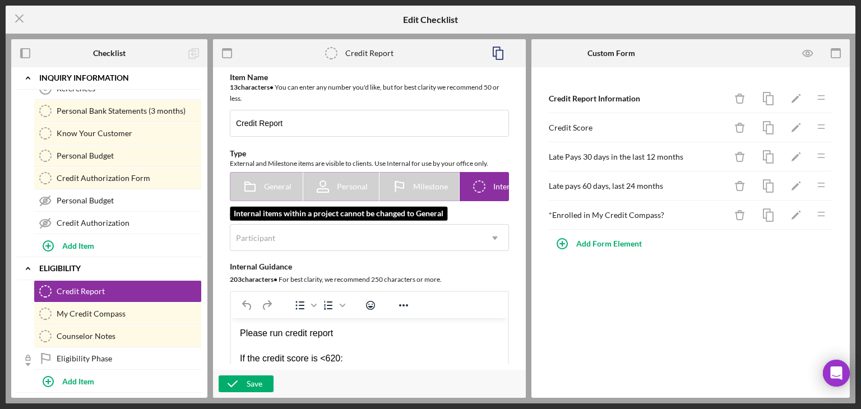
click at [256, 191] on icon at bounding box center [250, 187] width 28 height 28
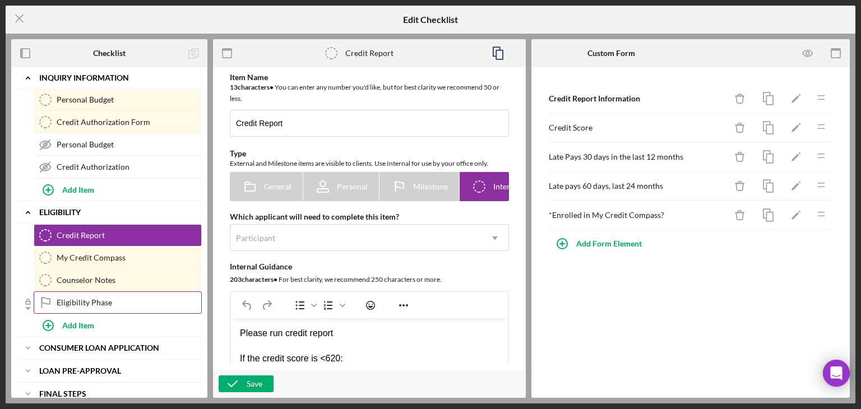
scroll to position [147, 0]
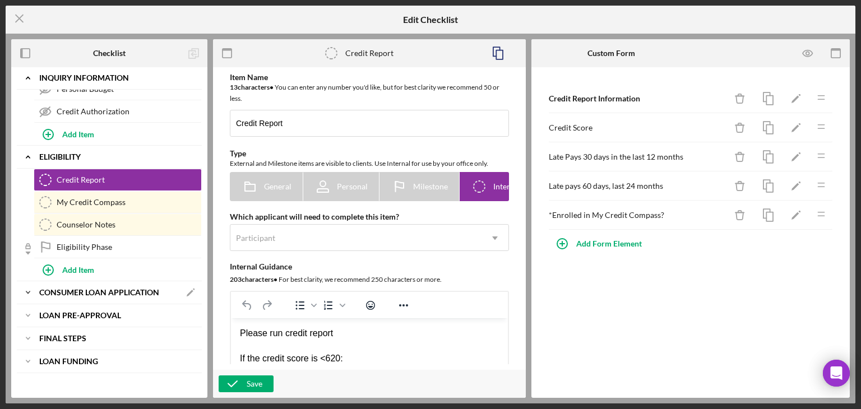
click at [89, 289] on b "Consumer Loan Application" at bounding box center [99, 292] width 120 height 7
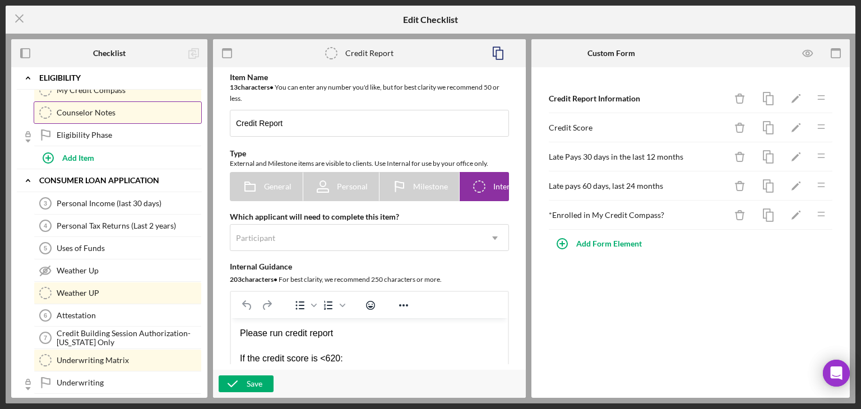
scroll to position [35, 0]
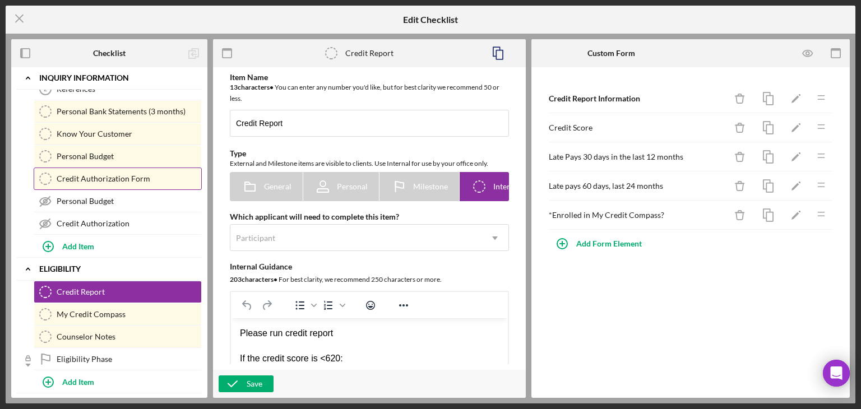
click at [50, 175] on icon at bounding box center [45, 178] width 11 height 11
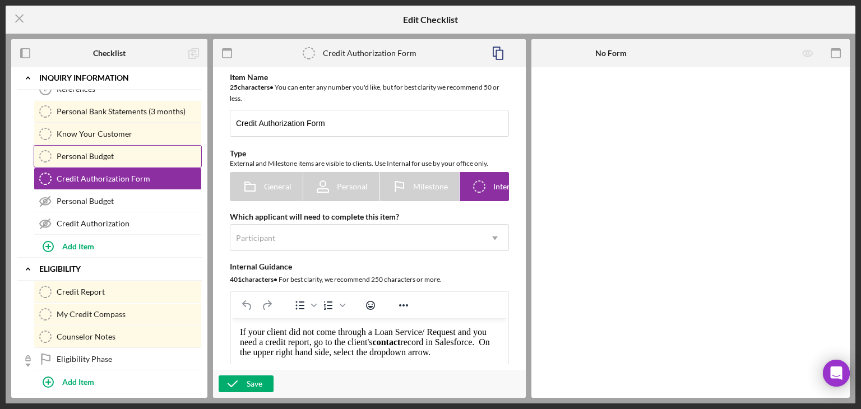
click at [44, 161] on icon at bounding box center [45, 156] width 11 height 11
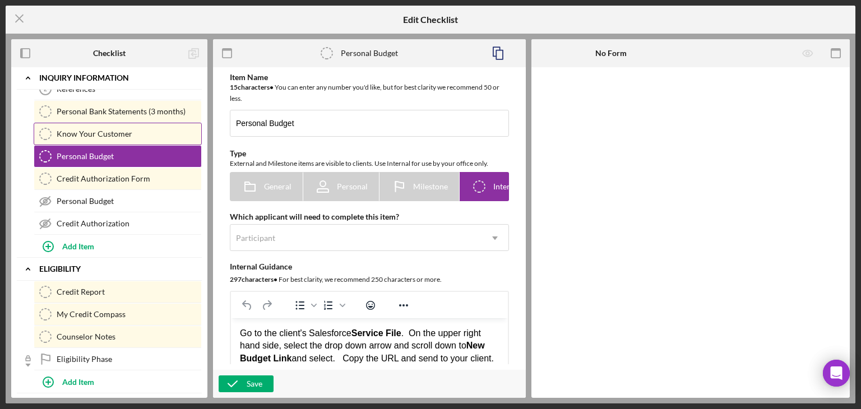
click at [46, 136] on icon "Know Your Customer" at bounding box center [45, 134] width 28 height 28
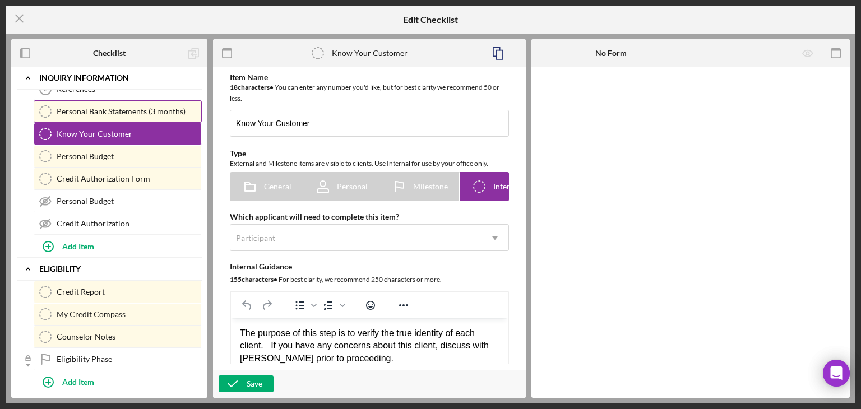
click at [49, 110] on icon "Personal Bank Statements (3 months)" at bounding box center [45, 112] width 28 height 28
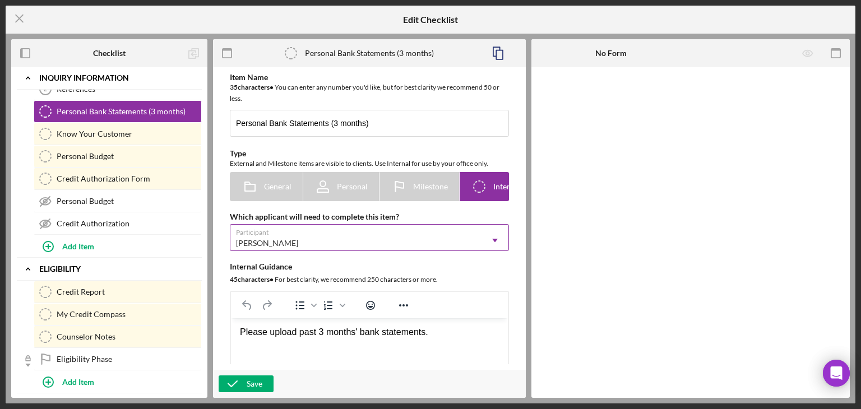
click at [338, 236] on div "[PERSON_NAME]" at bounding box center [355, 243] width 251 height 26
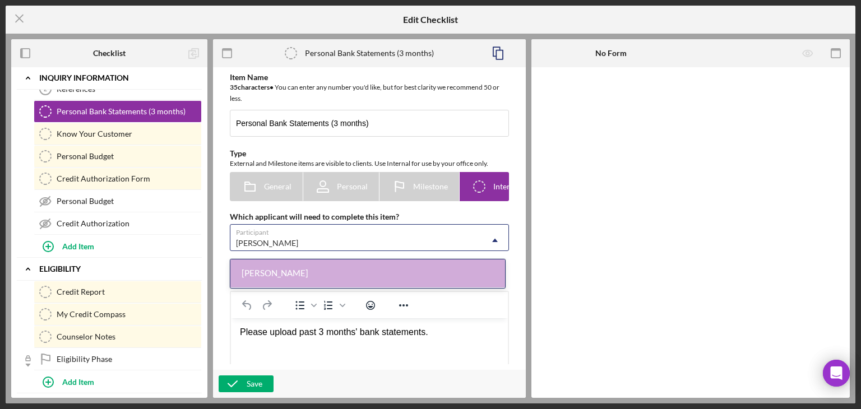
click at [338, 236] on div "[PERSON_NAME]" at bounding box center [355, 243] width 251 height 26
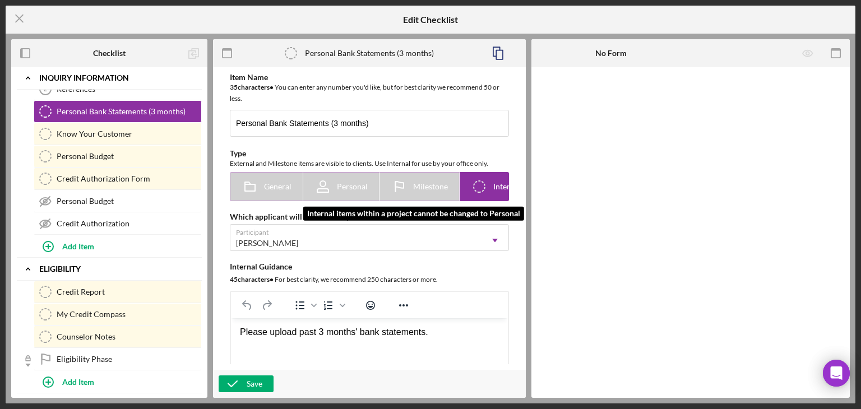
drag, startPoint x: 320, startPoint y: 176, endPoint x: 326, endPoint y: 180, distance: 7.8
click at [324, 179] on icon at bounding box center [323, 187] width 28 height 28
click at [333, 193] on icon at bounding box center [323, 187] width 28 height 28
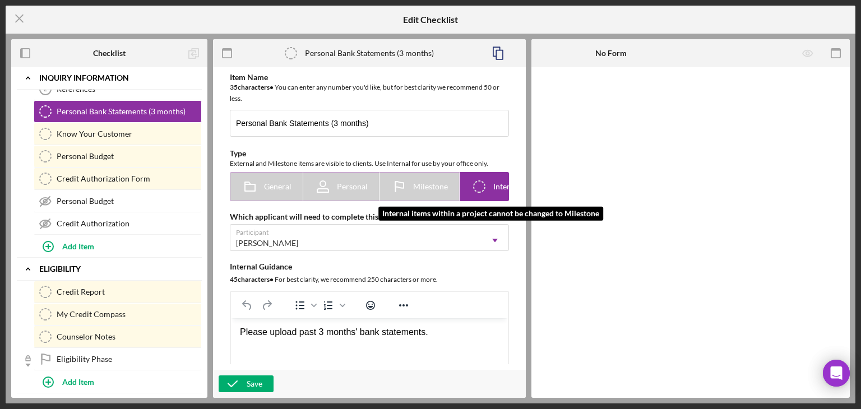
click at [408, 186] on icon at bounding box center [399, 187] width 28 height 28
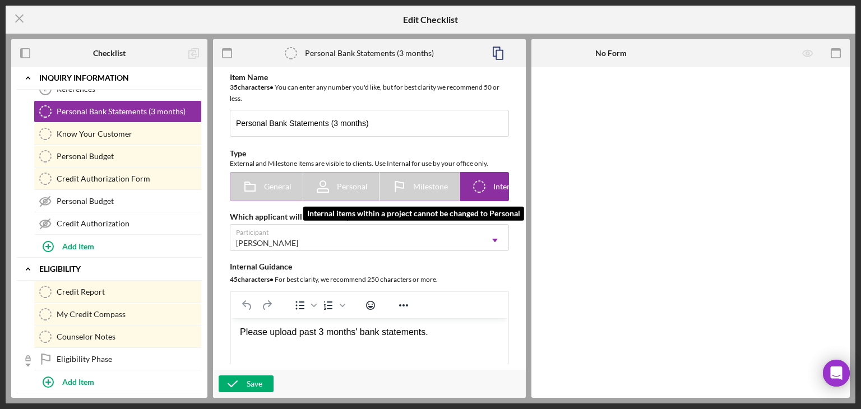
click at [331, 187] on icon at bounding box center [323, 187] width 28 height 28
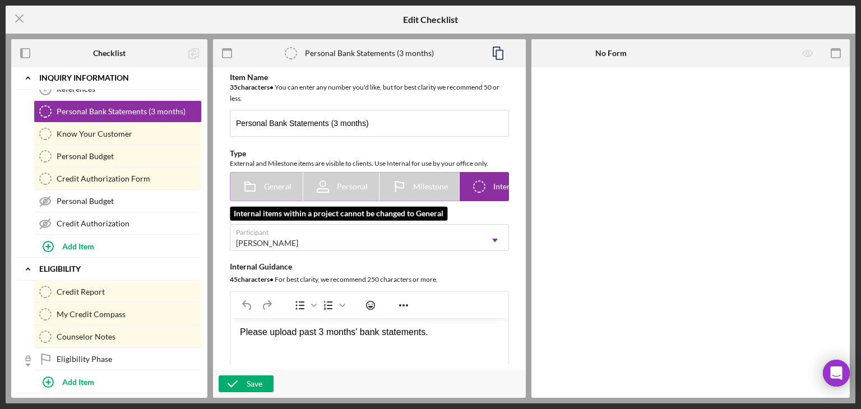
click at [260, 192] on icon at bounding box center [250, 187] width 28 height 28
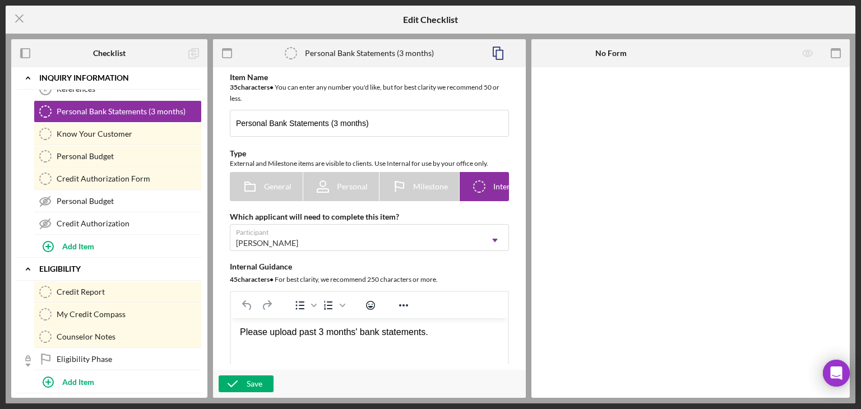
click at [289, 56] on icon "Personal Bank Statements (3 months)" at bounding box center [291, 53] width 28 height 28
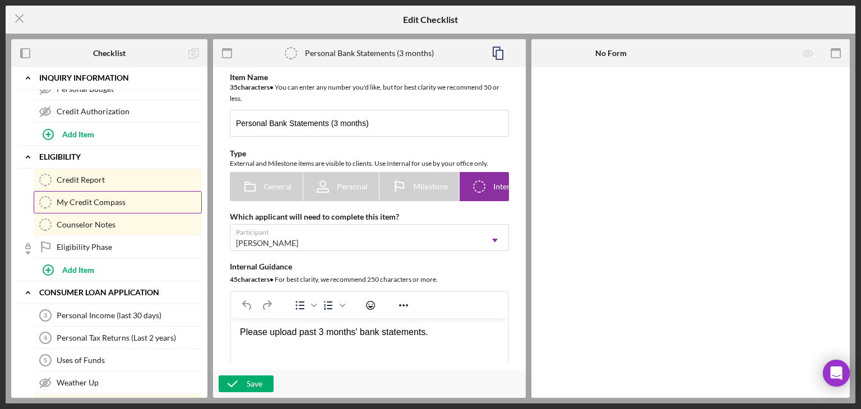
scroll to position [35, 0]
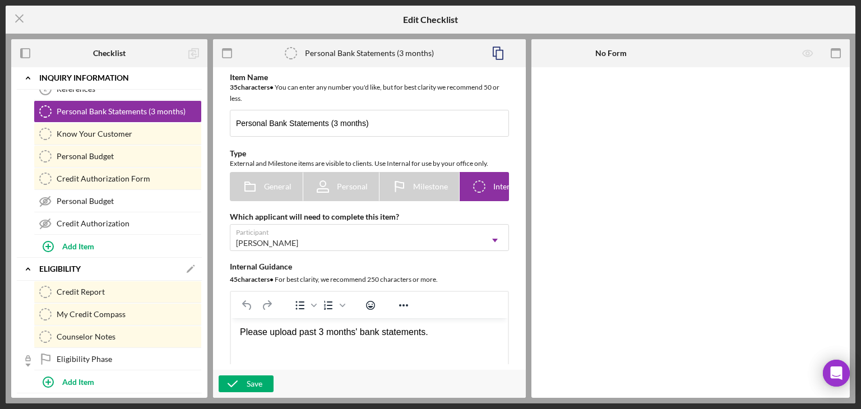
click at [77, 266] on b "Eligibility" at bounding box center [59, 269] width 41 height 7
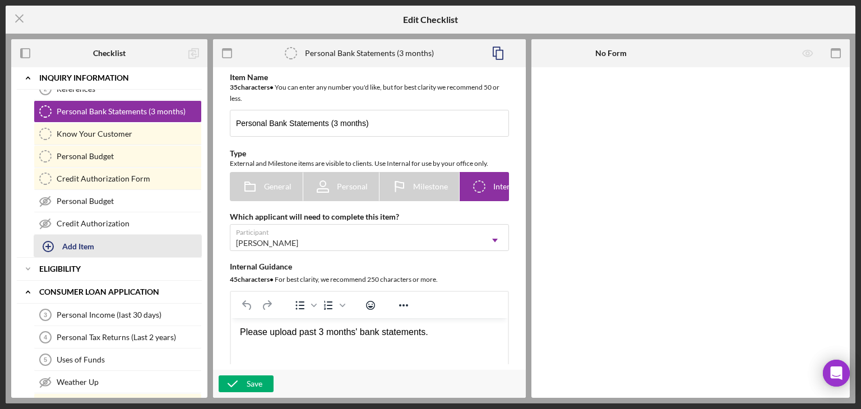
click at [82, 246] on div "Add Item" at bounding box center [78, 246] width 32 height 21
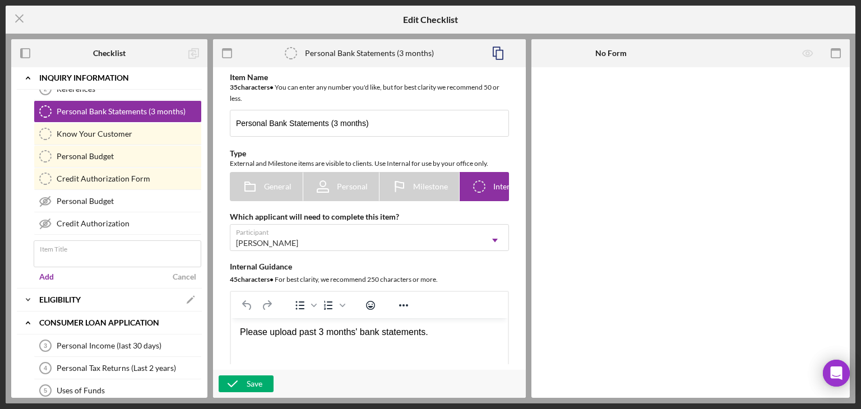
drag, startPoint x: 184, startPoint y: 276, endPoint x: 164, endPoint y: 275, distance: 20.8
click at [184, 276] on div "Cancel" at bounding box center [185, 277] width 24 height 17
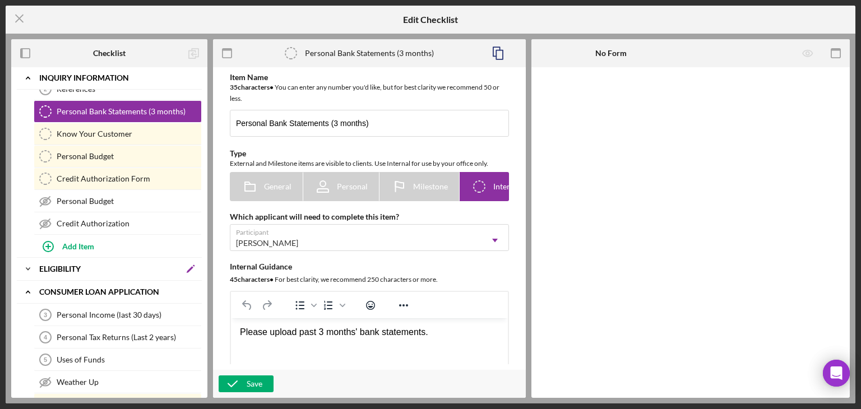
click at [0, 0] on polygon at bounding box center [0, 0] width 0 height 0
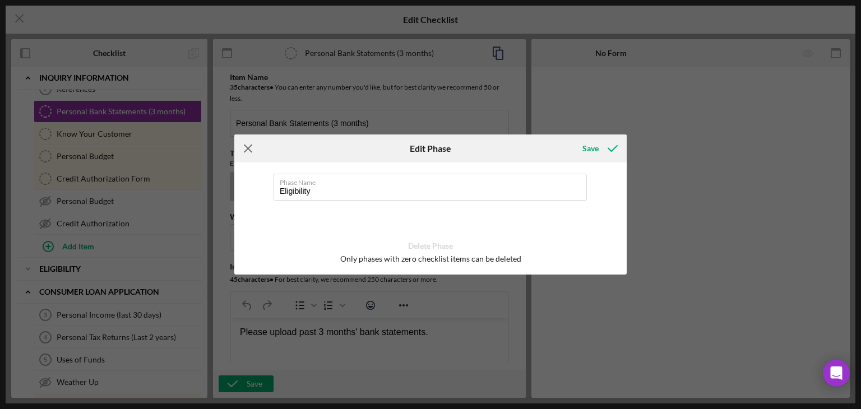
click at [249, 151] on icon "Icon/Menu Close" at bounding box center [248, 149] width 28 height 28
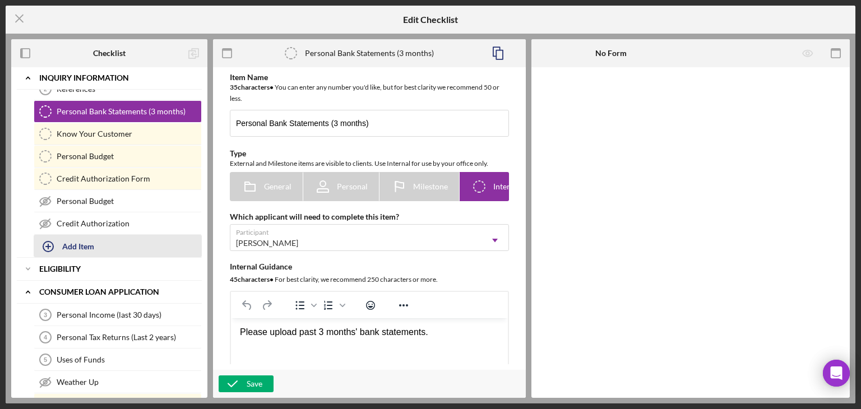
click at [85, 243] on div "Add Item" at bounding box center [78, 246] width 32 height 21
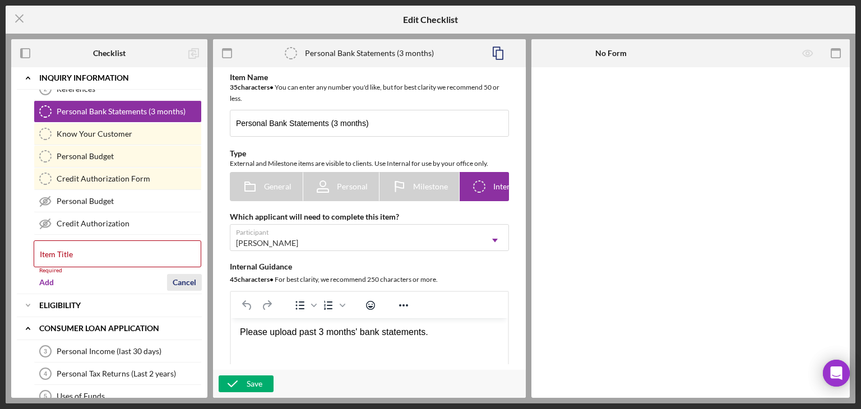
click at [177, 275] on div "Cancel" at bounding box center [185, 282] width 24 height 17
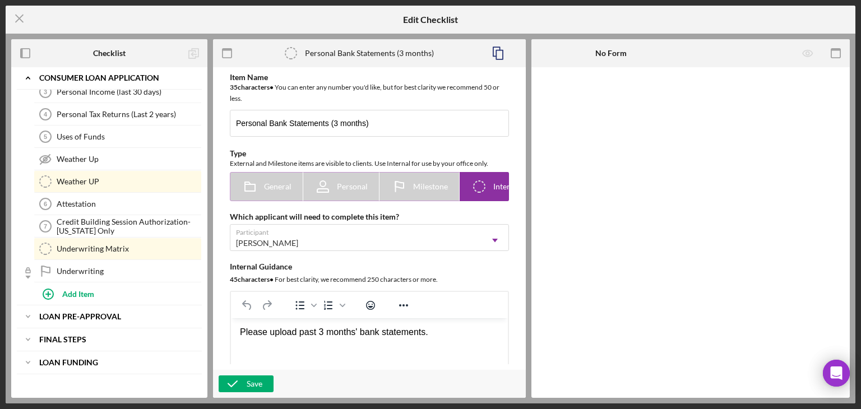
scroll to position [0, 0]
click at [334, 91] on div "35 character s • You can enter any number you'd like, but for best clarity we r…" at bounding box center [369, 93] width 279 height 22
drag, startPoint x: 386, startPoint y: 54, endPoint x: 342, endPoint y: 120, distance: 79.2
click at [342, 120] on input "Personal Bank Statements (3 months)" at bounding box center [369, 123] width 279 height 27
click at [381, 125] on input "Personal Bank Statements (3 months)" at bounding box center [369, 123] width 279 height 27
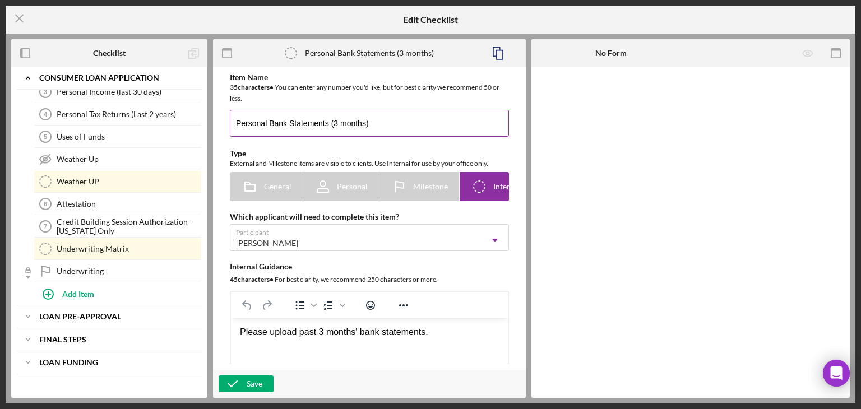
drag, startPoint x: 381, startPoint y: 125, endPoint x: 363, endPoint y: 127, distance: 18.6
click at [363, 127] on input "Personal Bank Statements (3 months)" at bounding box center [369, 123] width 279 height 27
click at [380, 127] on input "Personal Bank Statements (3 months)" at bounding box center [369, 123] width 279 height 27
drag, startPoint x: 377, startPoint y: 126, endPoint x: 330, endPoint y: 127, distance: 46.5
click at [330, 127] on input "Personal Bank Statements (3 months)" at bounding box center [369, 123] width 279 height 27
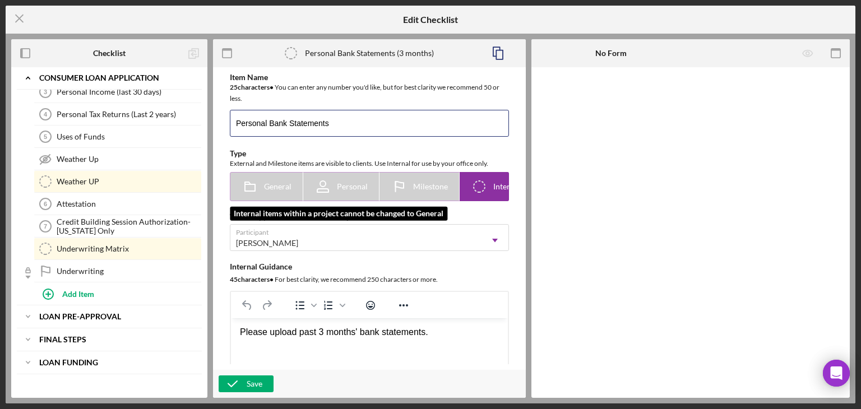
type input "Personal Bank Statements"
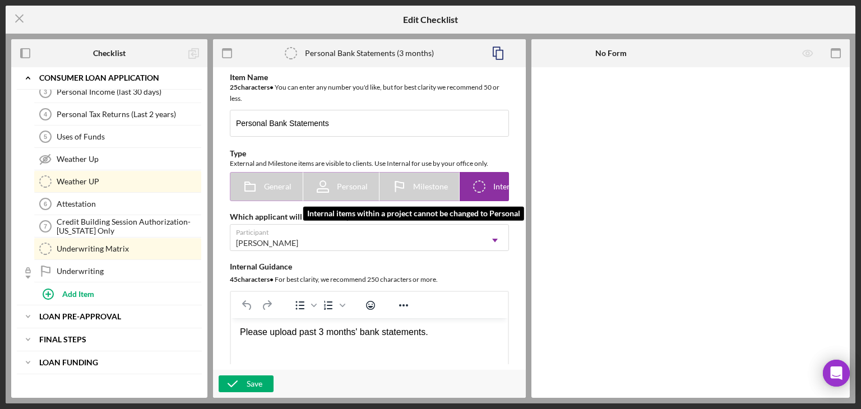
click at [327, 186] on icon at bounding box center [323, 187] width 28 height 28
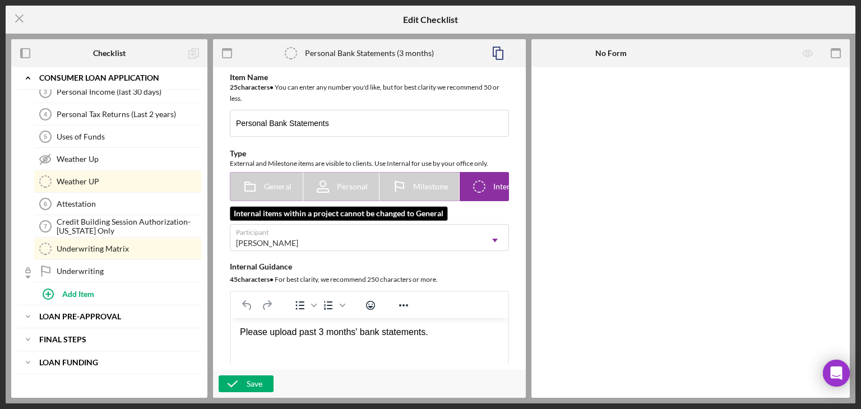
click at [237, 184] on icon at bounding box center [250, 187] width 28 height 28
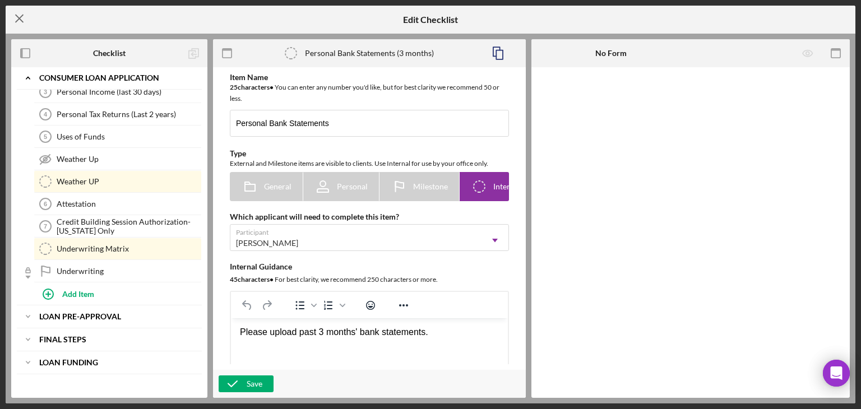
click at [19, 21] on icon "Icon/Menu Close" at bounding box center [20, 18] width 28 height 28
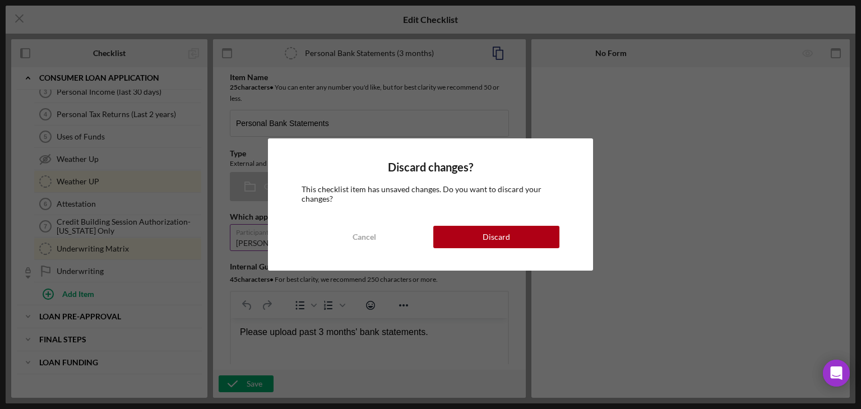
click at [487, 238] on div "Discard" at bounding box center [496, 237] width 27 height 22
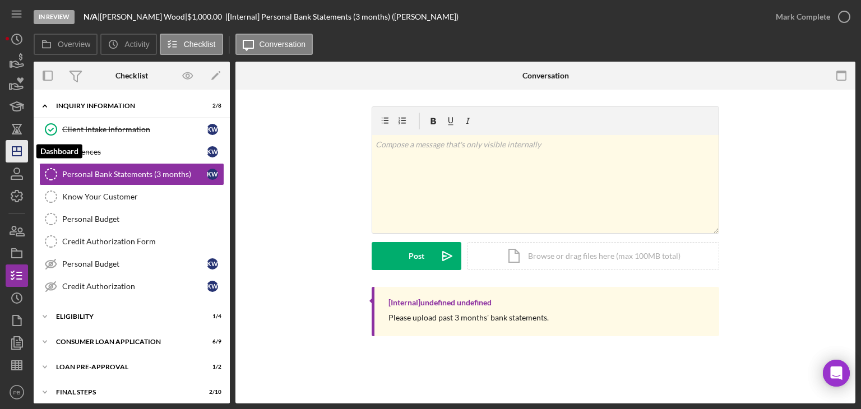
click at [20, 158] on icon "Icon/Dashboard" at bounding box center [17, 151] width 28 height 28
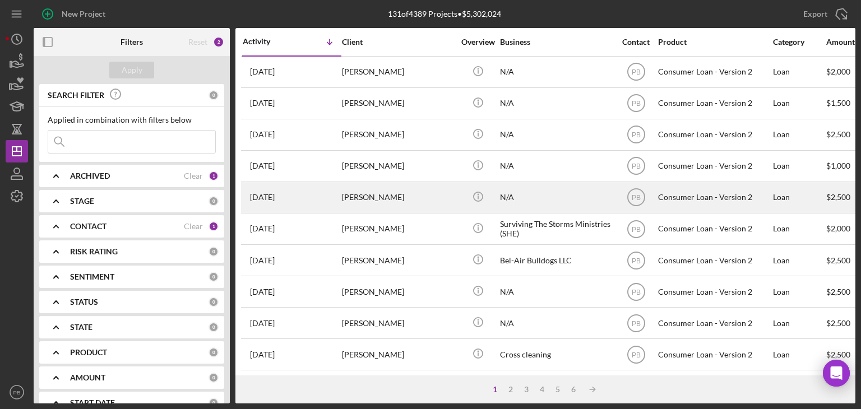
click at [379, 199] on div "[PERSON_NAME]" at bounding box center [398, 198] width 112 height 30
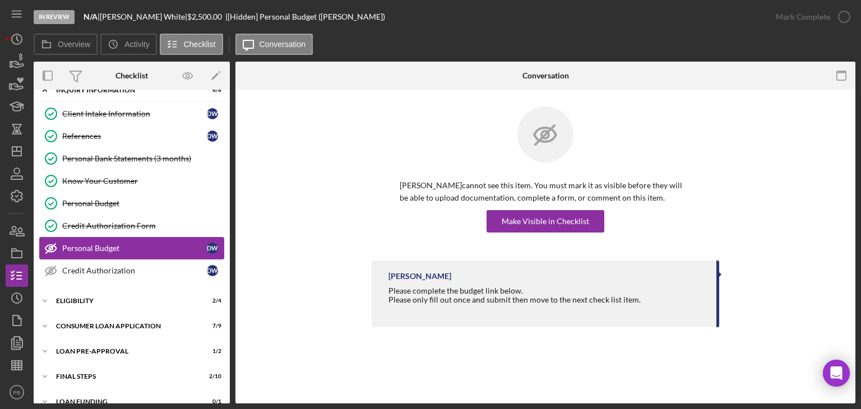
scroll to position [29, 0]
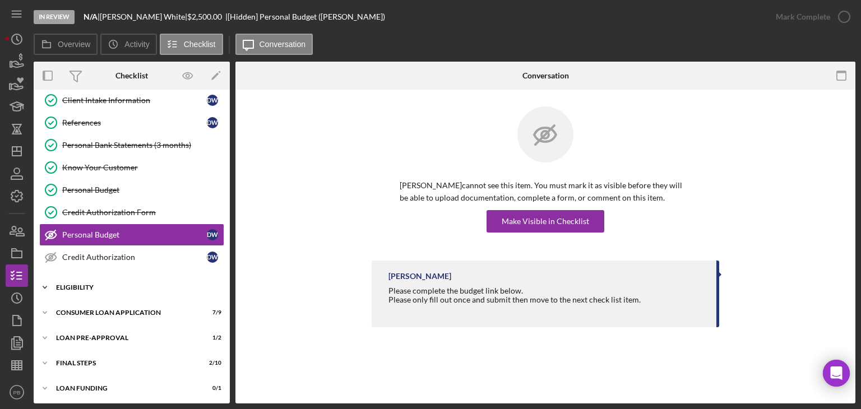
click at [73, 289] on div "Icon/Expander Eligibility 2 / 4" at bounding box center [132, 287] width 196 height 22
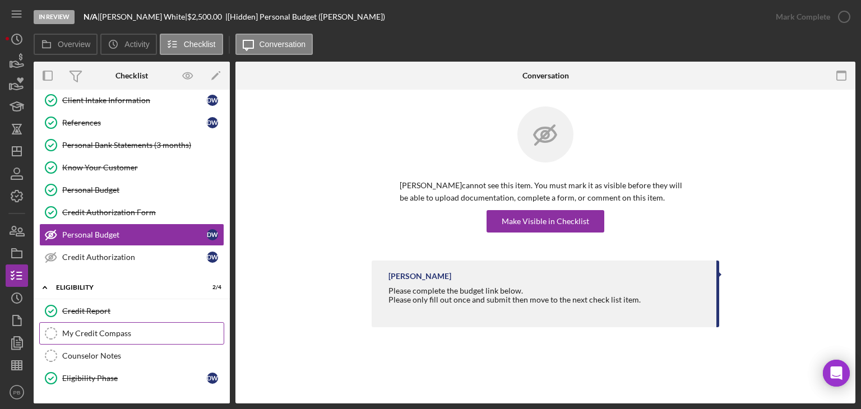
scroll to position [124, 0]
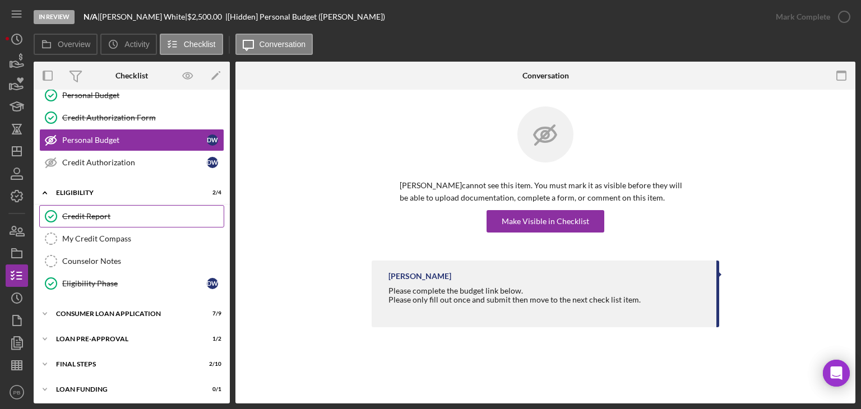
click at [96, 205] on link "Credit Report Credit Report" at bounding box center [131, 216] width 185 height 22
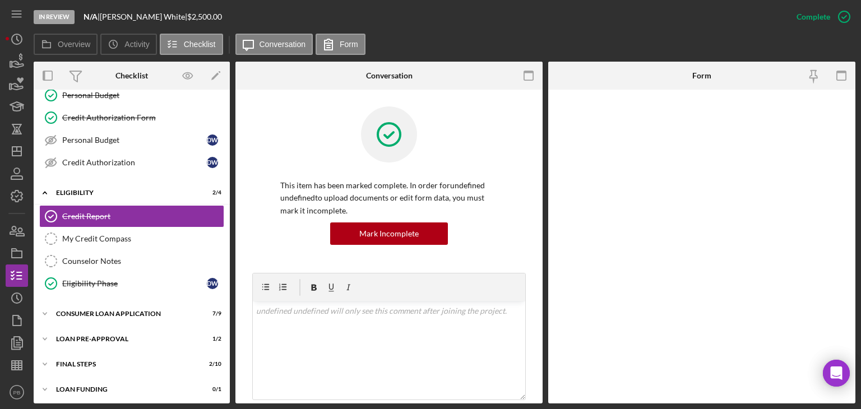
scroll to position [124, 0]
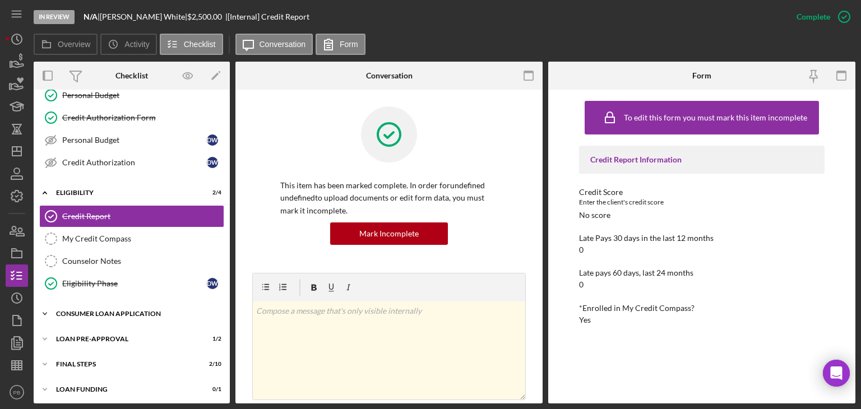
click at [90, 307] on div "Icon/Expander Consumer Loan Application 7 / 9" at bounding box center [132, 314] width 196 height 22
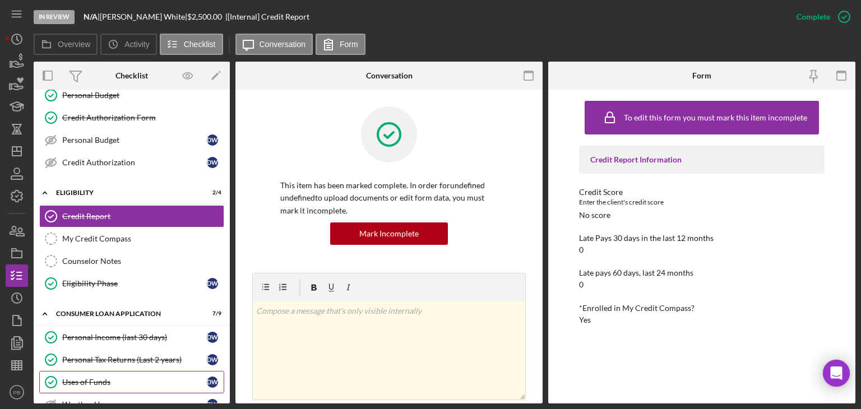
scroll to position [330, 0]
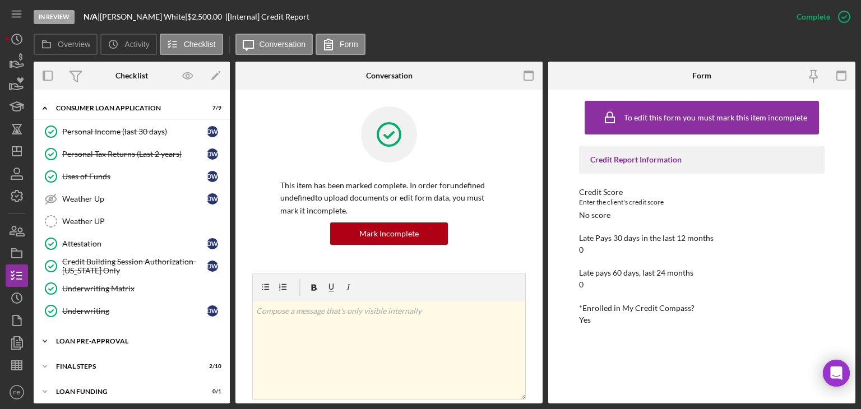
click at [93, 338] on div "Loan Pre-Approval" at bounding box center [136, 341] width 160 height 7
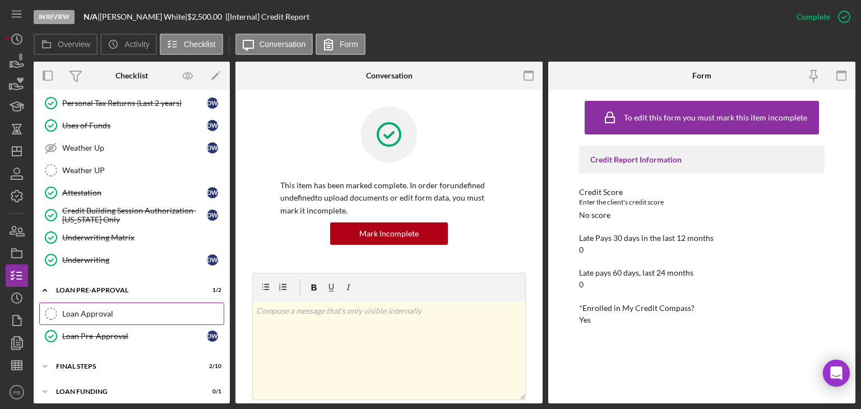
click at [94, 310] on div "Loan Approval" at bounding box center [142, 314] width 161 height 9
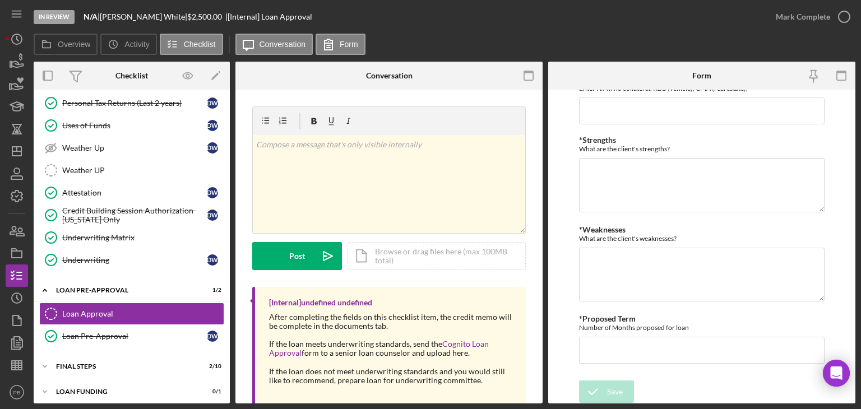
scroll to position [430, 0]
click at [81, 356] on div "Icon/Expander FINAL STEPS 2 / 10" at bounding box center [132, 367] width 196 height 22
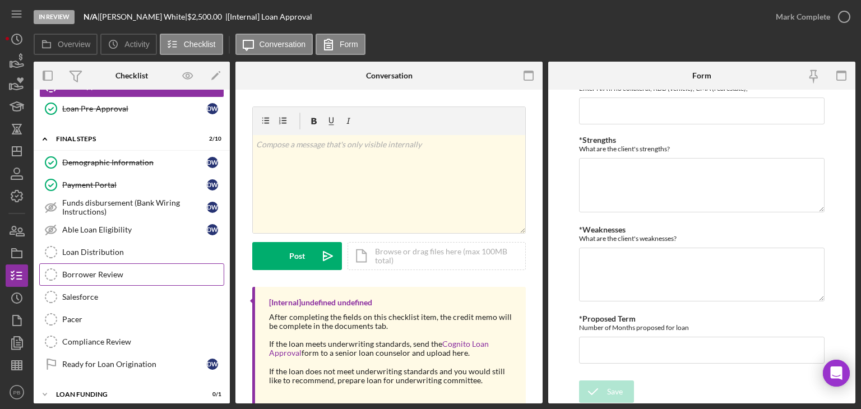
scroll to position [328, 0]
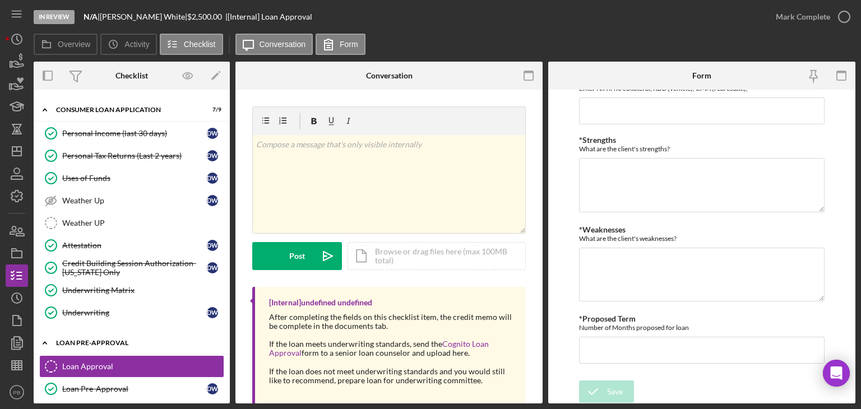
click at [98, 342] on div "Icon/Expander Loan Pre-Approval 1 / 2" at bounding box center [132, 343] width 196 height 23
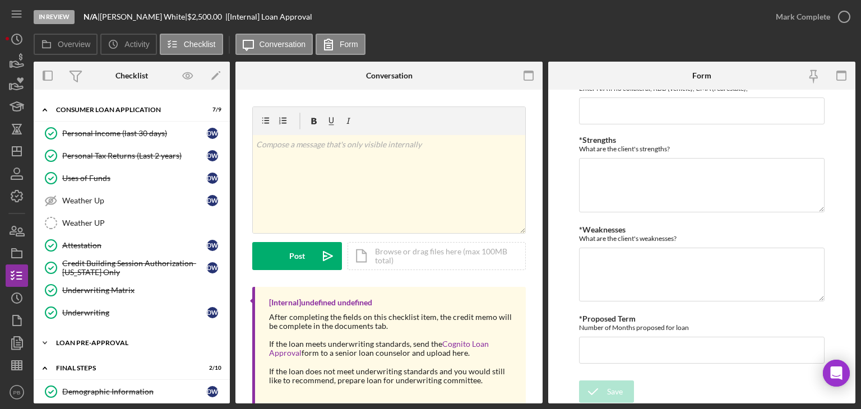
click at [98, 342] on div "Icon/Expander Loan Pre-Approval 1 / 2" at bounding box center [132, 343] width 196 height 22
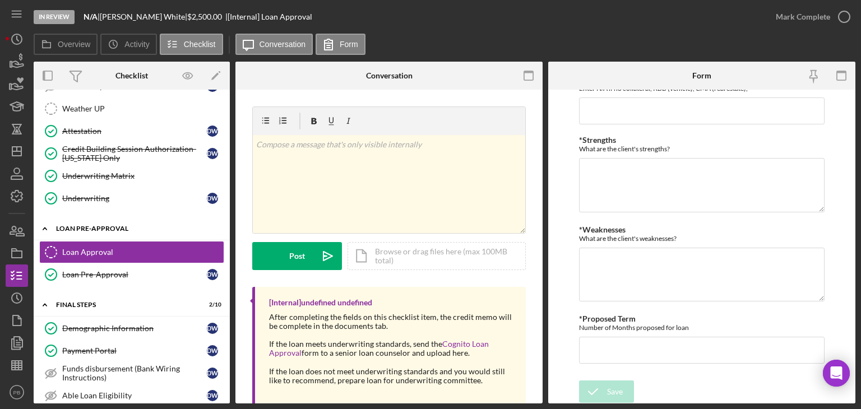
click at [103, 225] on div "Loan Pre-Approval" at bounding box center [136, 228] width 160 height 7
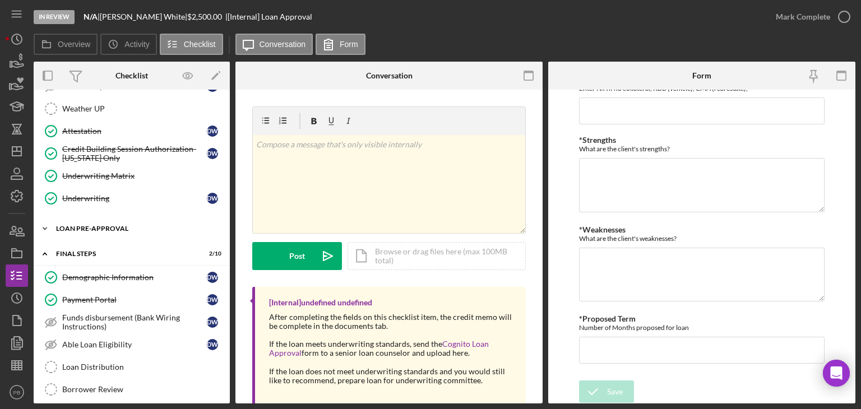
click at [101, 229] on div "Icon/Expander Loan Pre-Approval 1 / 2" at bounding box center [132, 229] width 196 height 22
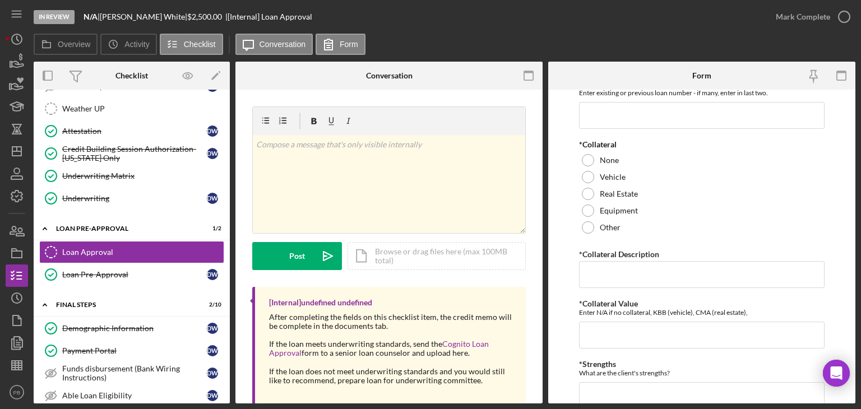
scroll to position [0, 0]
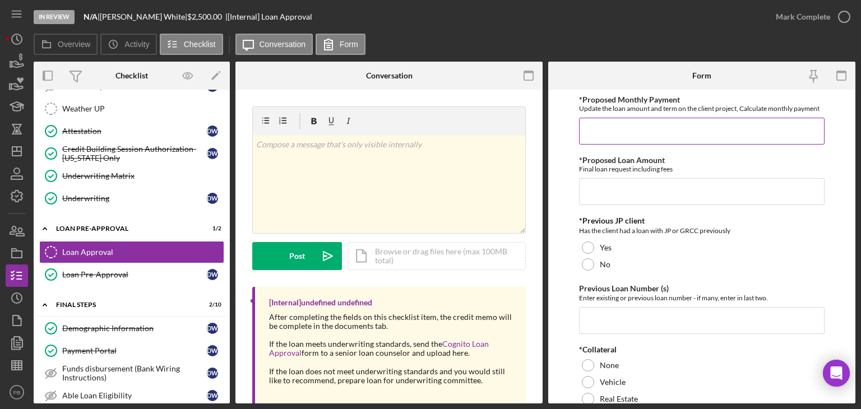
click at [615, 132] on input "*Proposed Monthly Payment" at bounding box center [702, 131] width 246 height 27
type input "$96"
click at [621, 192] on input "*Proposed Loan Amount" at bounding box center [702, 191] width 246 height 27
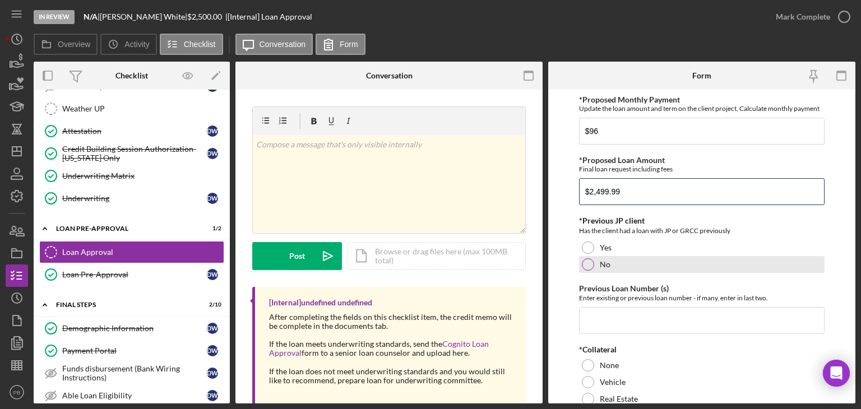
type input "$2,499.99"
click at [588, 261] on div at bounding box center [588, 265] width 12 height 12
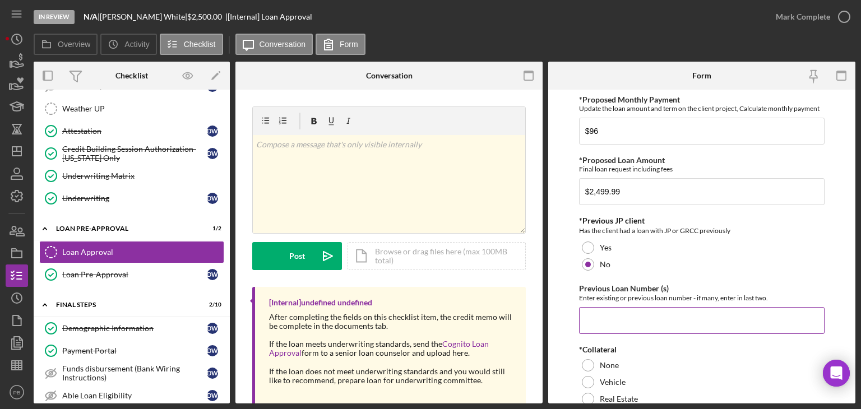
click at [610, 312] on input "Previous Loan Number (s)" at bounding box center [702, 320] width 246 height 27
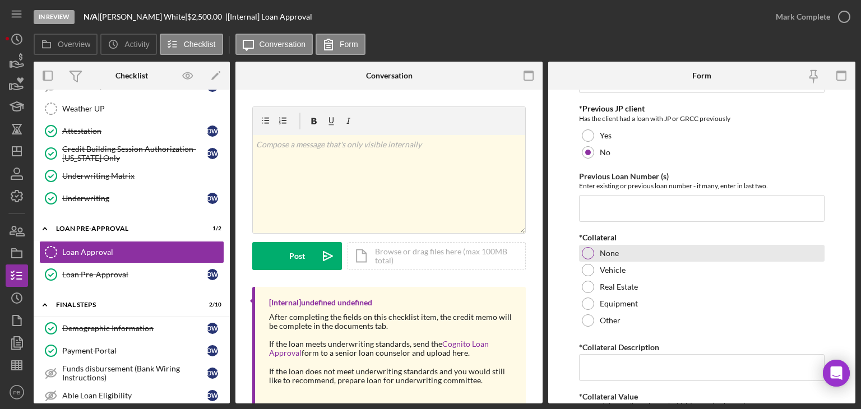
click at [587, 256] on div at bounding box center [588, 253] width 12 height 12
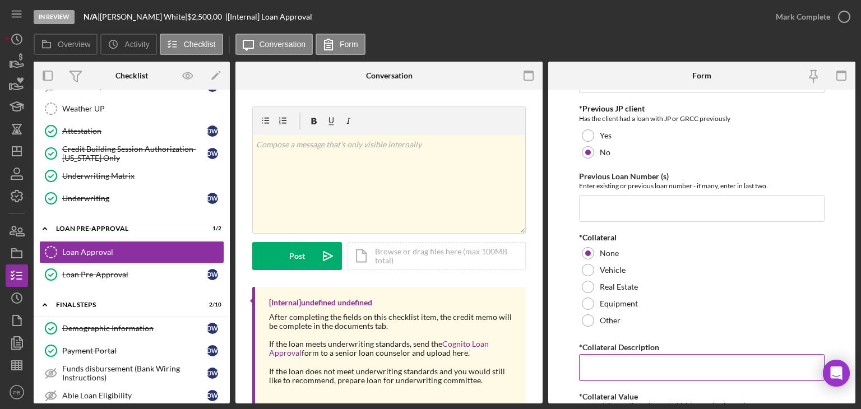
scroll to position [224, 0]
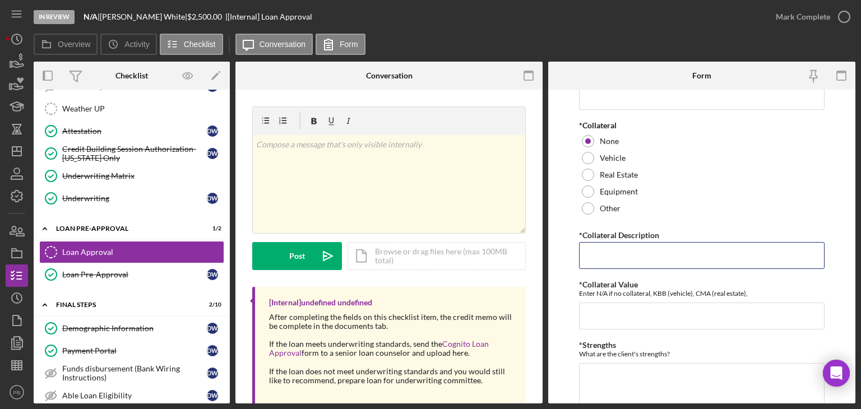
drag, startPoint x: 627, startPoint y: 261, endPoint x: 841, endPoint y: 209, distance: 219.2
click at [632, 260] on input "*Collateral Description" at bounding box center [702, 255] width 246 height 27
type input "NA"
click at [635, 373] on textarea "*Strengths" at bounding box center [702, 390] width 246 height 54
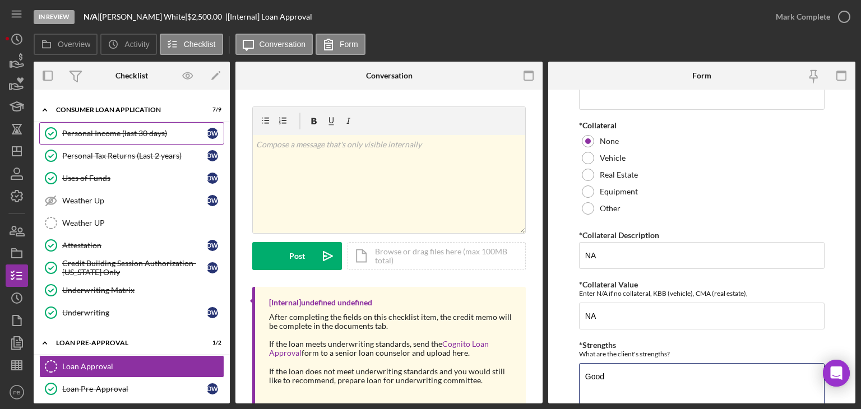
scroll to position [272, 0]
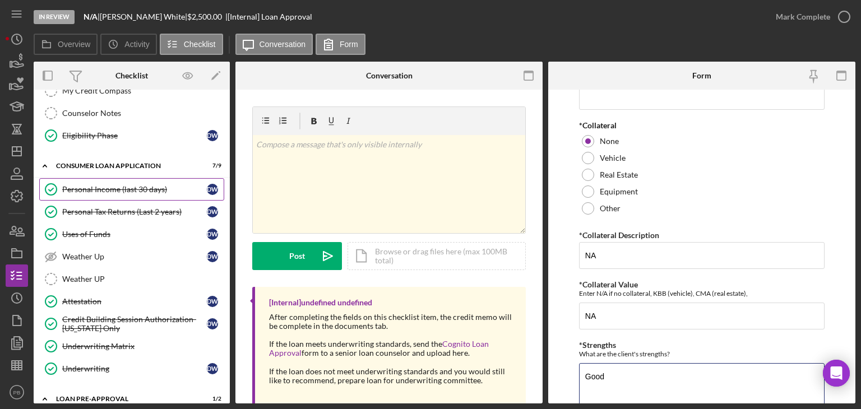
type textarea "Good"
click at [112, 186] on div "Personal Income (last 30 days)" at bounding box center [134, 189] width 145 height 9
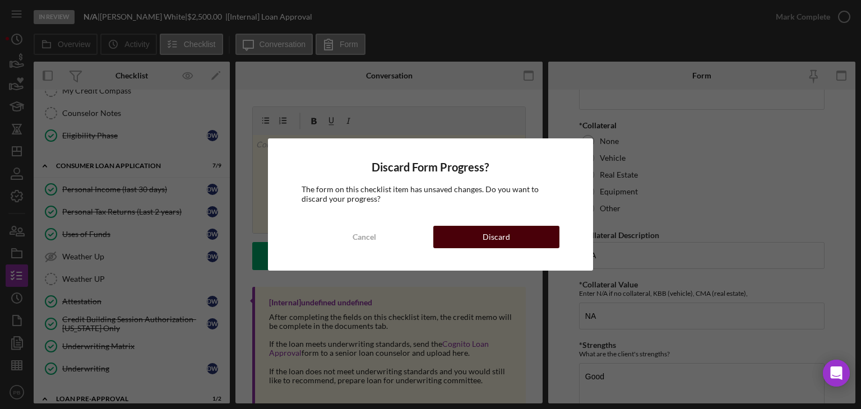
click at [473, 232] on button "Discard" at bounding box center [496, 237] width 126 height 22
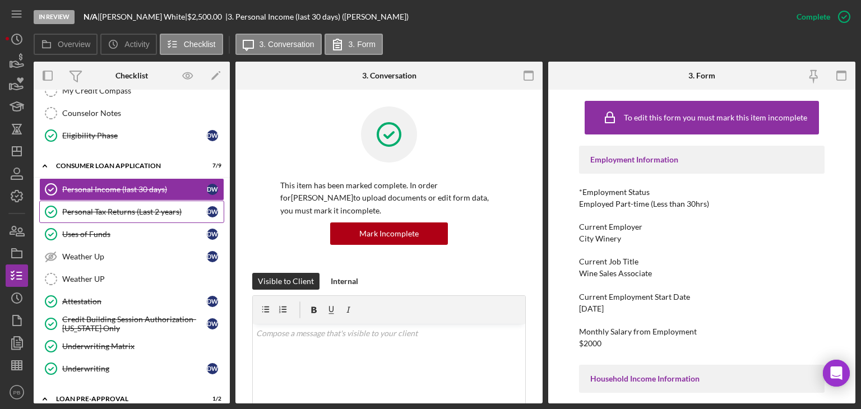
scroll to position [384, 0]
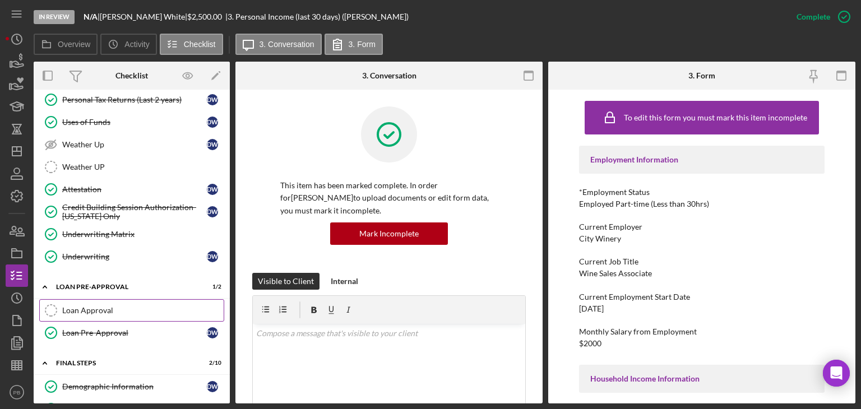
click at [85, 309] on div "Loan Approval" at bounding box center [142, 310] width 161 height 9
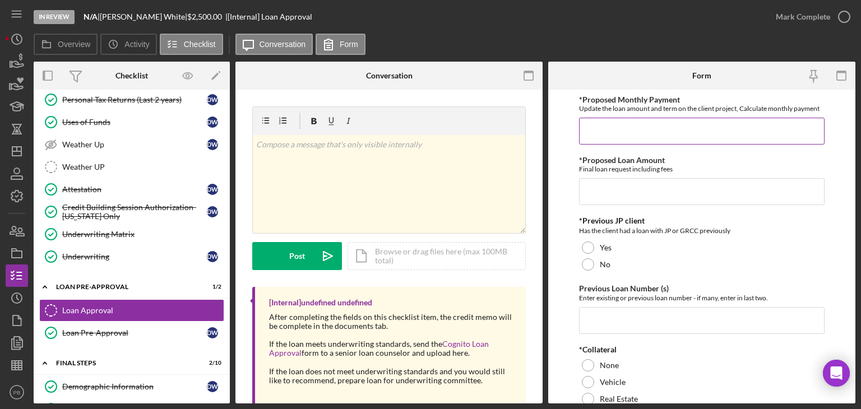
click at [617, 127] on input "*Proposed Monthly Payment" at bounding box center [702, 131] width 246 height 27
type input "$96"
click at [619, 190] on input "*Proposed Loan Amount" at bounding box center [702, 191] width 246 height 27
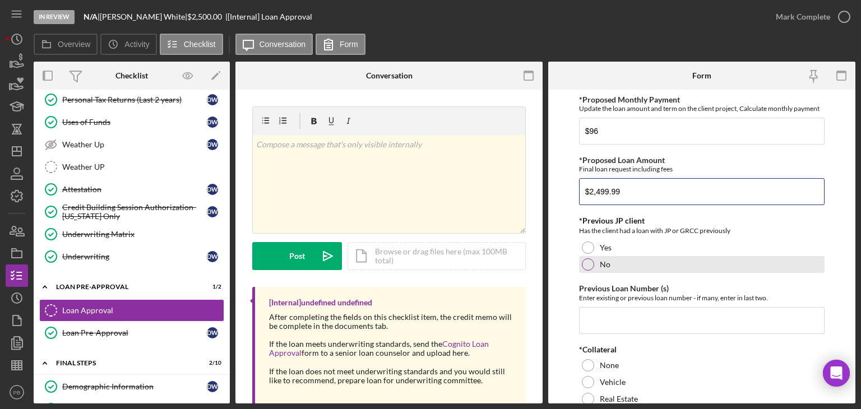
type input "$2,499.99"
click at [583, 269] on div "No" at bounding box center [702, 264] width 246 height 17
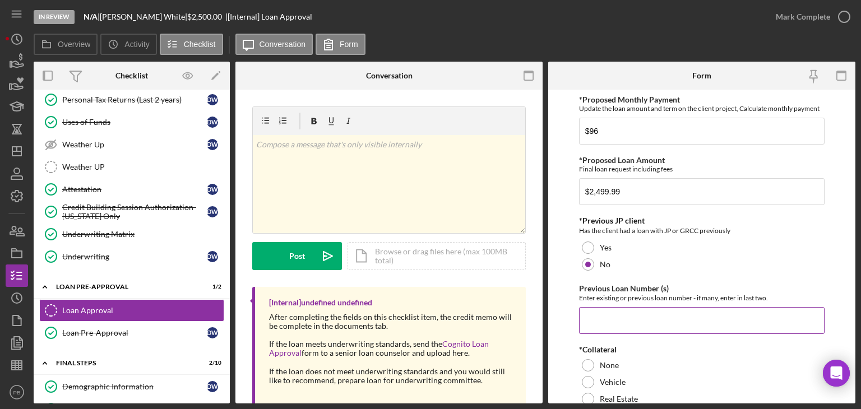
click at [601, 315] on input "Previous Loan Number (s)" at bounding box center [702, 320] width 246 height 27
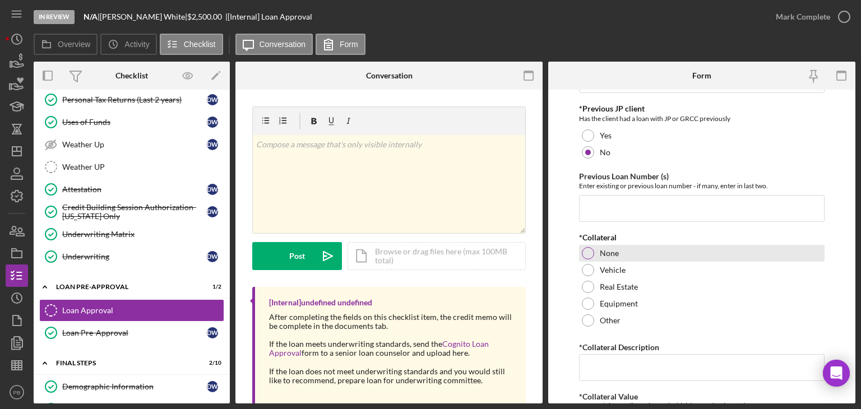
click at [592, 256] on div at bounding box center [588, 253] width 12 height 12
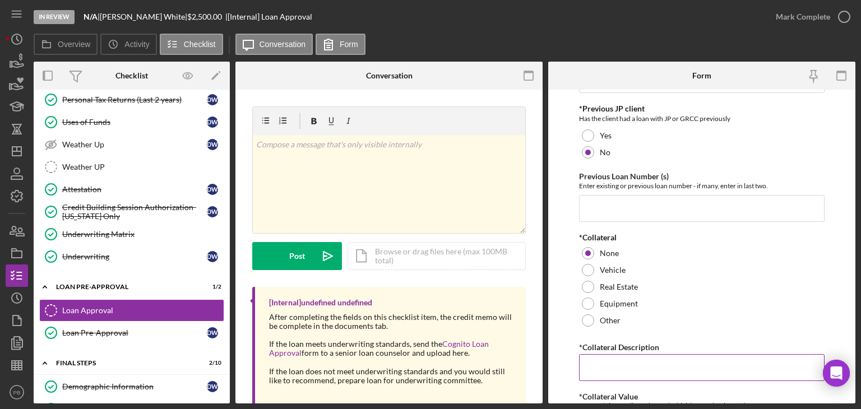
click at [615, 362] on input "*Collateral Description" at bounding box center [702, 367] width 246 height 27
type input "NA"
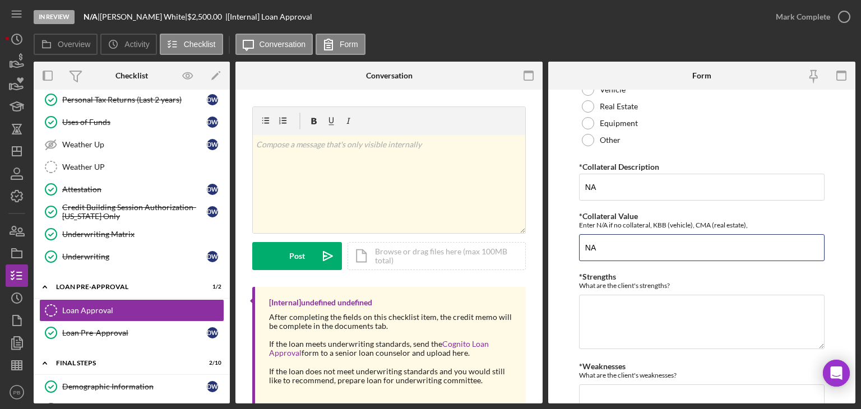
type input "NA"
type textarea "G"
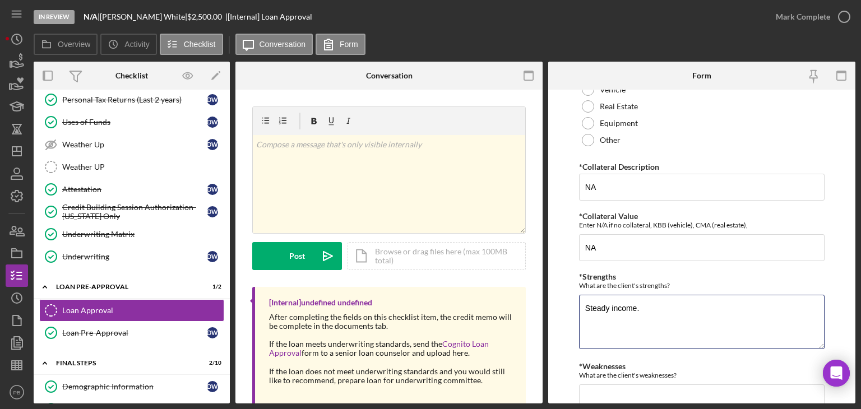
type textarea "Steady income."
type textarea "No active lines."
click at [675, 300] on textarea "Steady income." at bounding box center [702, 322] width 246 height 54
type textarea "Steady income. Good bank statements"
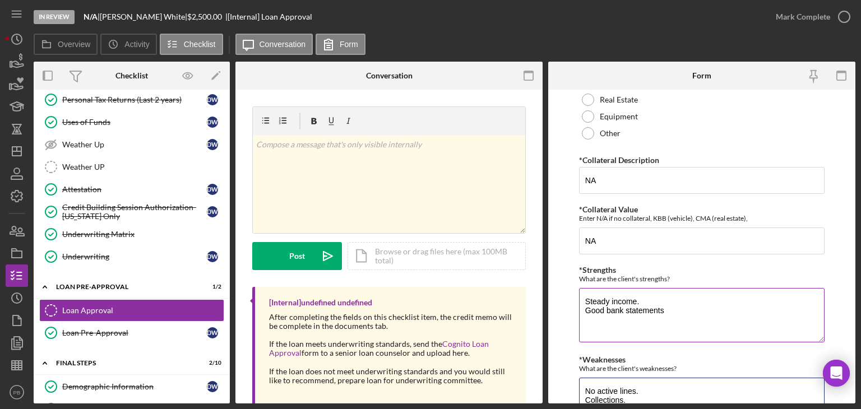
type textarea "No active lines. Collections."
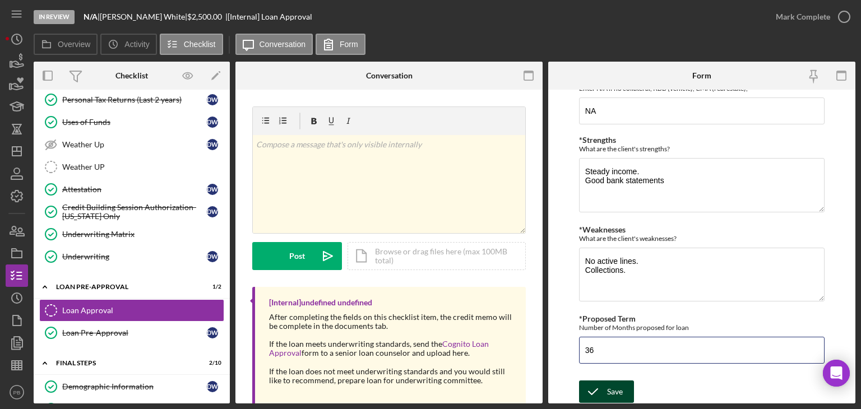
type input "36"
click at [616, 391] on div "Save" at bounding box center [615, 392] width 16 height 22
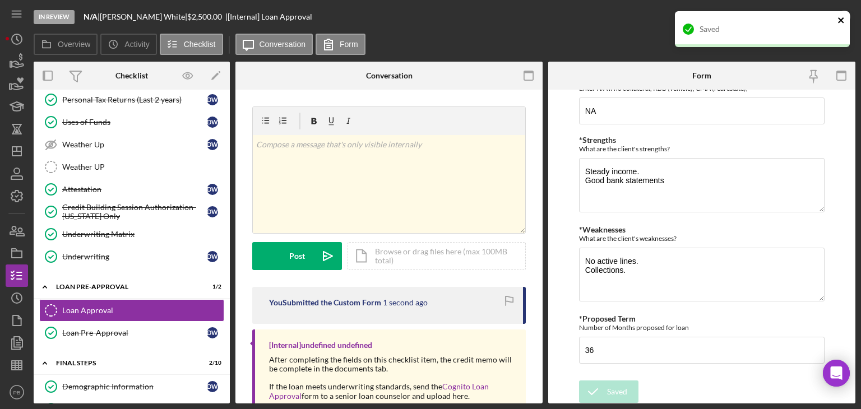
click at [839, 21] on icon "close" at bounding box center [841, 20] width 6 height 6
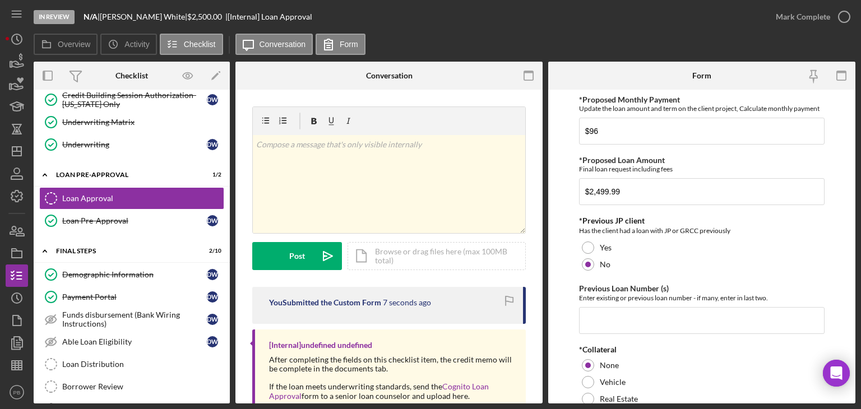
scroll to position [440, 0]
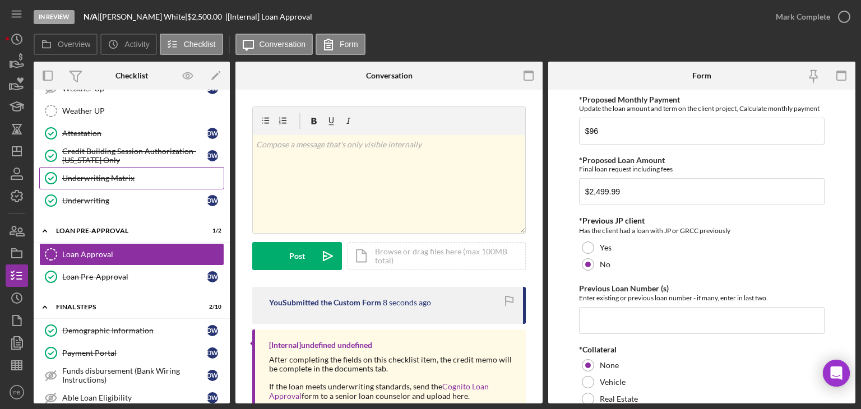
click at [105, 177] on div "Underwriting Matrix" at bounding box center [142, 178] width 161 height 9
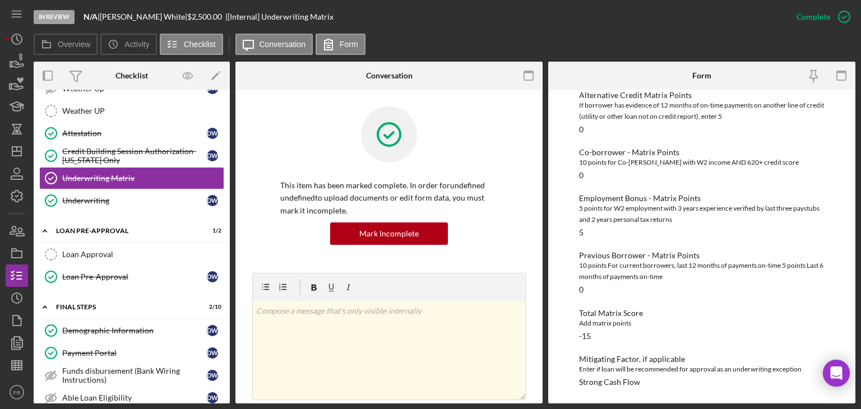
scroll to position [608, 0]
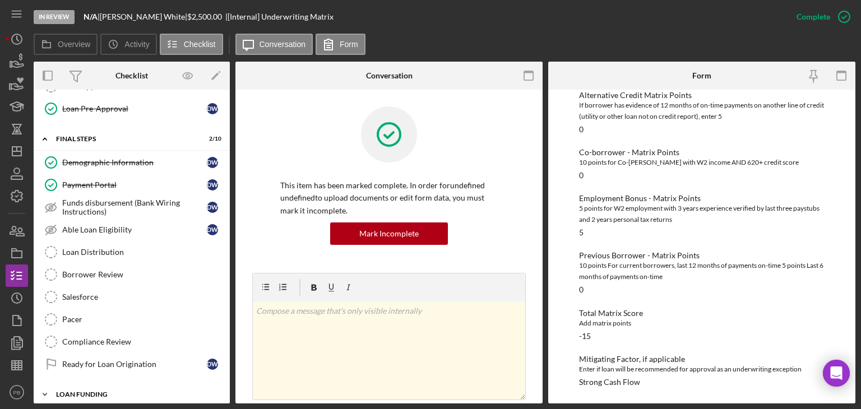
click at [96, 391] on div "Loan Funding" at bounding box center [136, 394] width 160 height 7
click at [95, 391] on div "Loan Funding" at bounding box center [136, 394] width 160 height 7
click at [16, 342] on icon "button" at bounding box center [17, 343] width 28 height 28
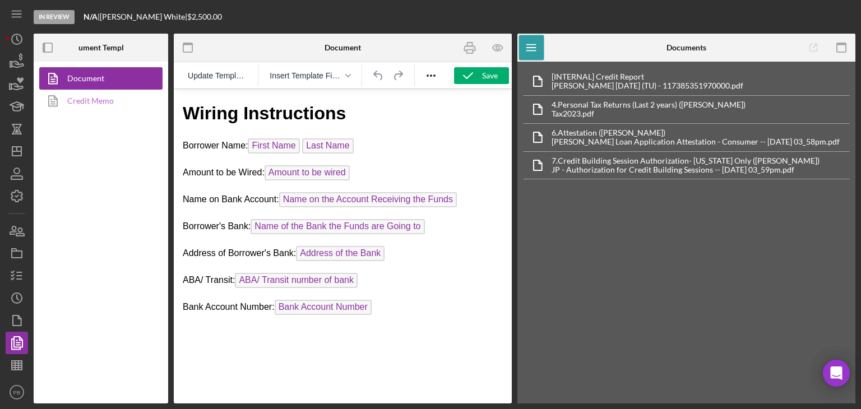
click at [91, 104] on link "Credit Memo" at bounding box center [98, 101] width 118 height 22
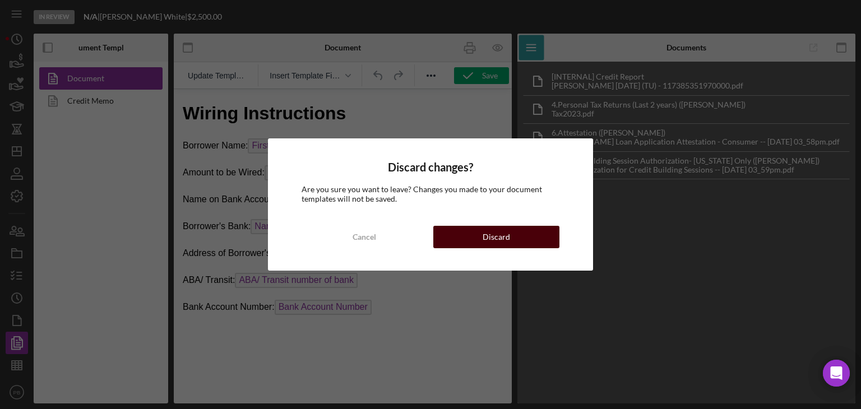
click at [477, 233] on button "Discard" at bounding box center [496, 237] width 126 height 22
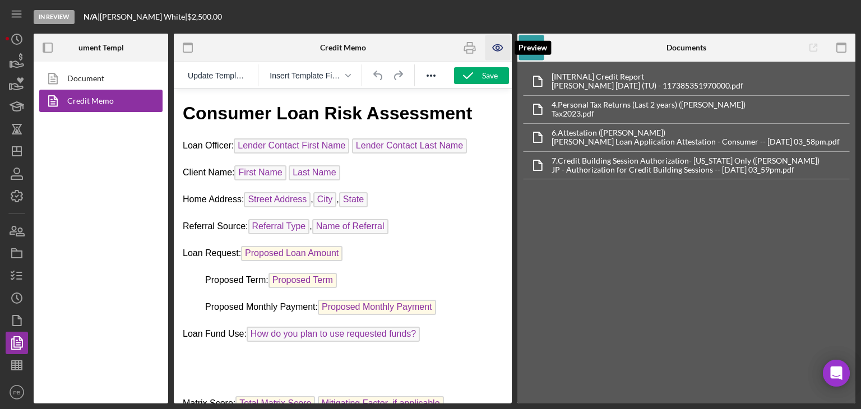
click at [498, 45] on icon "button" at bounding box center [498, 47] width 25 height 25
